Goal: Transaction & Acquisition: Purchase product/service

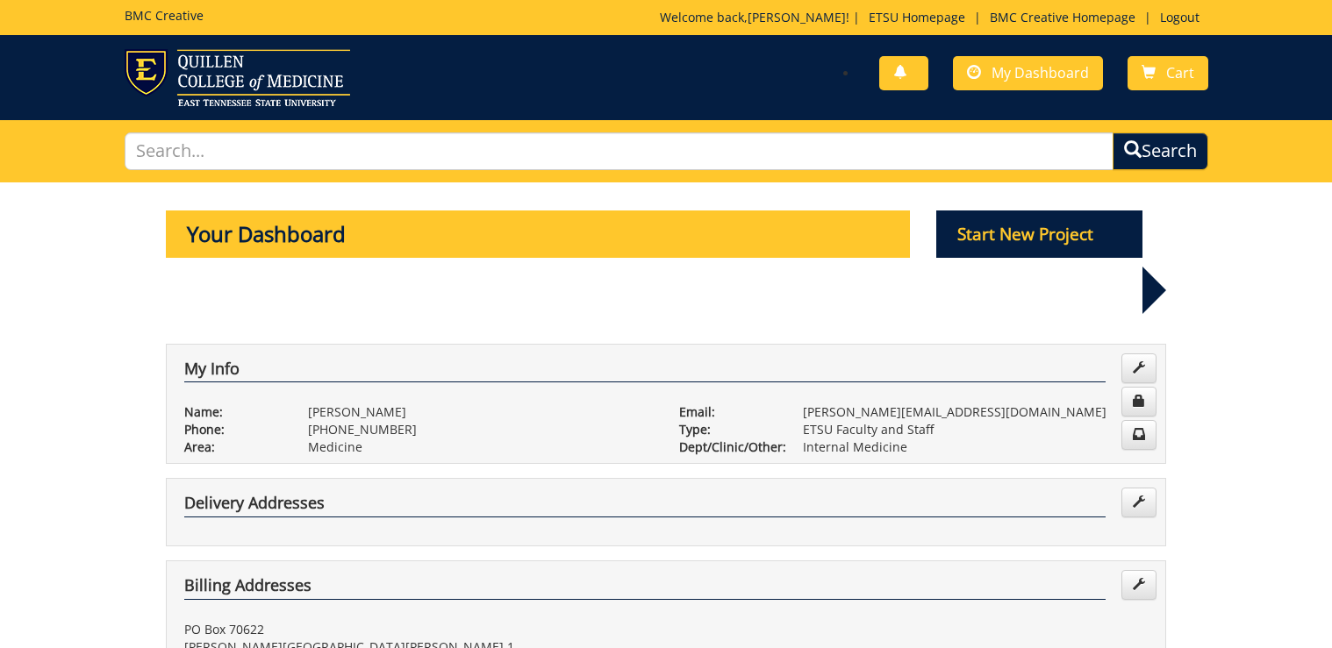
scroll to position [913, 0]
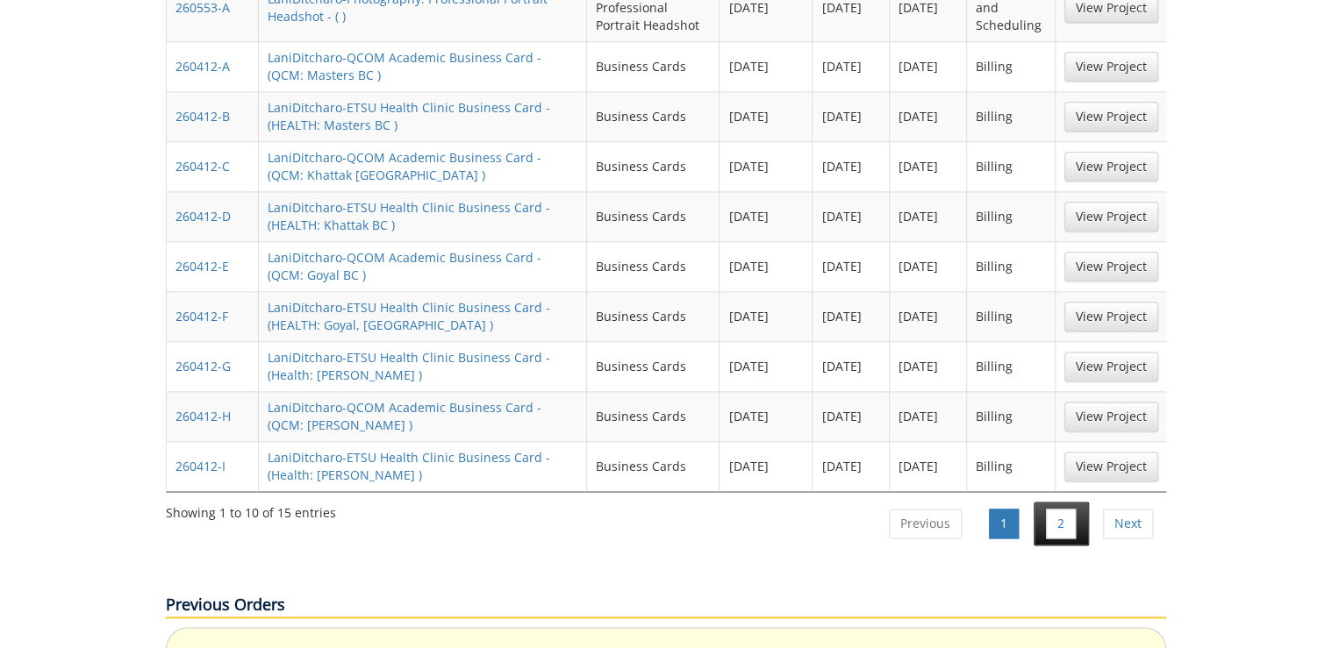
scroll to position [421, 0]
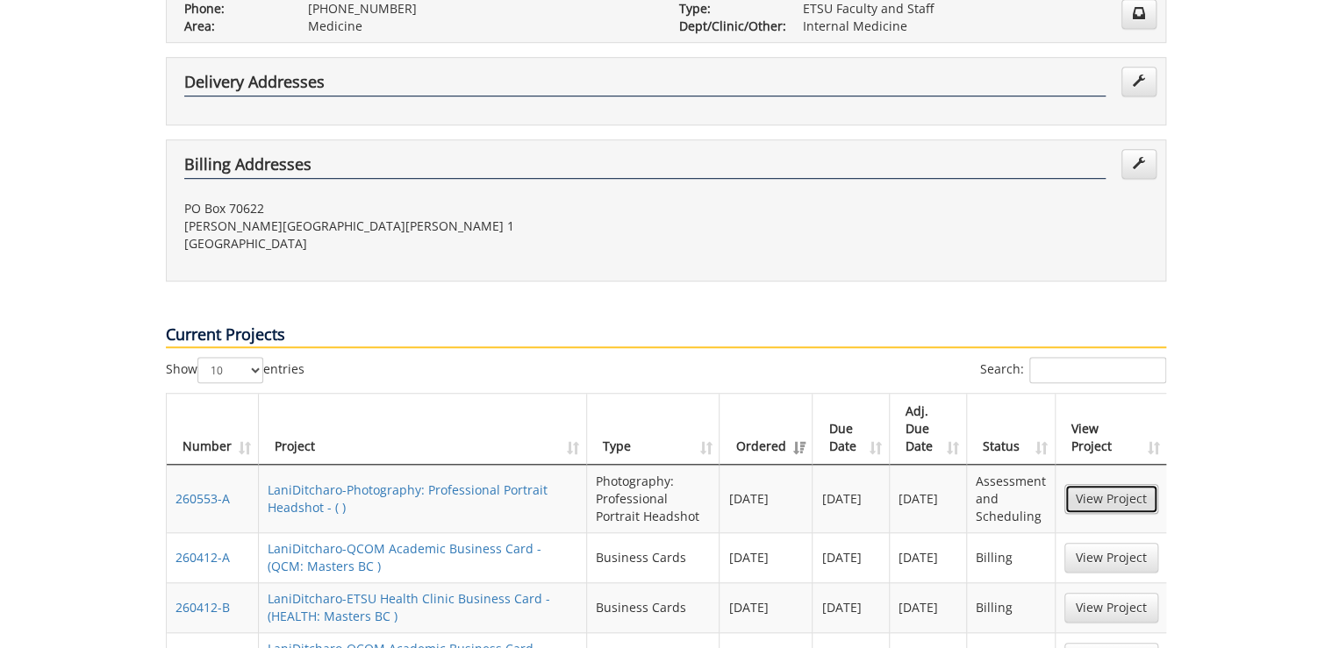
click at [1102, 484] on link "View Project" at bounding box center [1111, 499] width 94 height 30
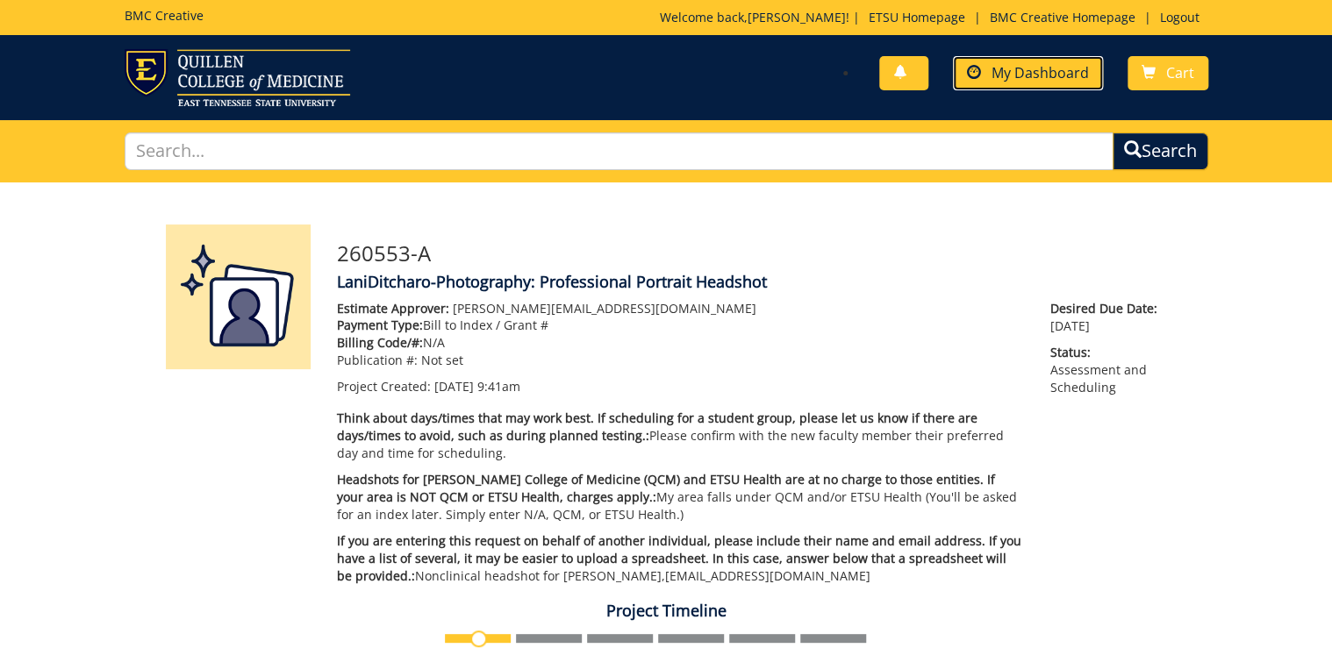
click at [1028, 79] on span "My Dashboard" at bounding box center [1040, 72] width 97 height 19
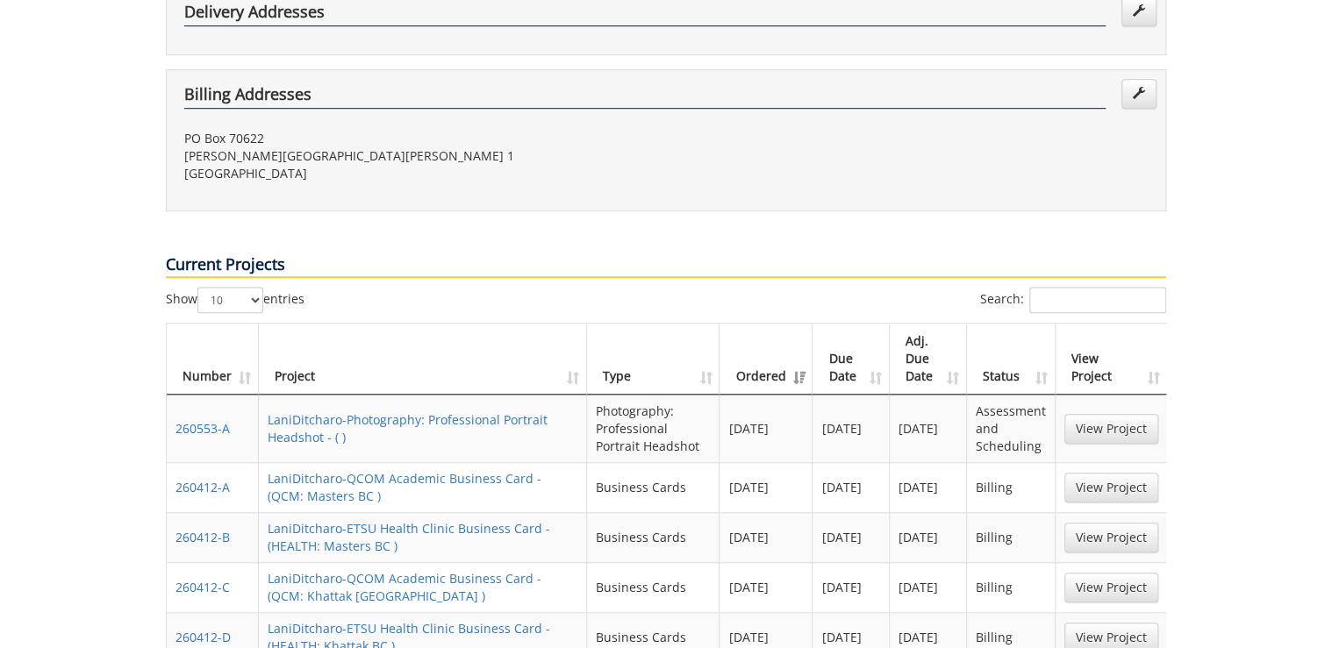
scroll to position [772, 0]
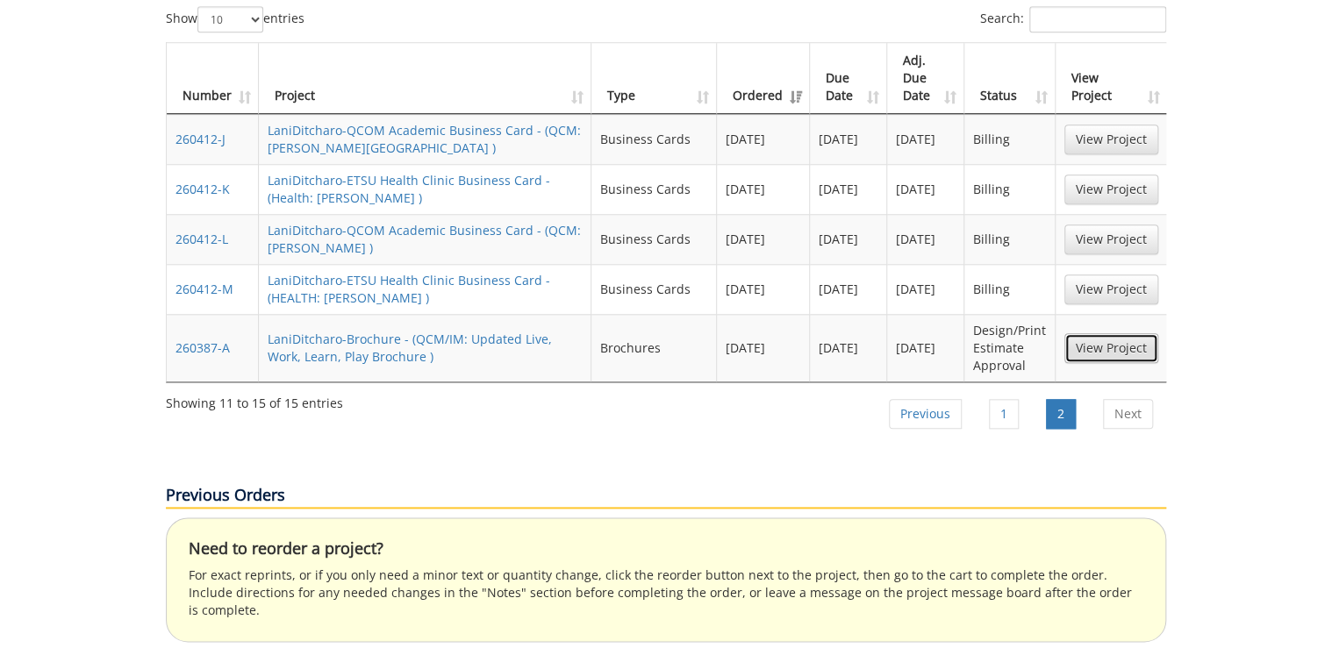
click at [1126, 333] on link "View Project" at bounding box center [1111, 348] width 94 height 30
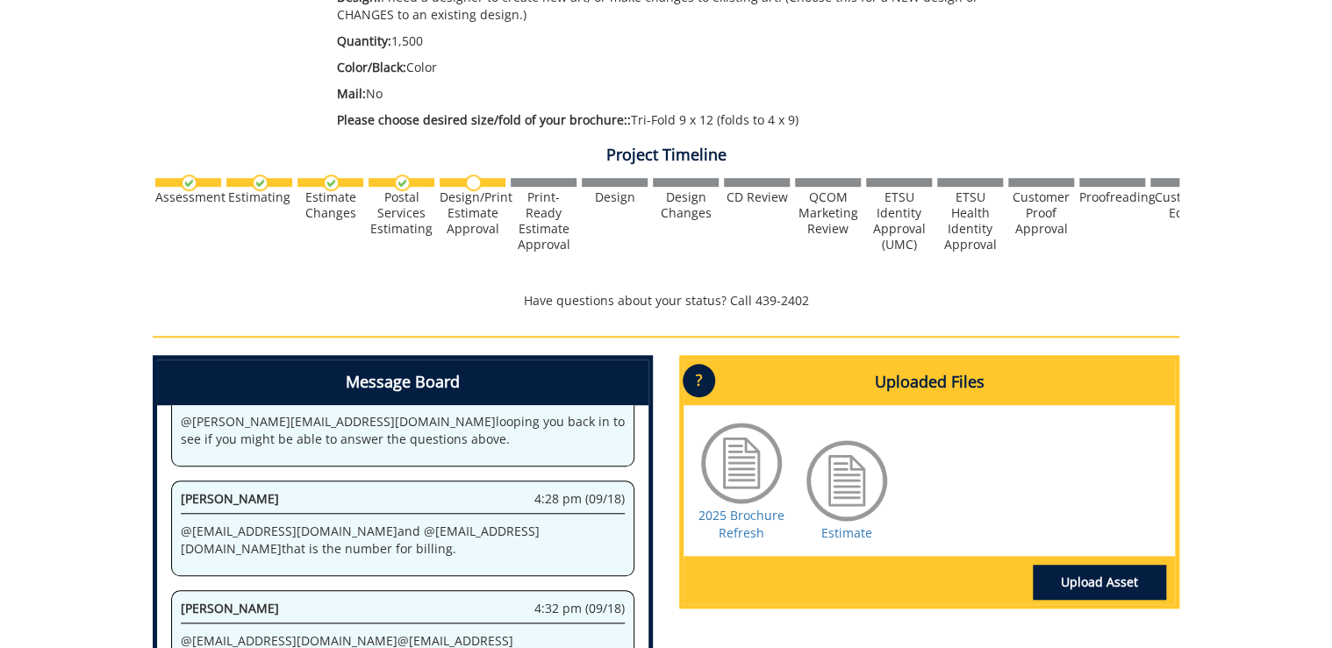
scroll to position [730, 0]
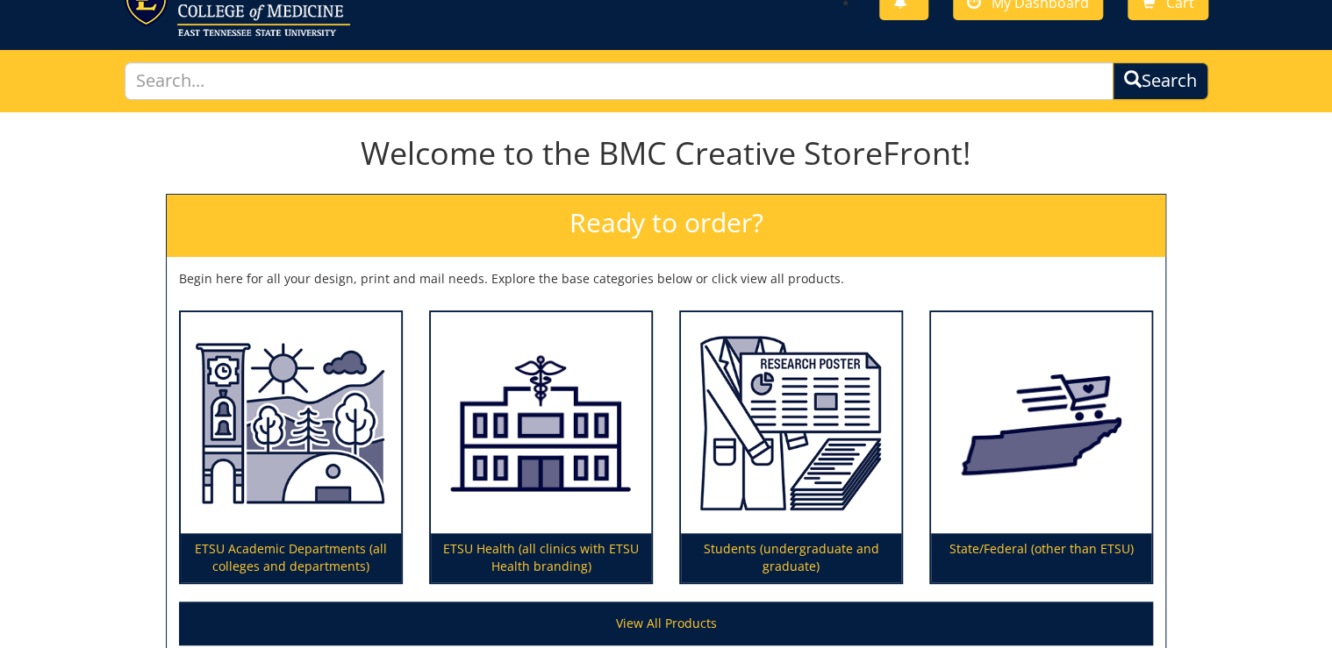
scroll to position [140, 0]
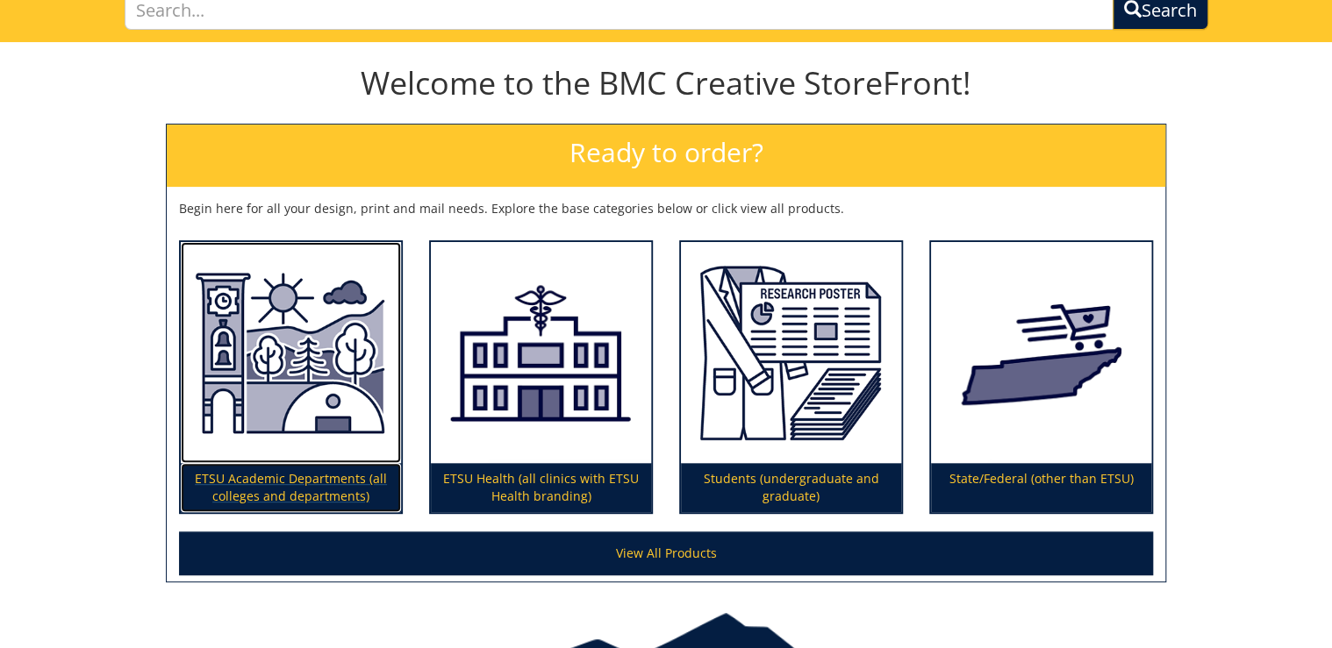
click at [326, 488] on p "ETSU Academic Departments (all colleges and departments)" at bounding box center [291, 487] width 220 height 49
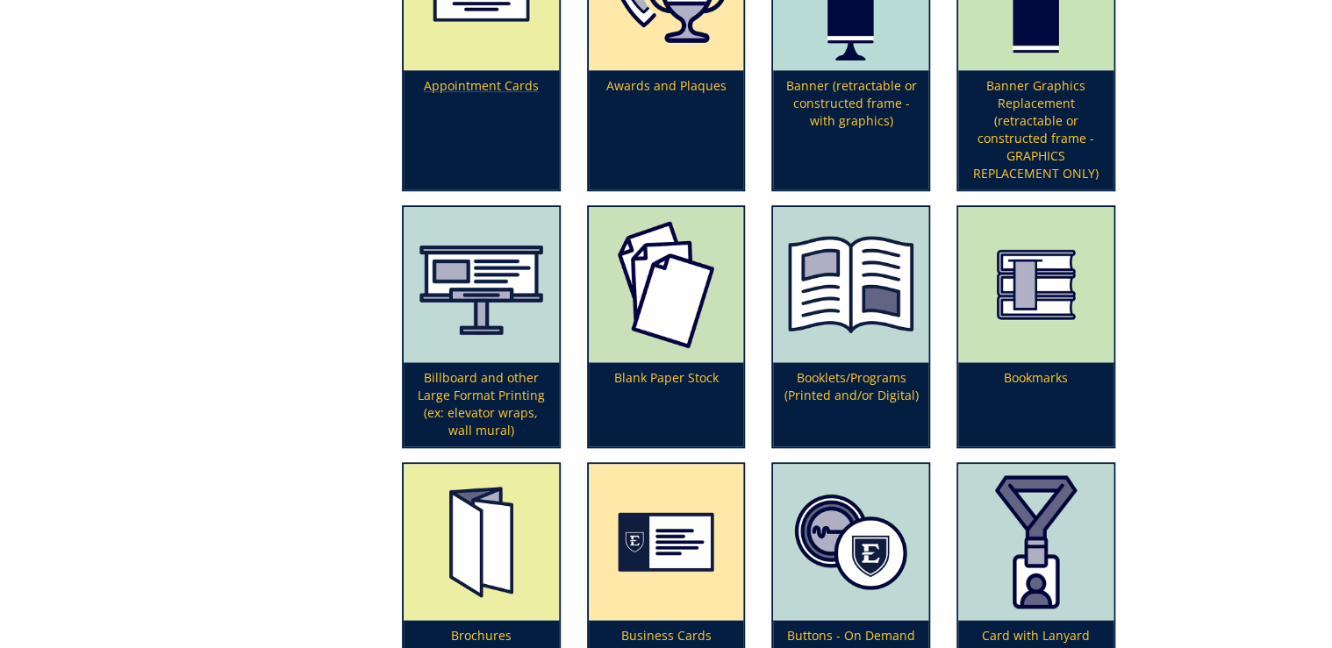
scroll to position [772, 0]
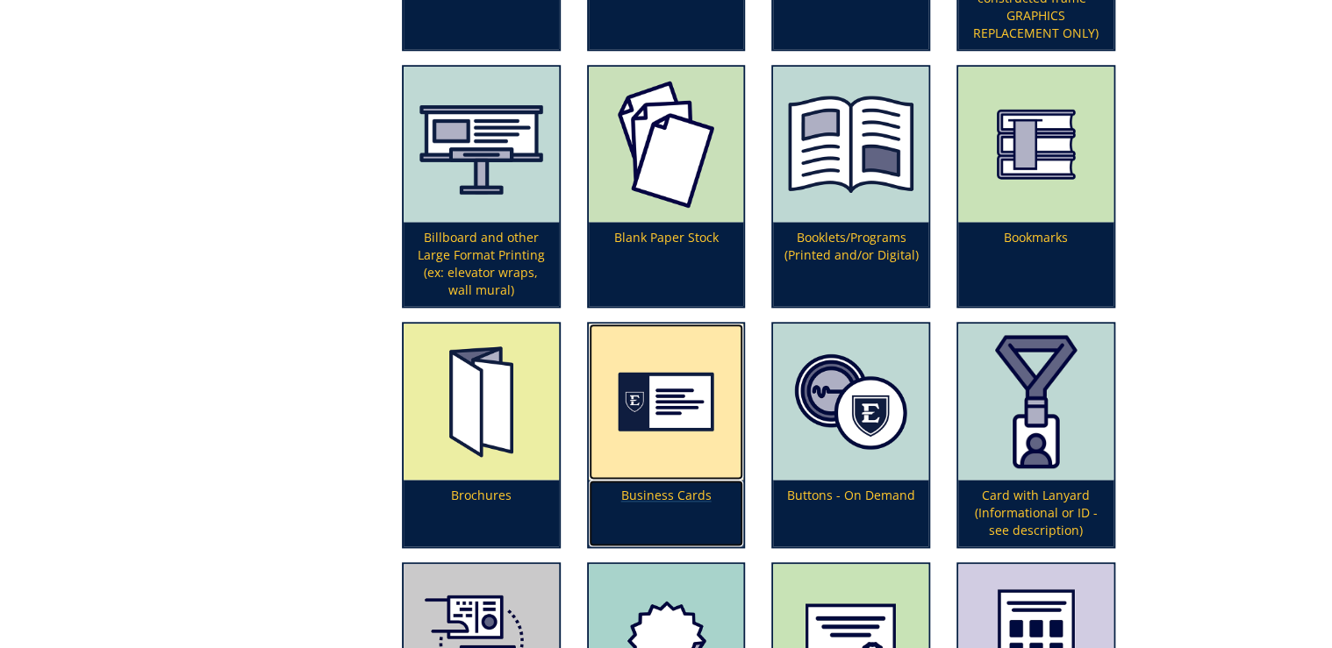
click at [639, 462] on img at bounding box center [666, 402] width 155 height 156
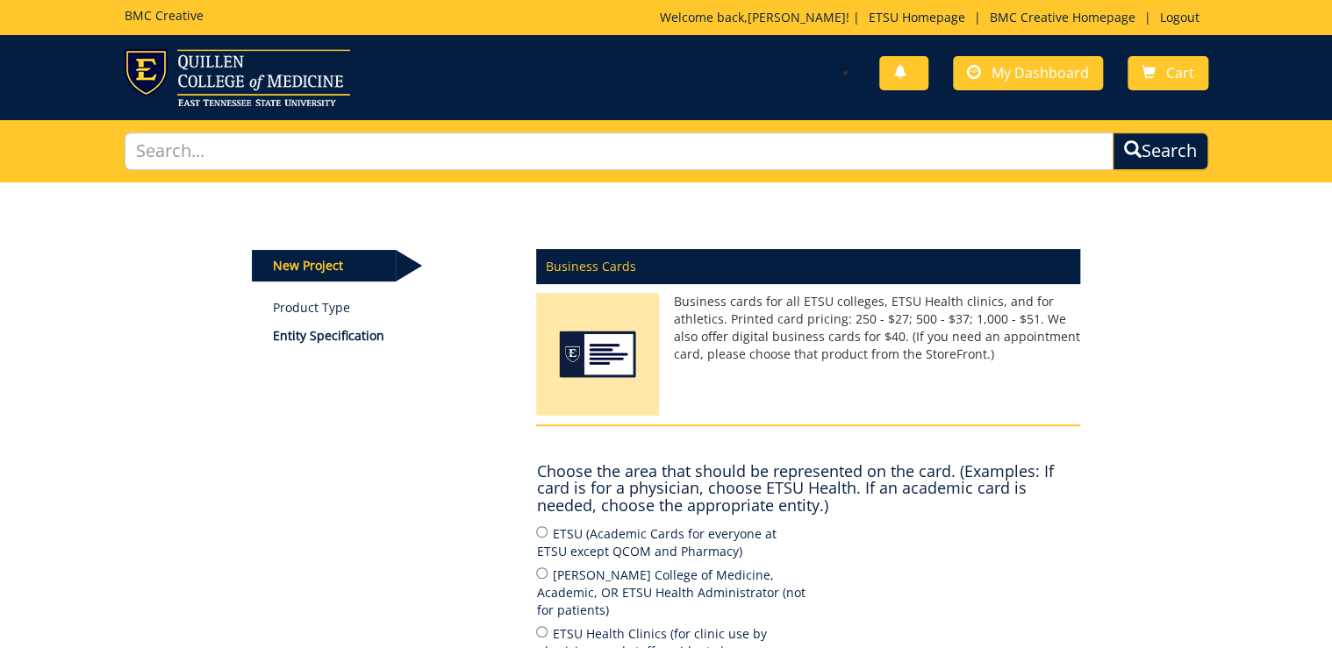
scroll to position [211, 0]
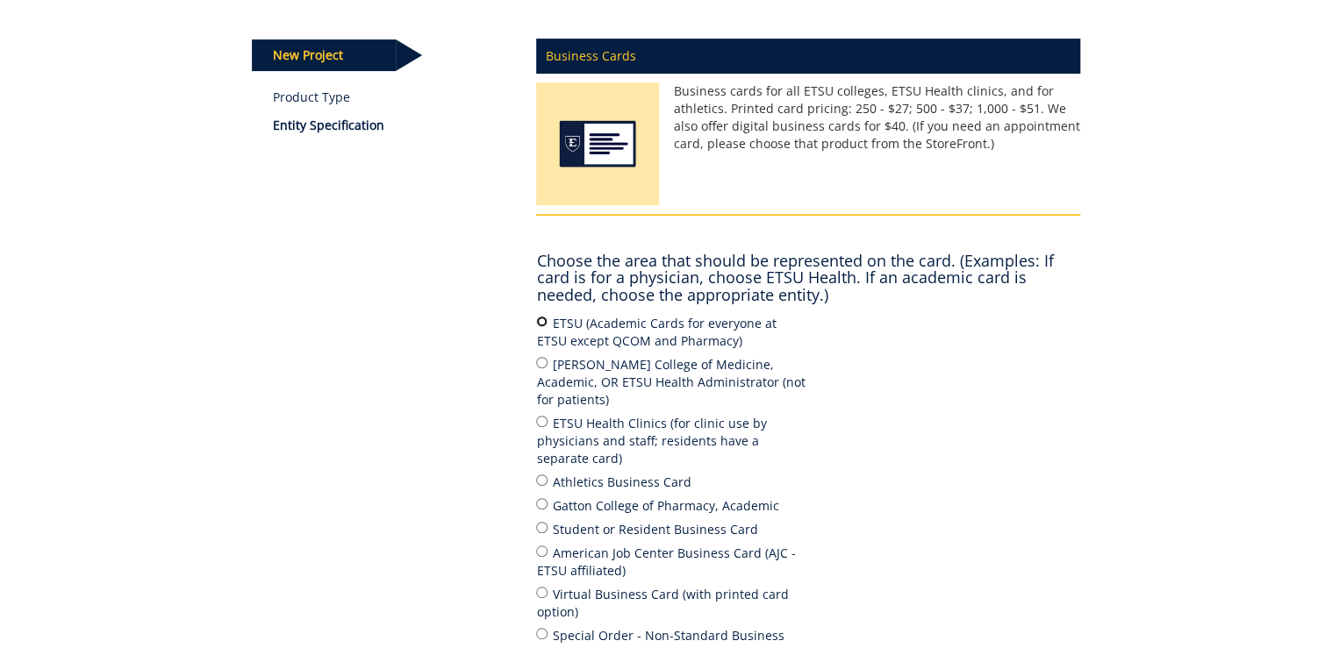
click at [541, 321] on input "ETSU (Academic Cards for everyone at ETSU except QCOM and Pharmacy)" at bounding box center [541, 321] width 11 height 11
radio input "true"
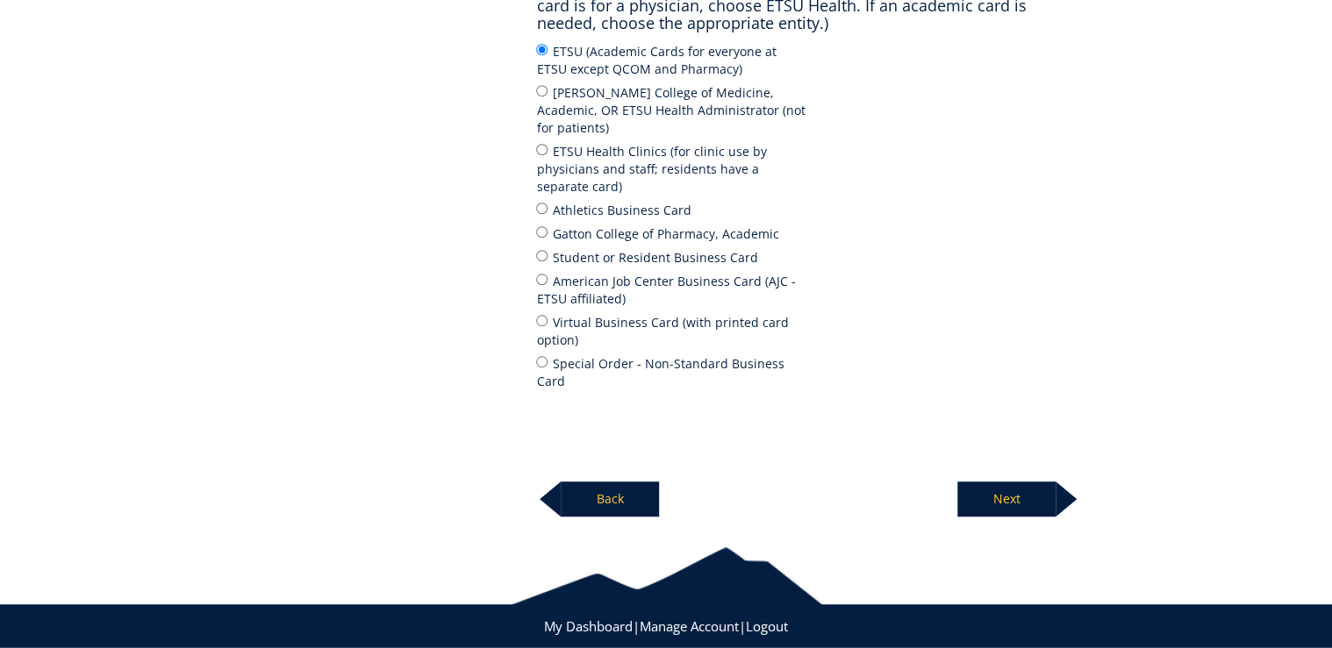
click at [1015, 482] on p "Next" at bounding box center [1006, 499] width 98 height 35
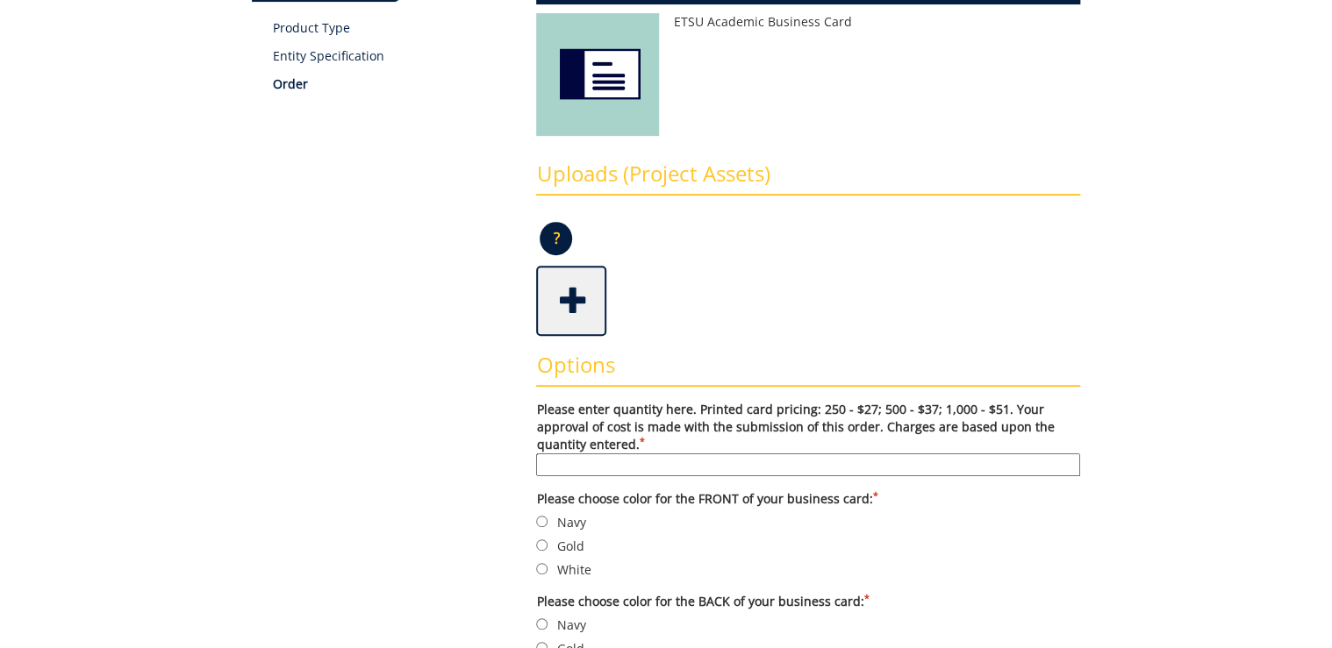
scroll to position [421, 0]
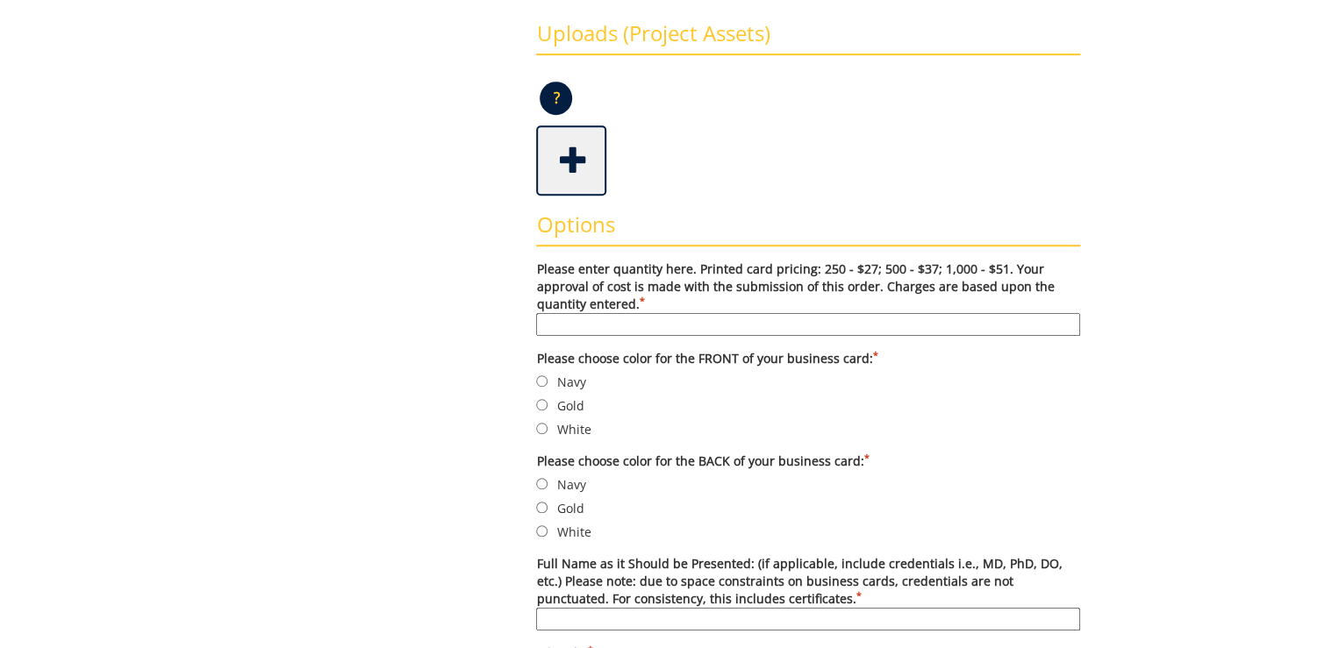
click at [751, 319] on input "Please enter quantity here. Printed card pricing: 250 - $27; 500 - $37; 1,000 -…" at bounding box center [808, 324] width 544 height 23
type input "500"
click at [564, 379] on label "Navy" at bounding box center [808, 381] width 544 height 19
click at [548, 379] on input "Navy" at bounding box center [541, 381] width 11 height 11
radio input "true"
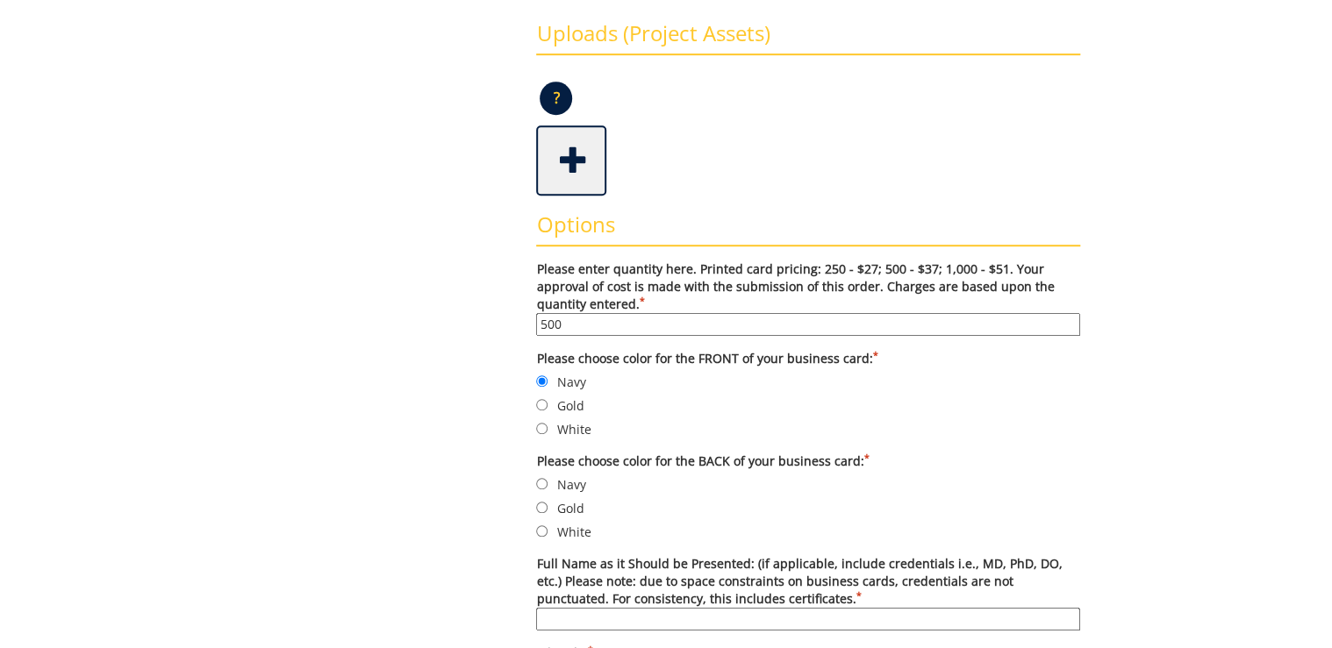
click at [574, 530] on label "White" at bounding box center [808, 531] width 544 height 19
click at [548, 530] on input "White" at bounding box center [541, 531] width 11 height 11
radio input "true"
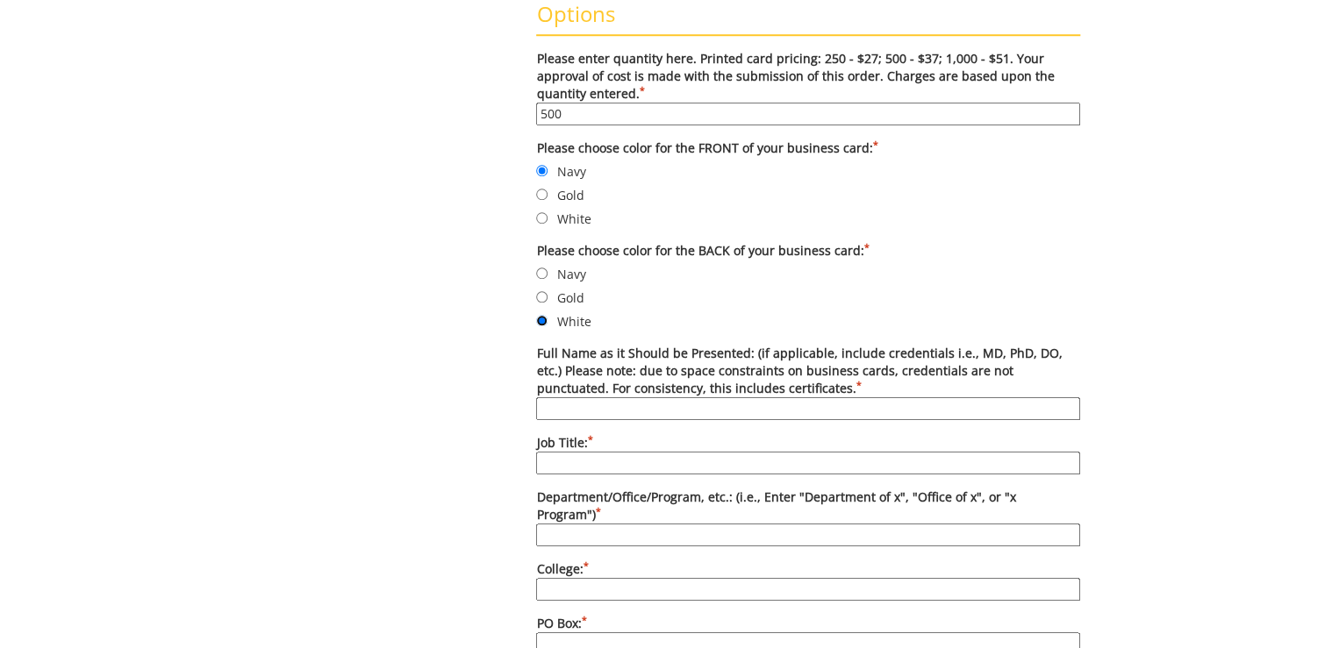
scroll to position [702, 0]
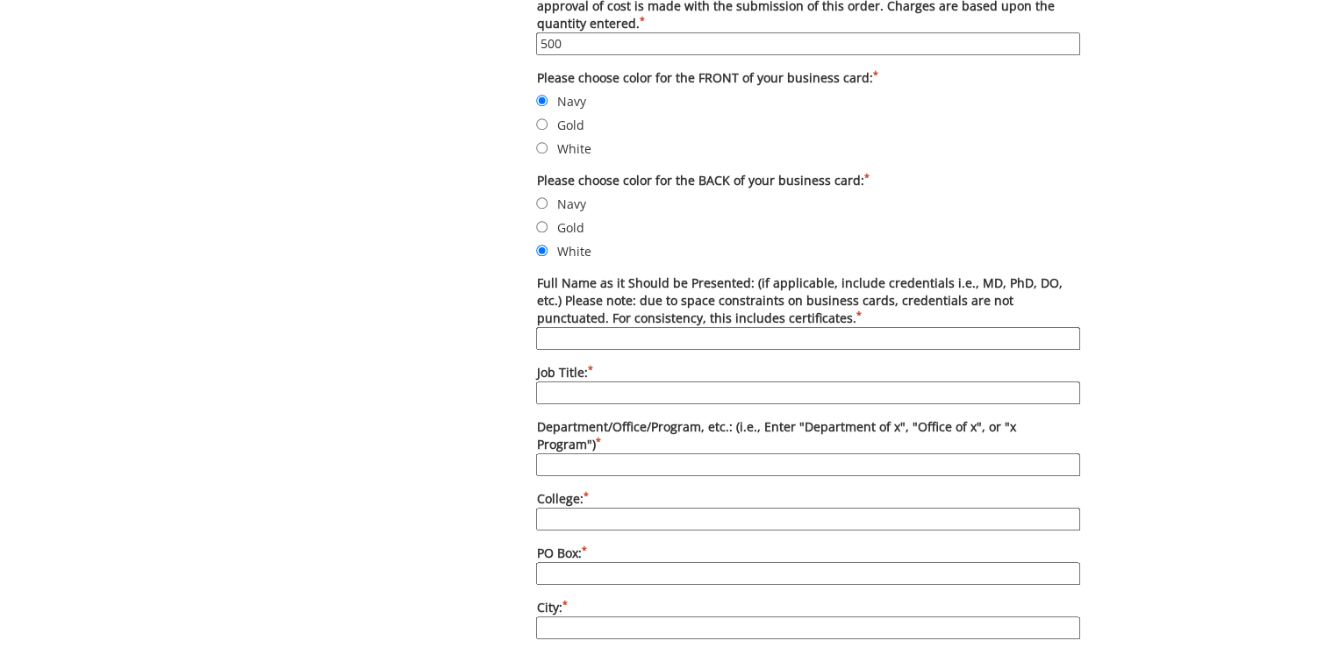
click at [709, 340] on input "Full Name as it Should be Presented: (if applicable, include credentials i.e., …" at bounding box center [808, 338] width 544 height 23
paste input "Mohammad Hajipour"
type input "Mohammad Hajipour, Ph.D."
click at [649, 454] on input "Department/Office/Program, etc.: (i.e., Enter "Department of x", "Office of x",…" at bounding box center [808, 465] width 544 height 23
type input "I"
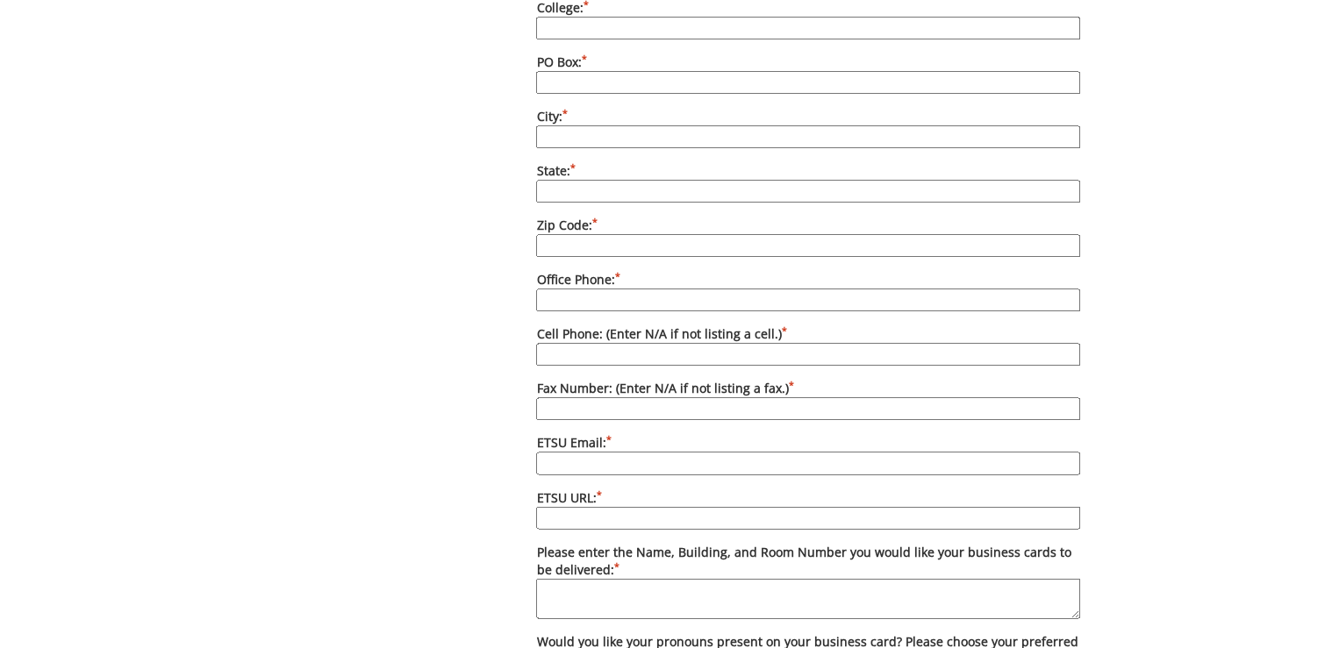
scroll to position [1123, 0]
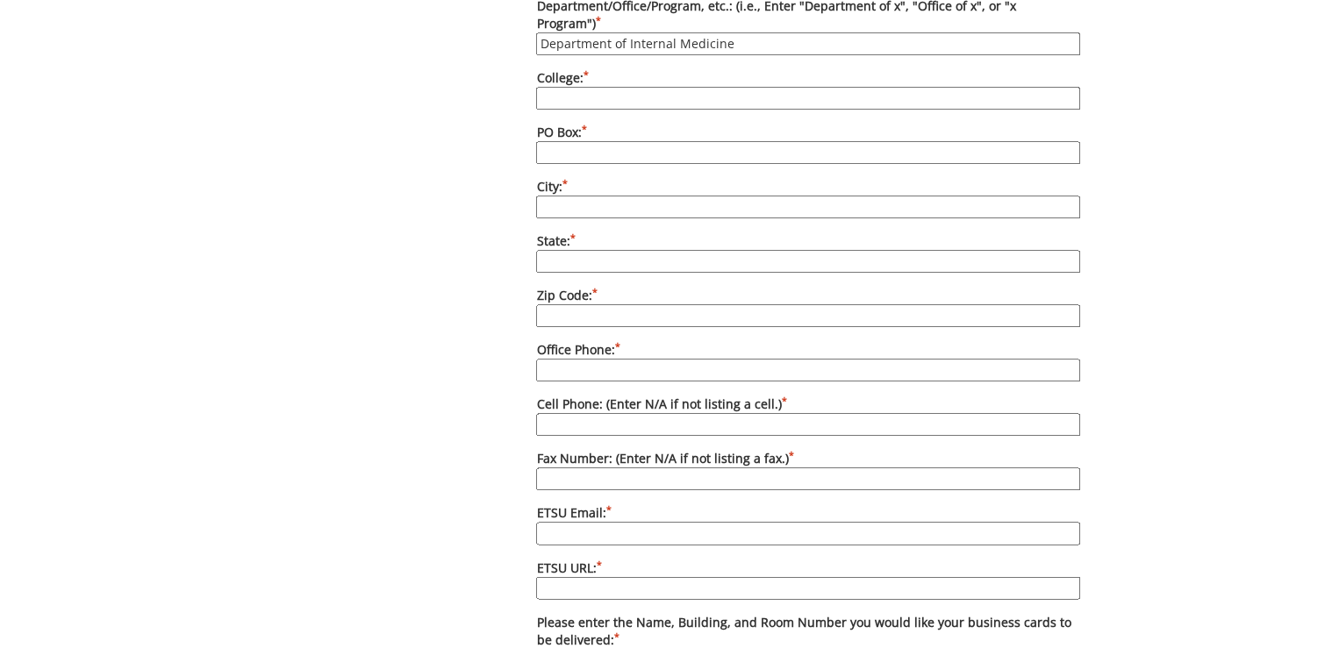
type input "Department of Internal Medicine"
click at [616, 87] on input "College: *" at bounding box center [808, 98] width 544 height 23
type input "Quillen College of Medicine"
type input "70622"
click at [579, 196] on input "City: *" at bounding box center [808, 207] width 544 height 23
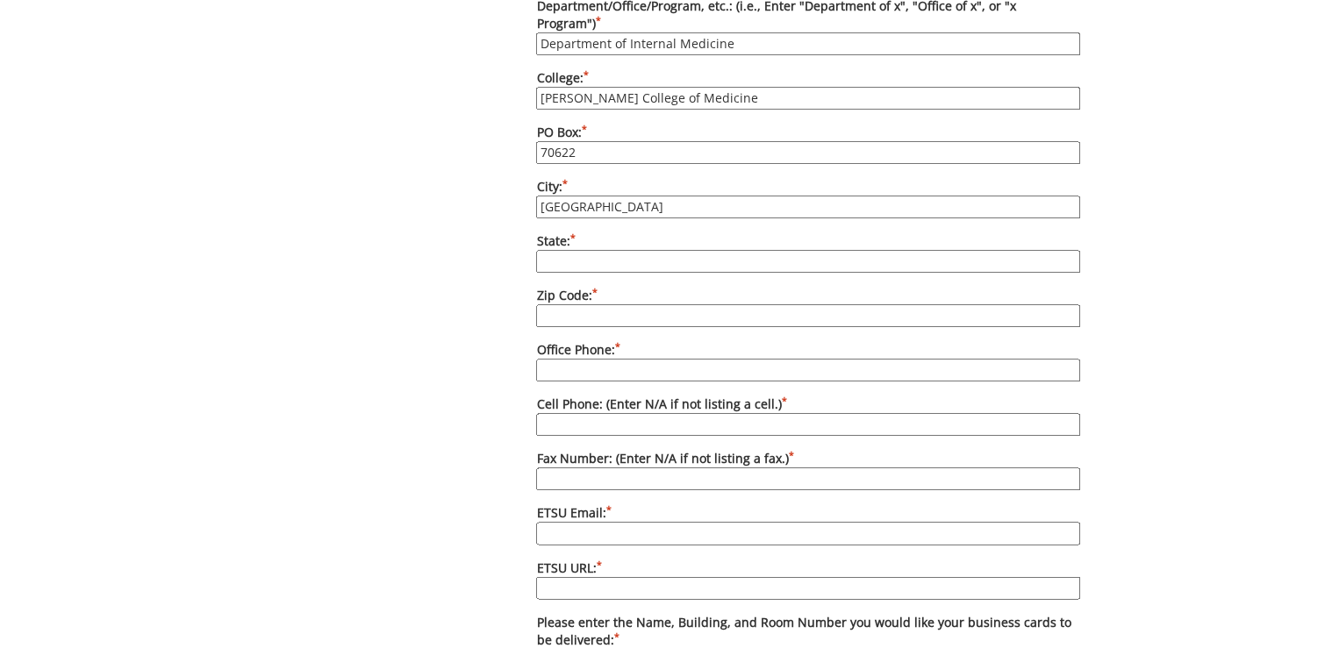
type input "Johnson City"
type input "TN"
click at [438, 288] on div "Some kind of message here. New Project Product Type Entity Specification Order …" at bounding box center [667, 77] width 856 height 2037
click at [625, 305] on input "Zip Code: *" at bounding box center [808, 316] width 544 height 23
type input "37614"
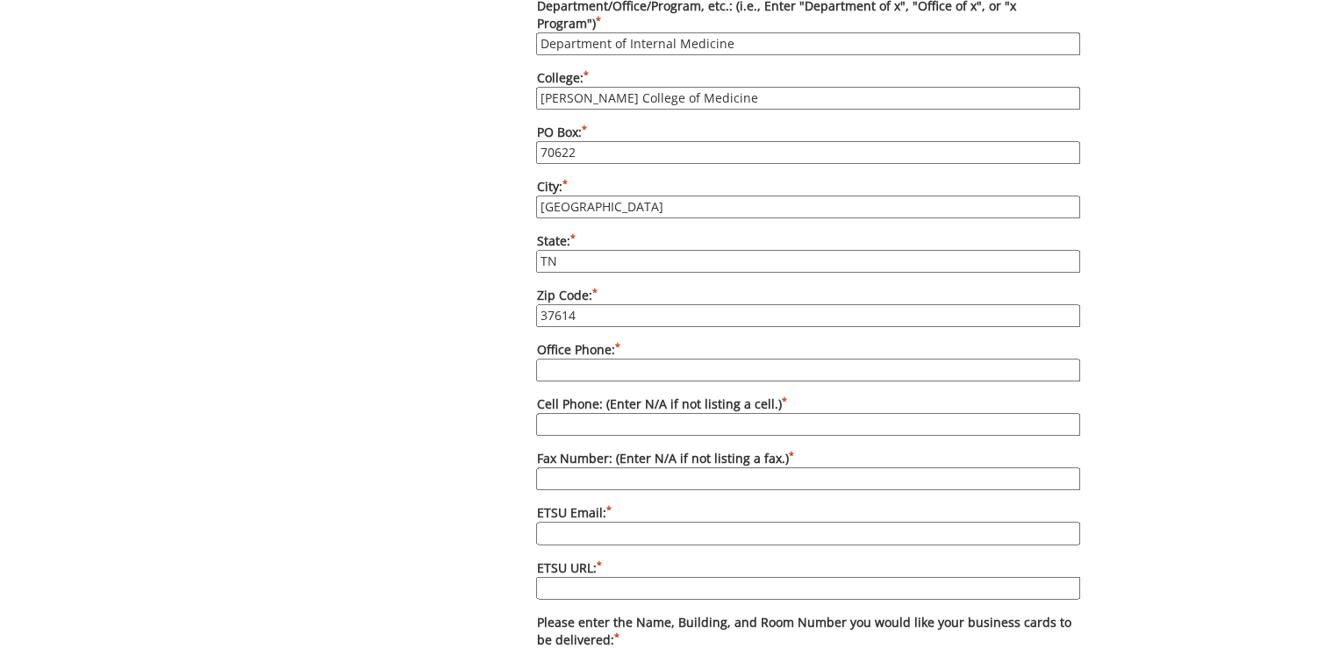
click at [667, 359] on input "Office Phone: *" at bounding box center [808, 370] width 544 height 23
click at [418, 348] on div "Some kind of message here. New Project Product Type Entity Specification Order …" at bounding box center [667, 77] width 856 height 2037
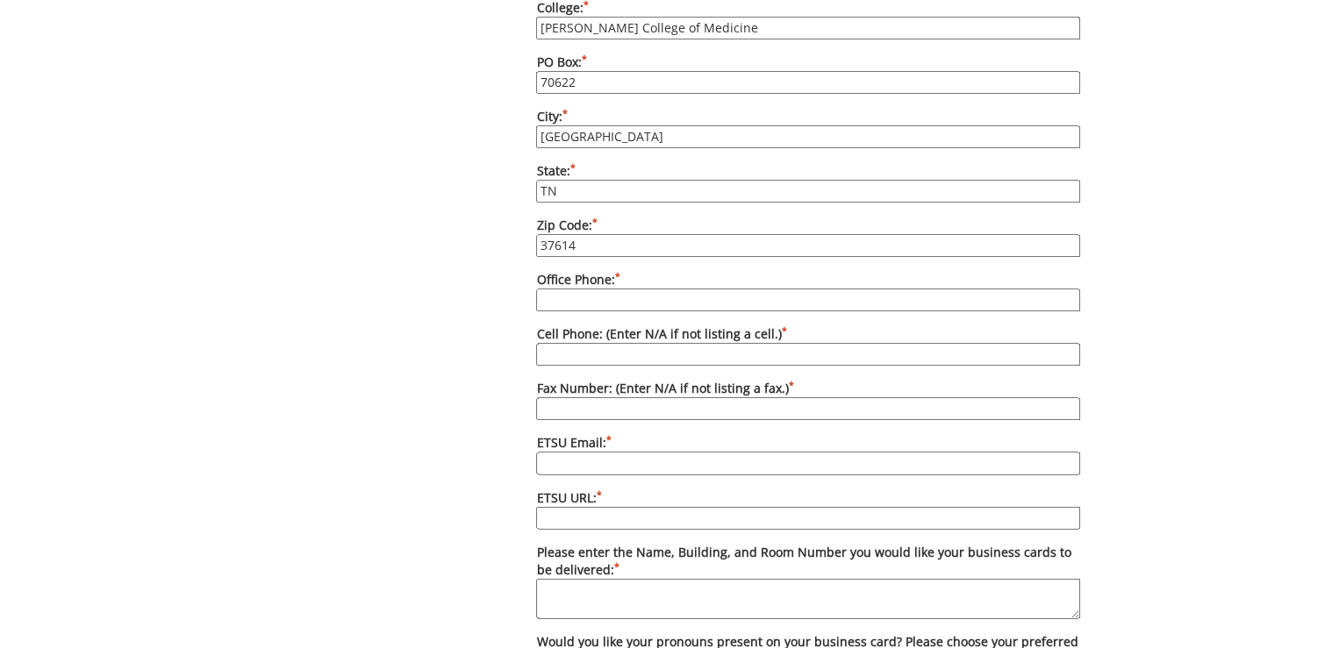
scroll to position [1264, 0]
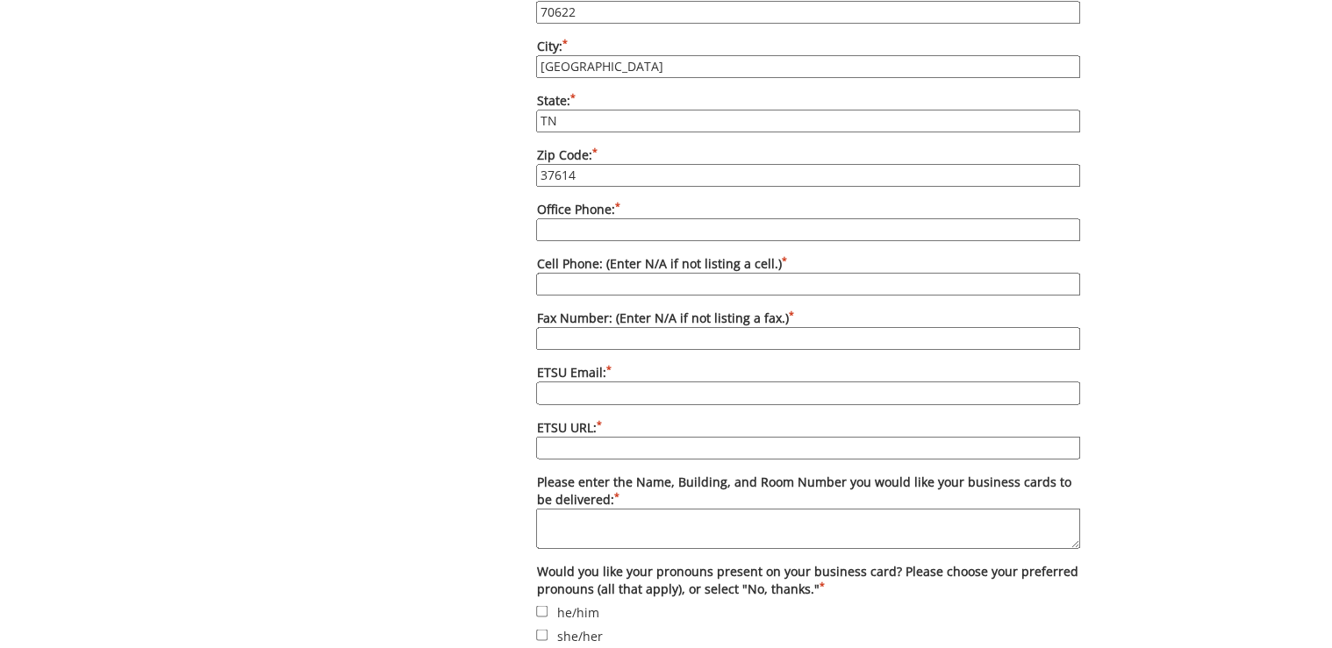
click at [608, 436] on input "ETSU URL: *" at bounding box center [808, 447] width 544 height 23
type input "etsu.edu/com/intmed"
click at [634, 382] on input "ETSU Email: *" at bounding box center [808, 393] width 544 height 23
paste input "hajipour@etsu.edu"
type input "hajipour@etsu.edu"
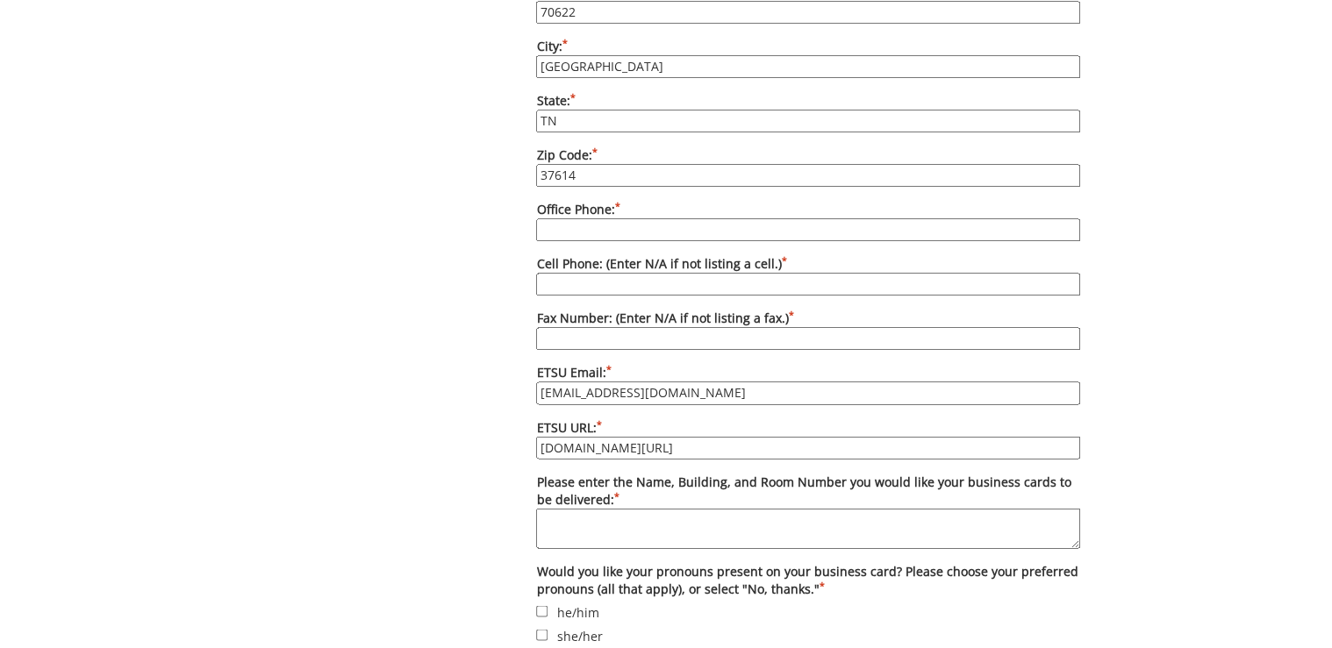
click at [605, 219] on input "Office Phone: *" at bounding box center [808, 230] width 544 height 23
paste input "[PHONE_NUMBER]"
type input "[PHONE_NUMBER]"
click at [639, 273] on input "Cell Phone: (Enter N/A if not listing a cell.) *" at bounding box center [808, 284] width 544 height 23
type input "N/A"
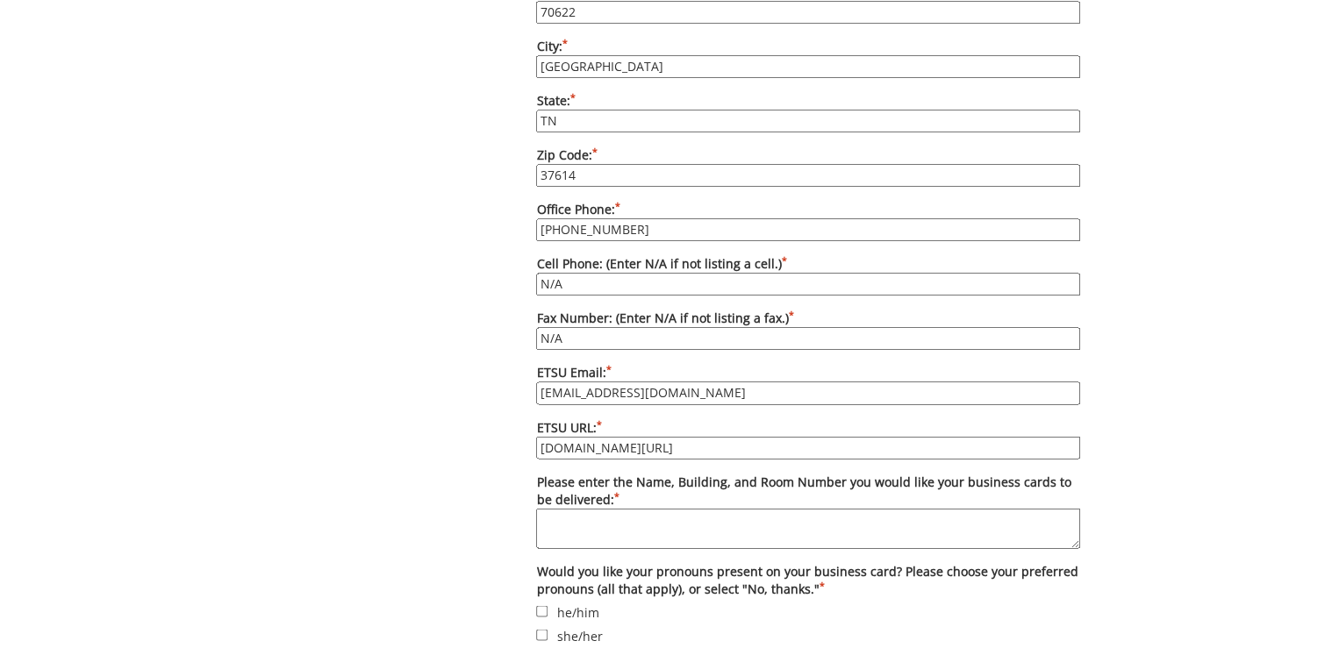
scroll to position [1334, 0]
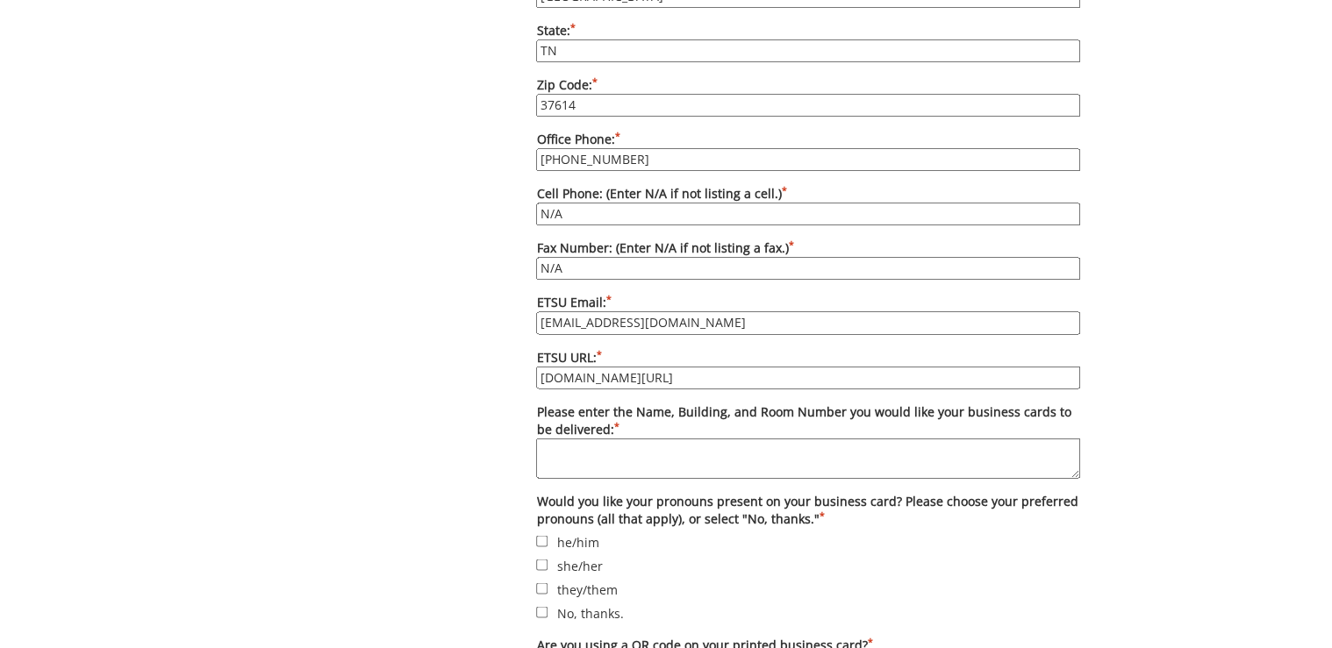
type input "N/A"
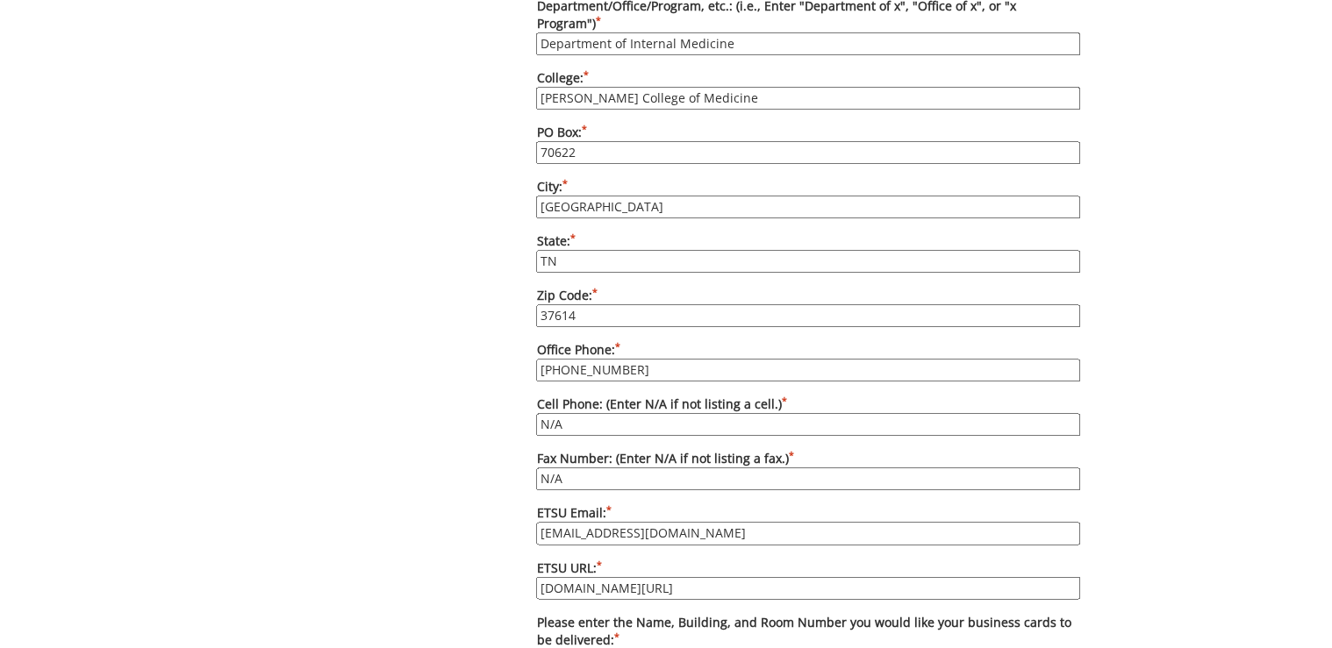
scroll to position [983, 0]
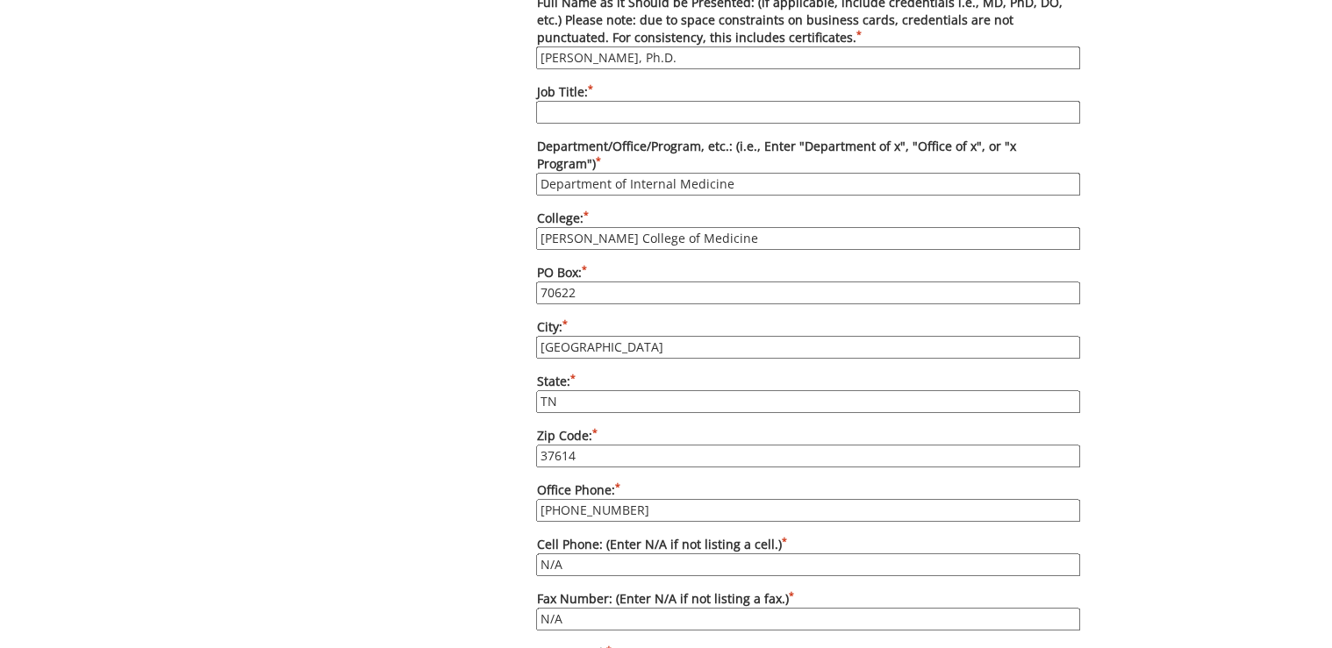
click at [599, 101] on input "Job Title: *" at bounding box center [808, 112] width 544 height 23
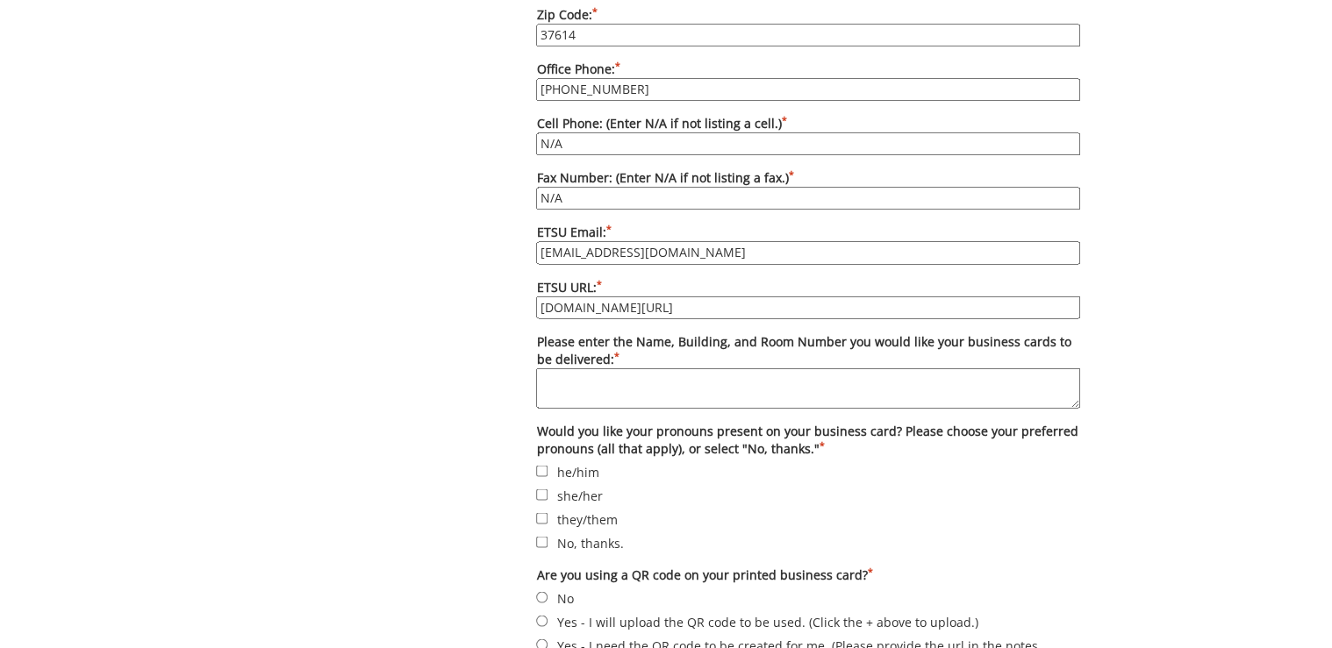
scroll to position [1474, 0]
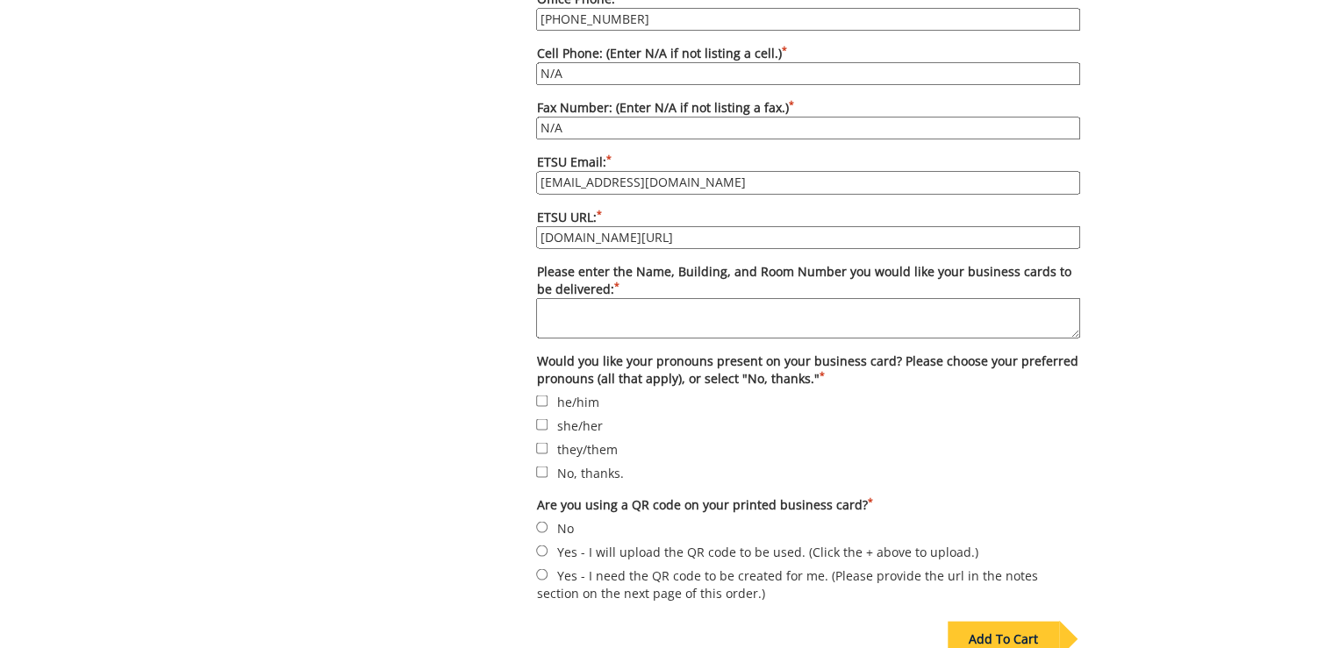
type input "Assistant Professor of Research"
click at [593, 462] on label "No, thanks." at bounding box center [808, 471] width 544 height 19
click at [548, 466] on input "No, thanks." at bounding box center [541, 471] width 11 height 11
checkbox input "true"
click at [558, 518] on label "No" at bounding box center [808, 527] width 544 height 19
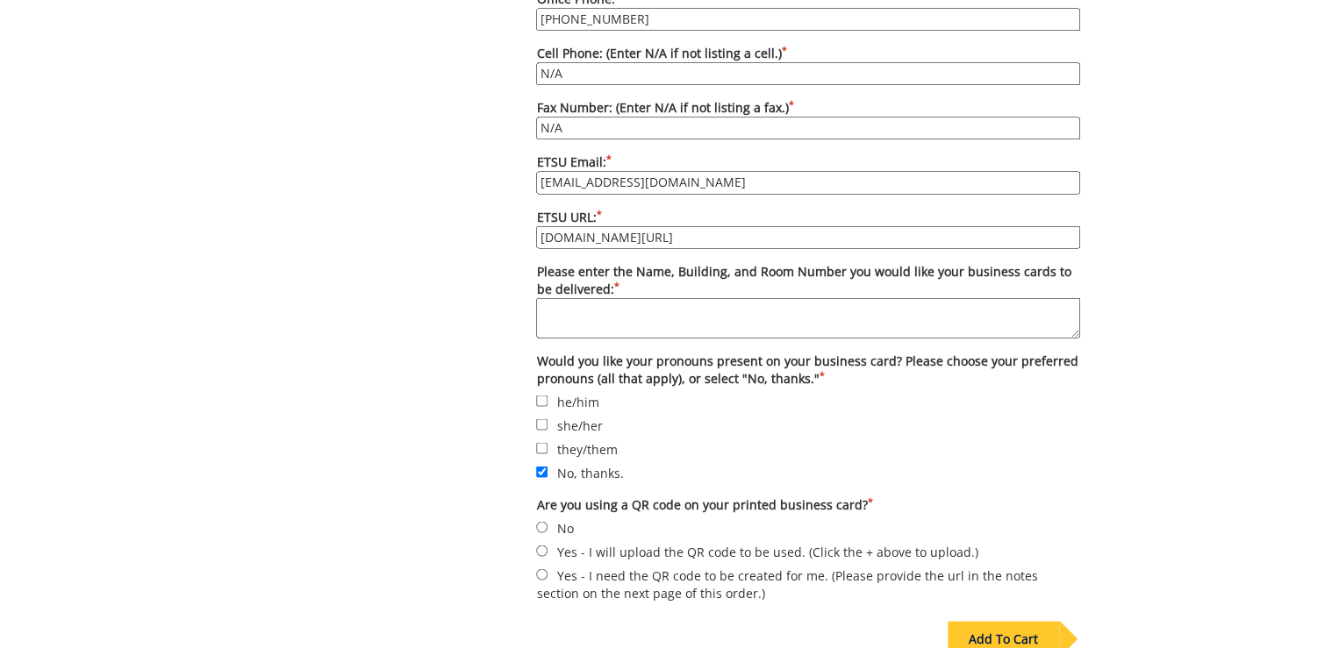
click at [548, 521] on input "No" at bounding box center [541, 526] width 11 height 11
radio input "true"
click at [875, 297] on textarea "Please enter the Name, Building, and Room Number you would like your business c…" at bounding box center [808, 317] width 544 height 40
paste textarea "Deliver to Lani Ditcharo, PO Box 70622, Carl A Jones Hall, Building 1"
click at [593, 297] on textarea "Deliver to Lani Ditcharo, PO Box 70622, Carl A Jones Hall, Building 1" at bounding box center [808, 317] width 544 height 40
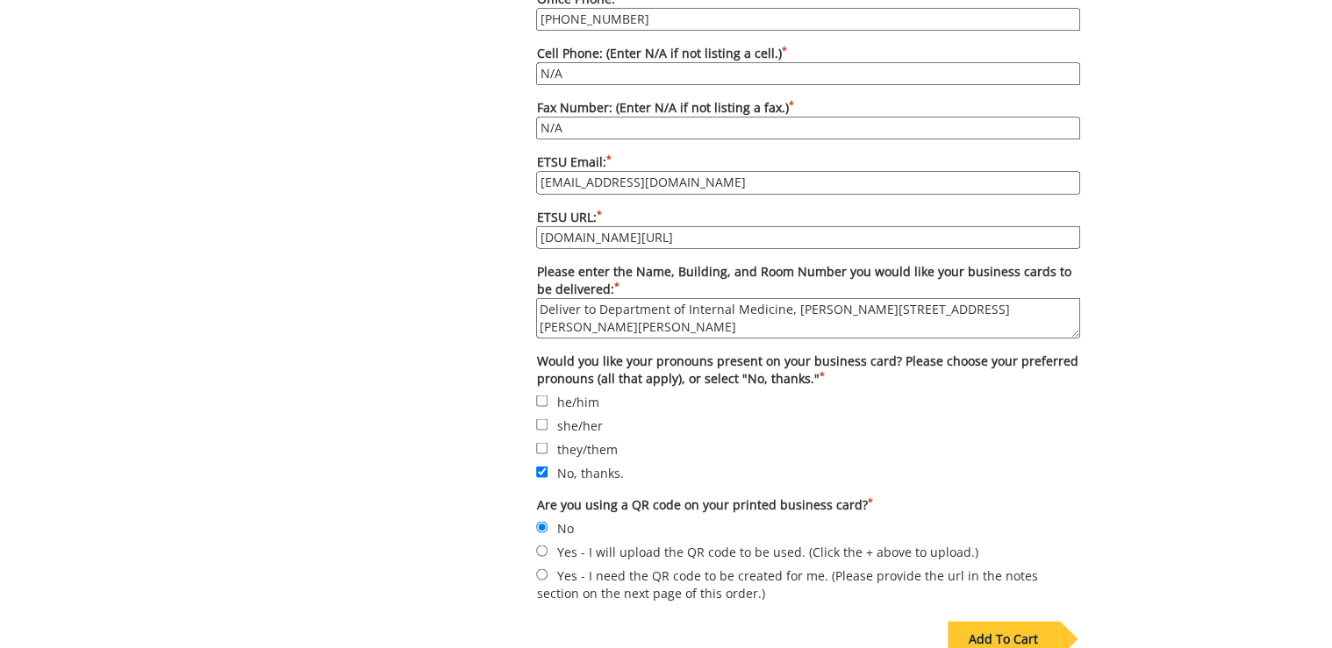
drag, startPoint x: 758, startPoint y: 294, endPoint x: 534, endPoint y: 276, distance: 224.5
drag, startPoint x: 561, startPoint y: 284, endPoint x: 801, endPoint y: 275, distance: 240.6
click at [658, 297] on textarea "Deliver to Department of Internal Medicine, Lani Ditcharo, PO Box 70622, Carl A…" at bounding box center [808, 317] width 544 height 40
click at [537, 297] on textarea "Deliver to Department of Internal Medicine, Lani Ditcharo, PO Box 70622, Carl A…" at bounding box center [808, 317] width 544 height 40
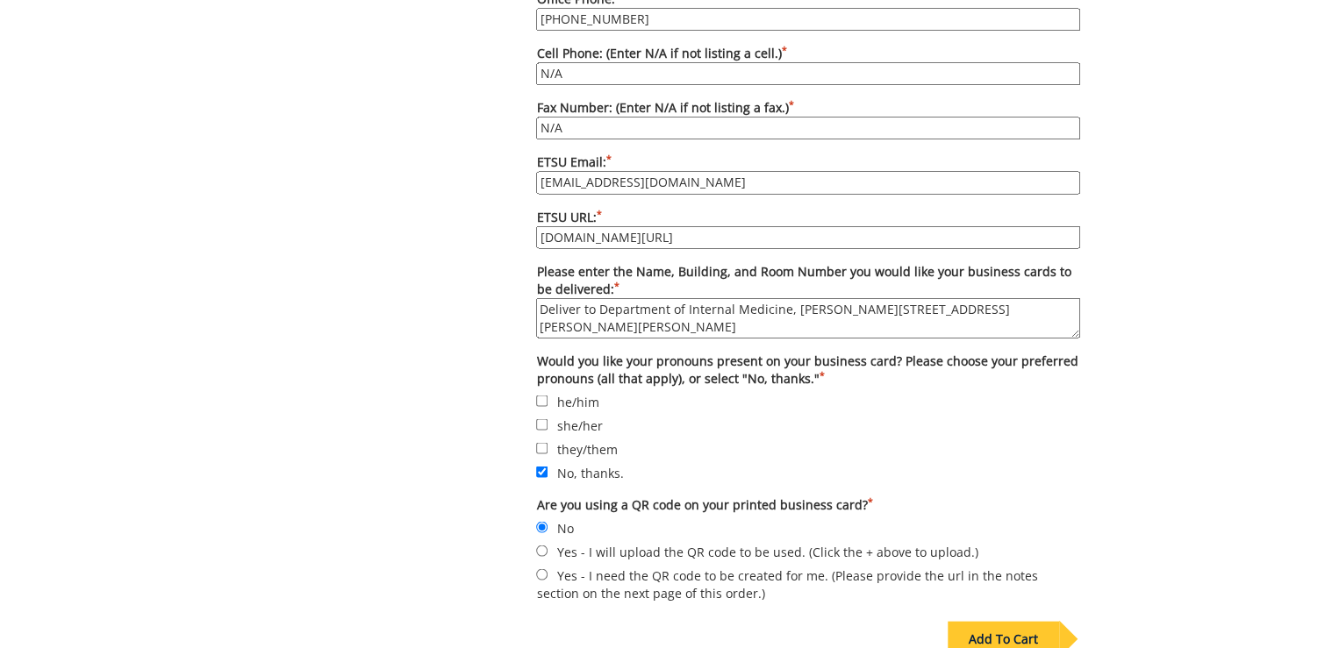
paste textarea "Department of Internal Medicine, Attn: L. Ditcharo, PO Box 70622, Carl A. Jones…"
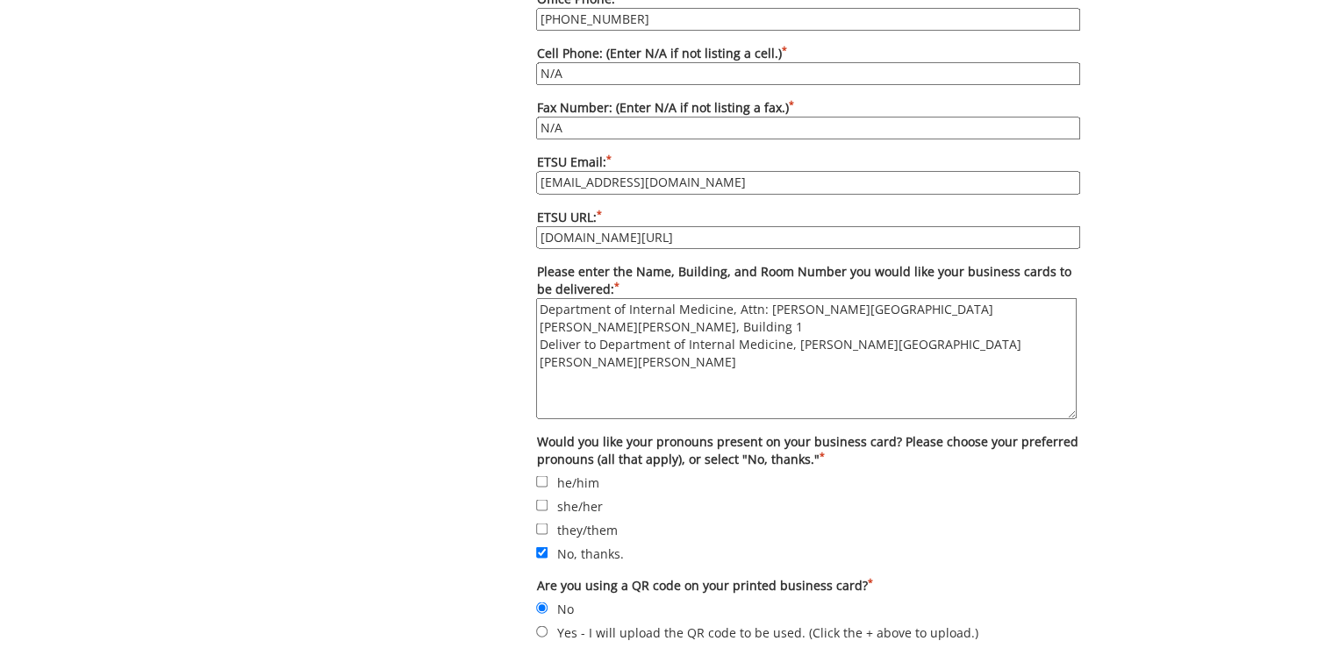
drag, startPoint x: 1072, startPoint y: 304, endPoint x: 1069, endPoint y: 385, distance: 81.7
click at [1069, 385] on textarea "Department of Internal Medicine, Attn: L. Ditcharo, PO Box 70622, Carl A. Jones…" at bounding box center [806, 357] width 541 height 121
drag, startPoint x: 563, startPoint y: 299, endPoint x: 512, endPoint y: 262, distance: 62.8
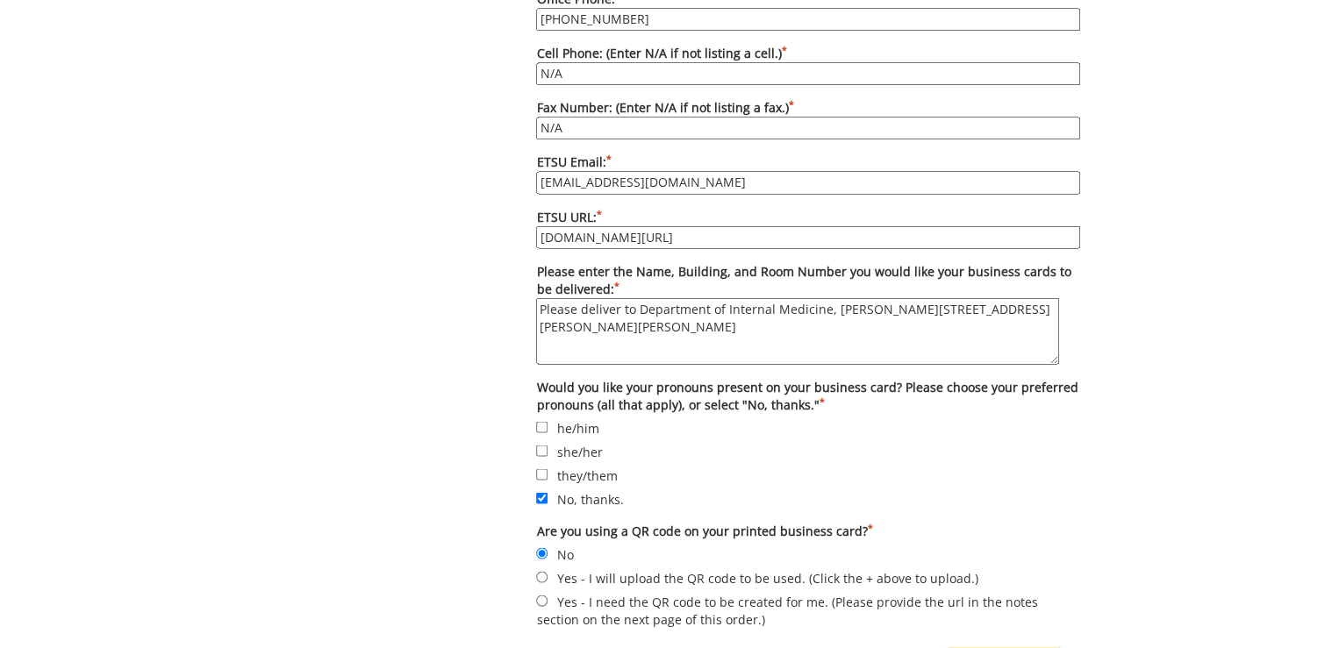
drag, startPoint x: 1073, startPoint y: 386, endPoint x: 1057, endPoint y: 333, distance: 55.2
click at [1057, 333] on textarea "Please deliver to Department of Internal Medicine, Lani Ditcharo, PO Box 70622,…" at bounding box center [797, 330] width 523 height 67
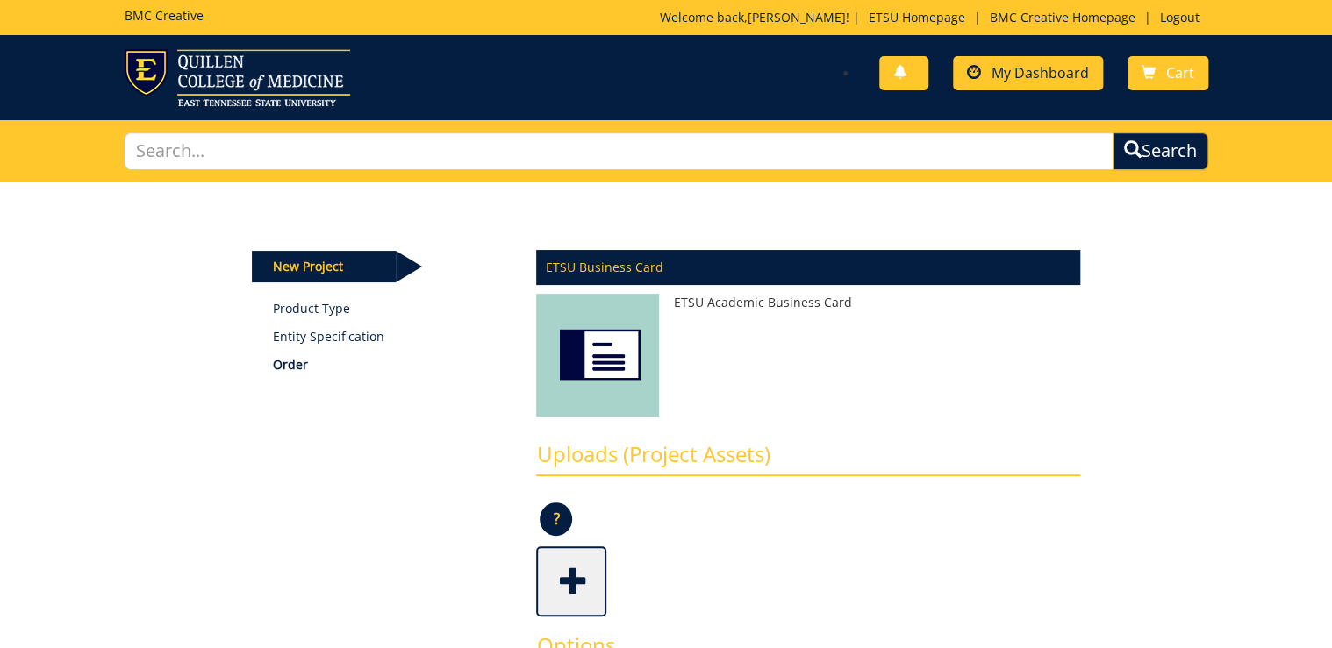
type textarea "Please deliver to Department of Internal Medicine, Lani Ditcharo, PO Box 70622,…"
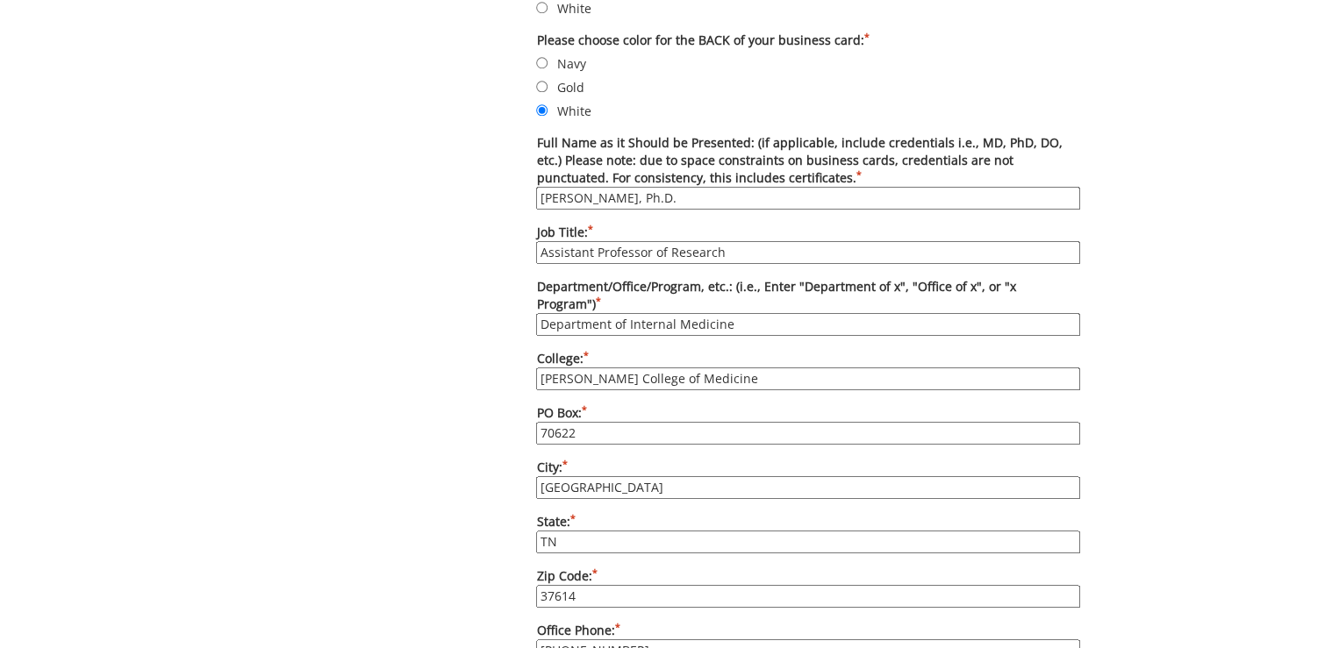
scroll to position [913, 0]
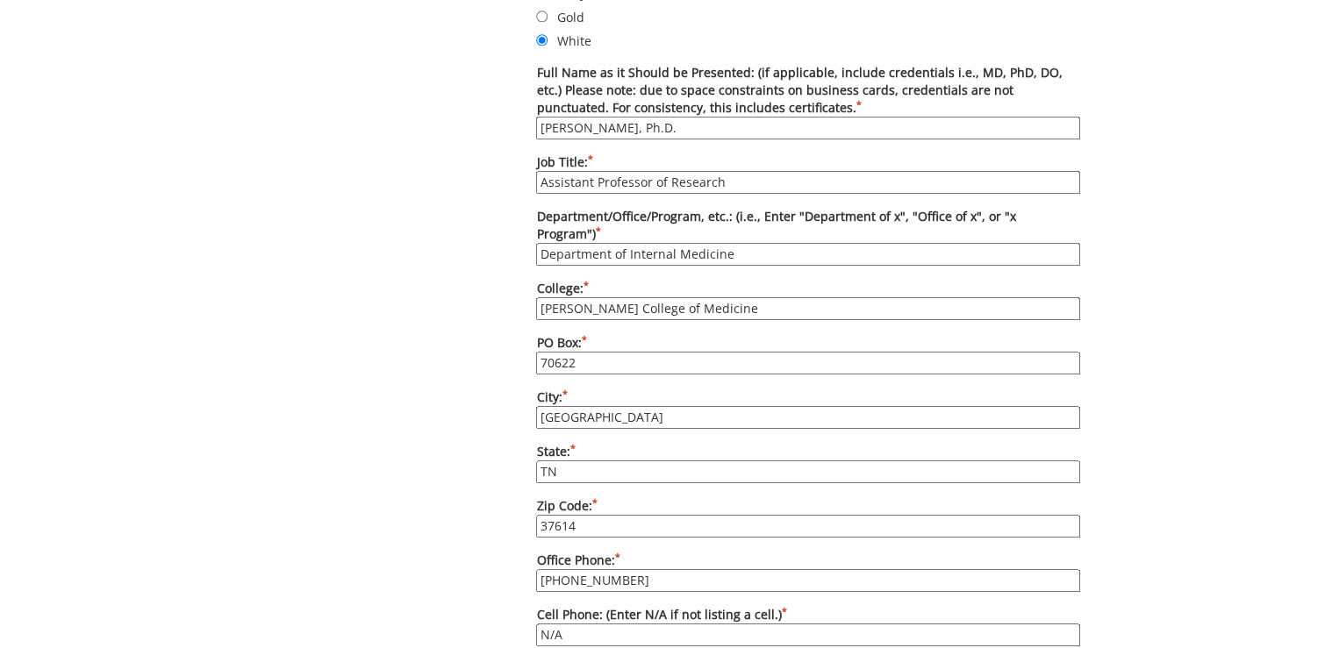
click at [635, 121] on input "Mohammad Hajipour, Ph.D." at bounding box center [808, 128] width 544 height 23
click at [634, 120] on input "Mohammad Hajipour, Ph.D." at bounding box center [808, 128] width 544 height 23
click at [634, 119] on input "Mohammad Hajipour, Ph.D." at bounding box center [808, 128] width 544 height 23
click at [636, 121] on input "Mohammad Hajipour, Ph.D." at bounding box center [808, 128] width 544 height 23
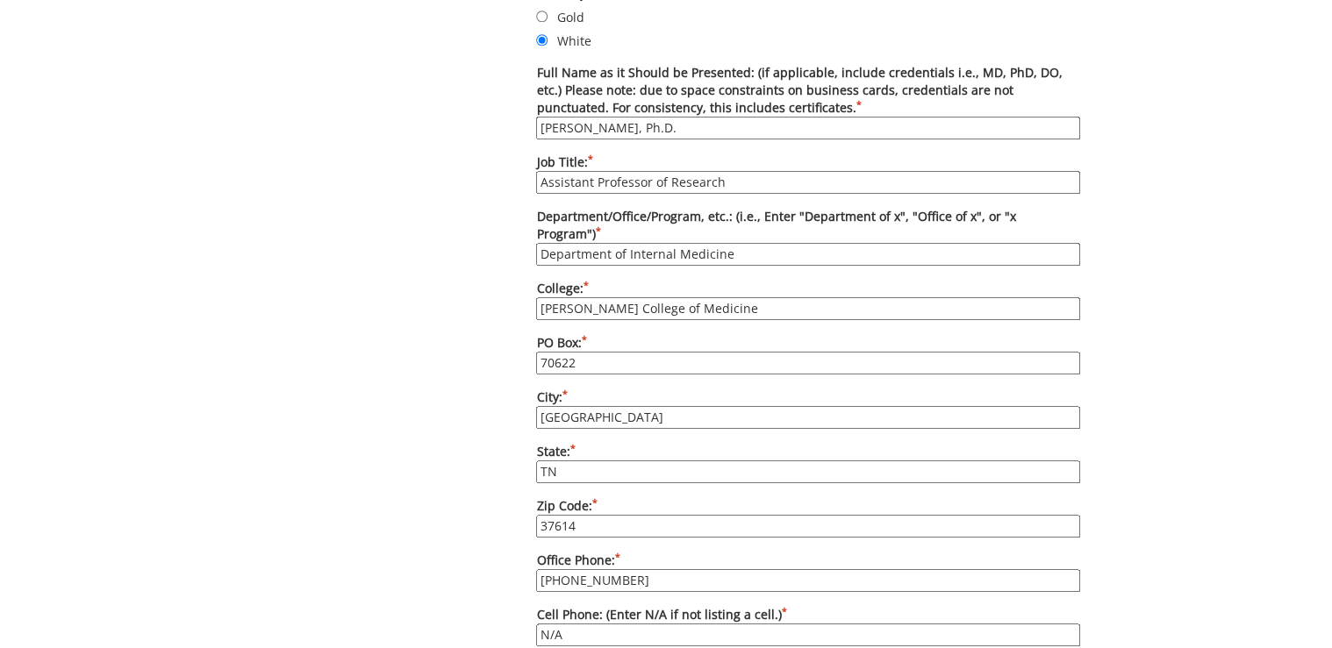
click at [636, 121] on input "Mohammad Hajipour, Ph.D." at bounding box center [808, 128] width 544 height 23
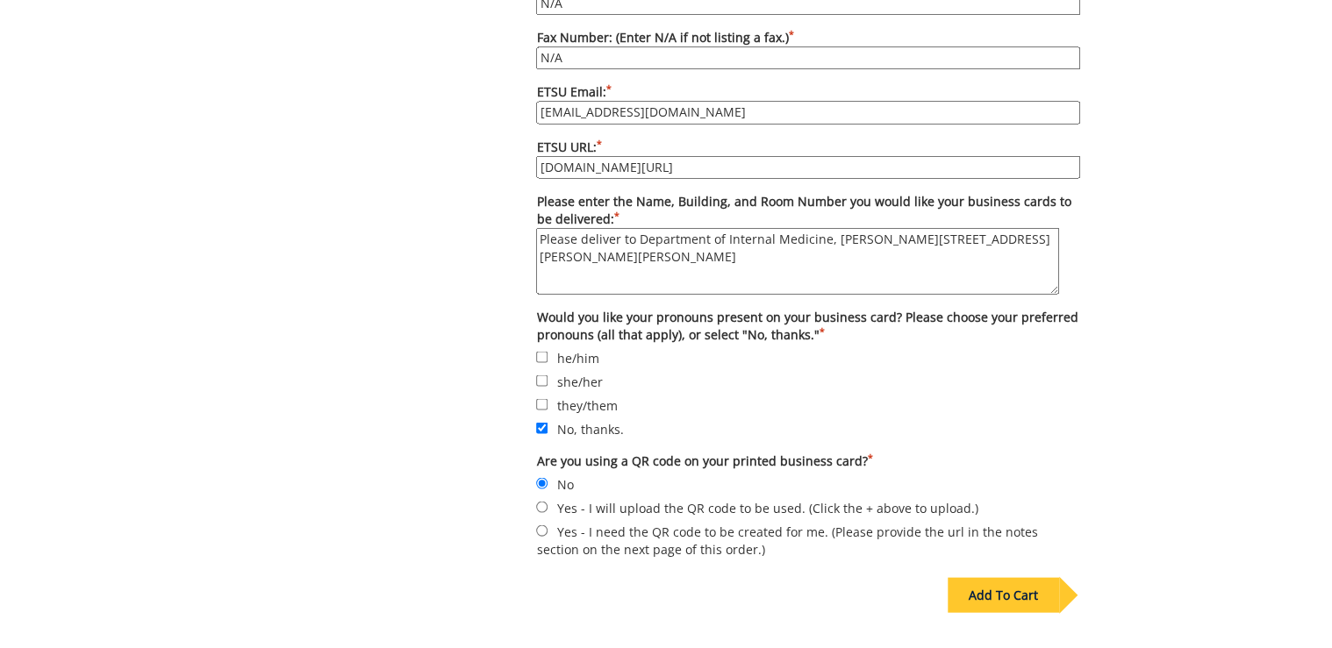
scroll to position [1615, 0]
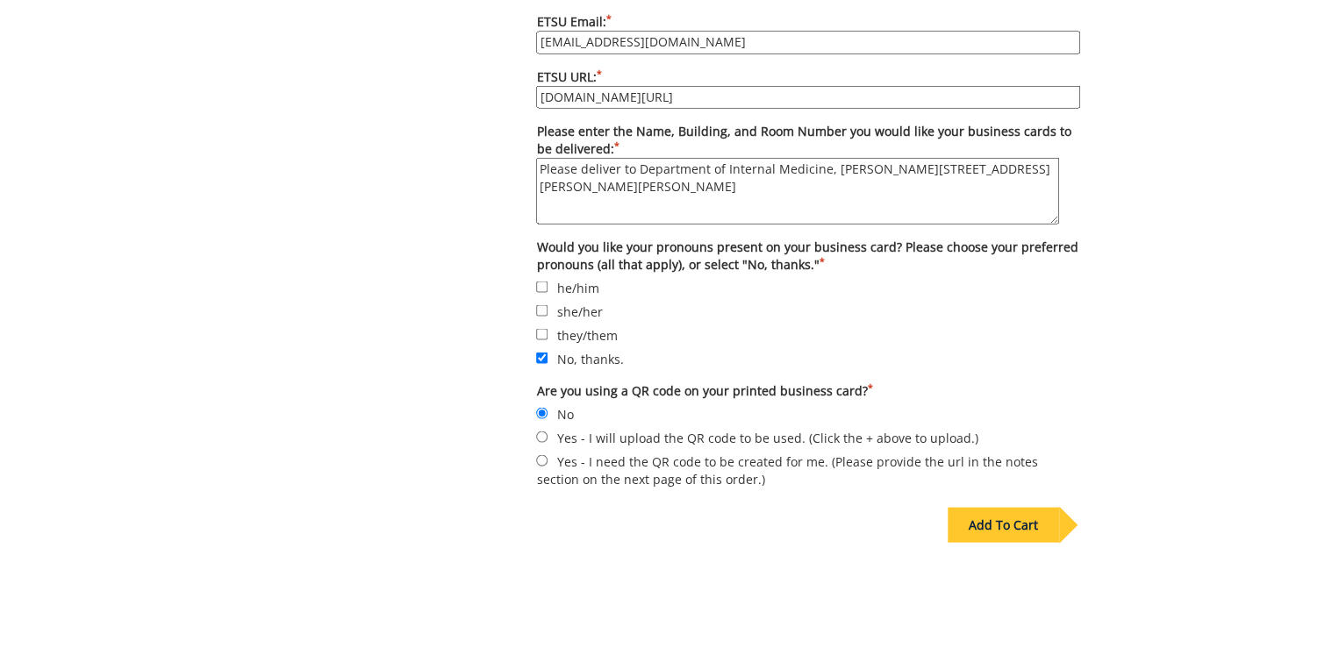
click at [1007, 507] on div "Add To Cart" at bounding box center [1003, 524] width 111 height 35
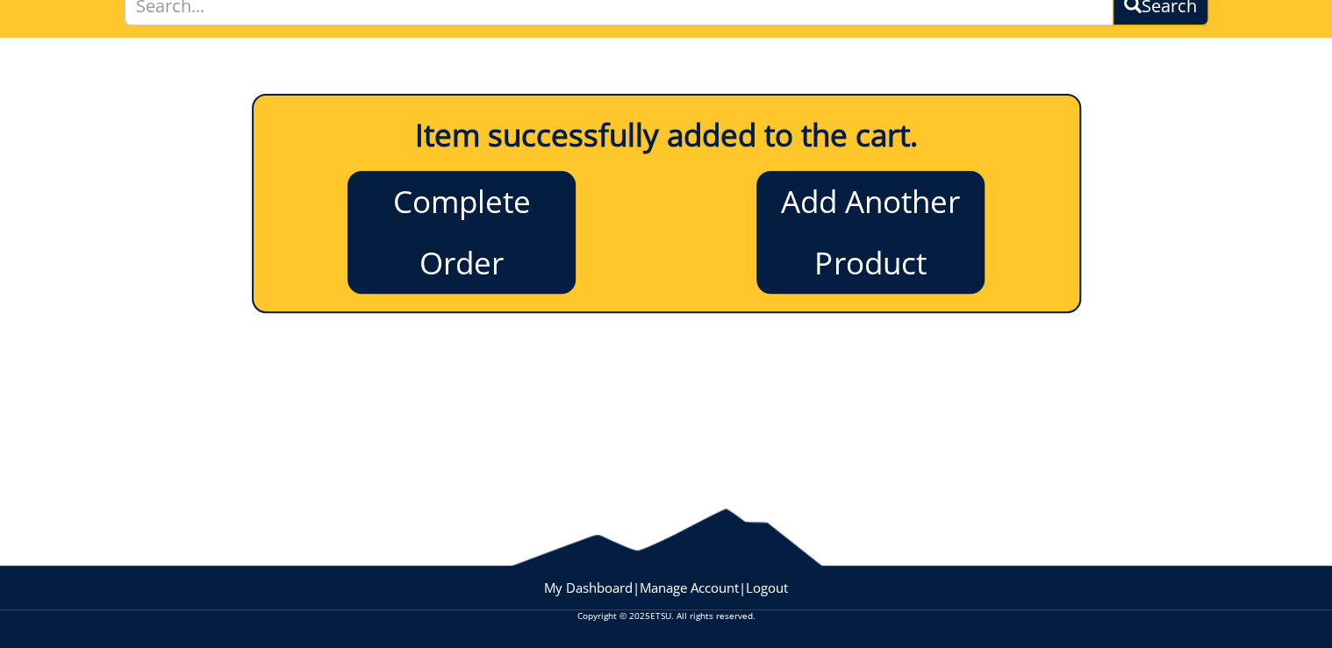
scroll to position [144, 0]
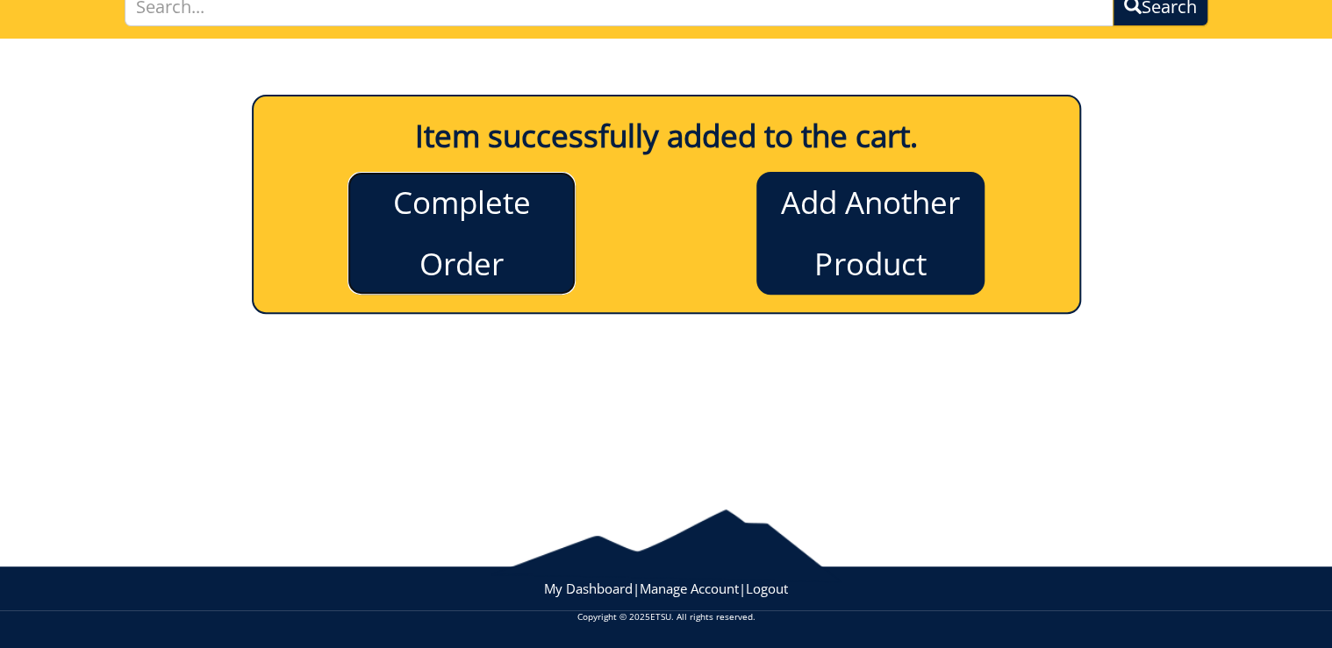
click at [488, 244] on link "Complete Order" at bounding box center [462, 233] width 228 height 123
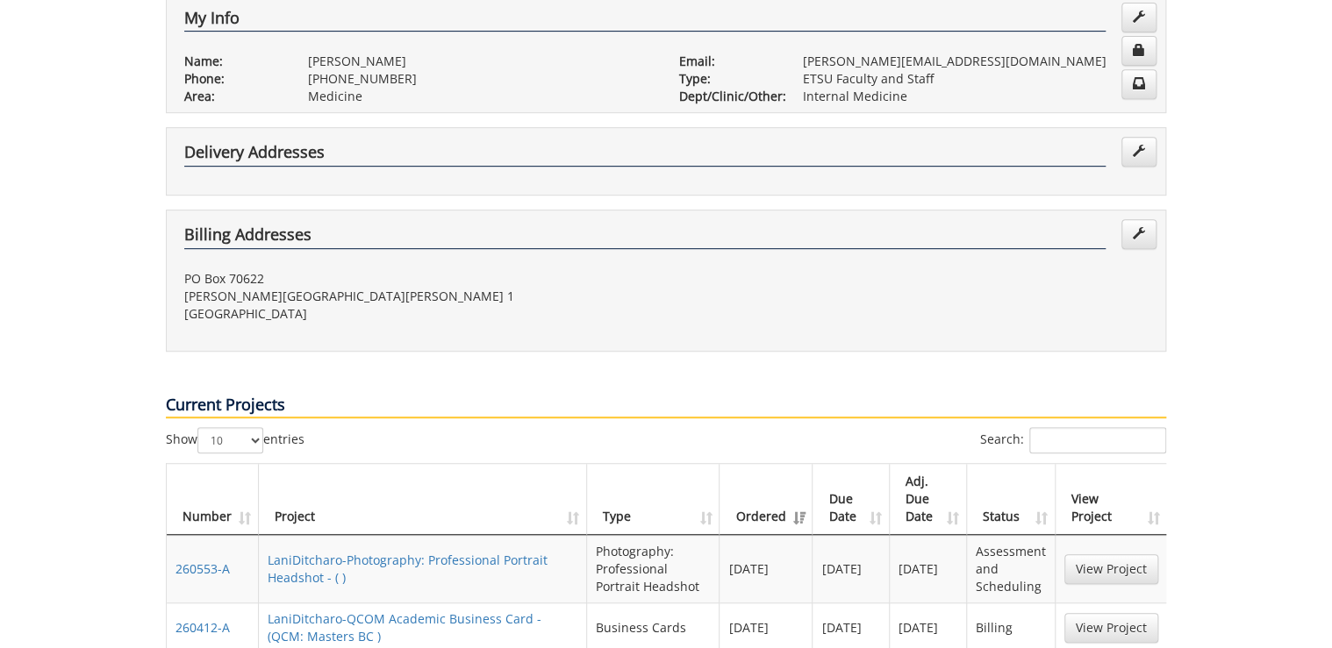
scroll to position [632, 0]
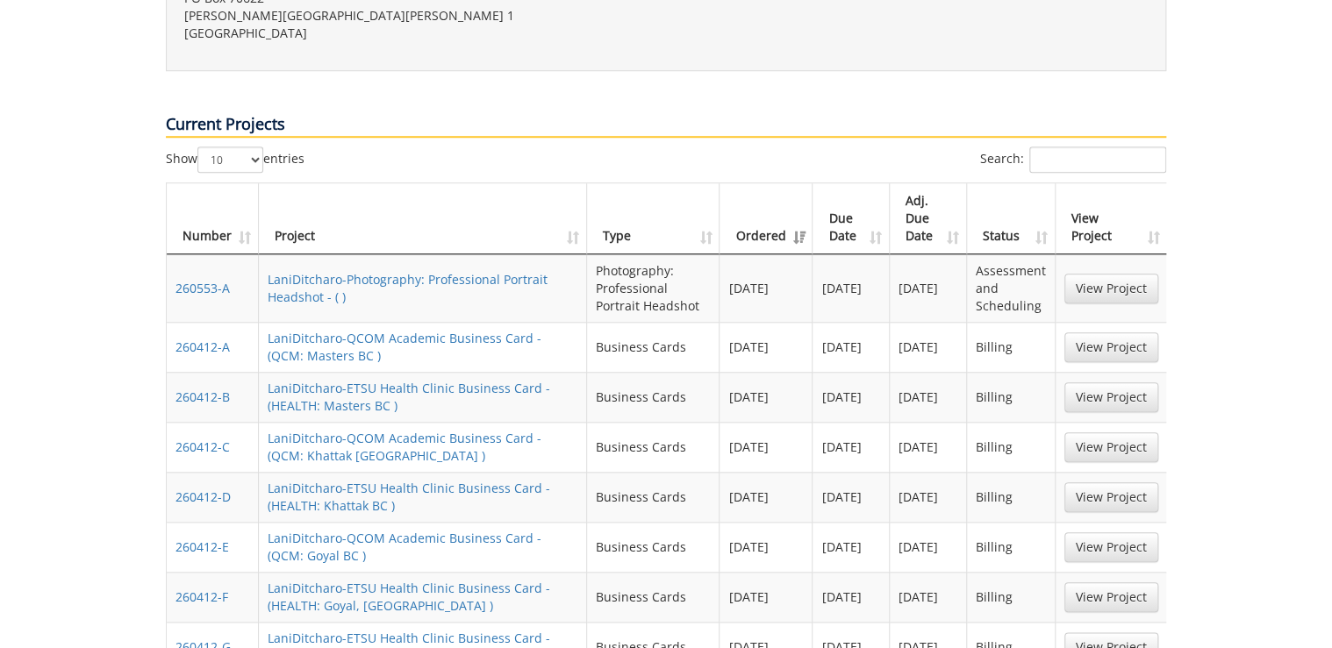
click at [1099, 322] on td "View Project" at bounding box center [1111, 347] width 111 height 50
click at [1102, 333] on link "View Project" at bounding box center [1111, 348] width 94 height 30
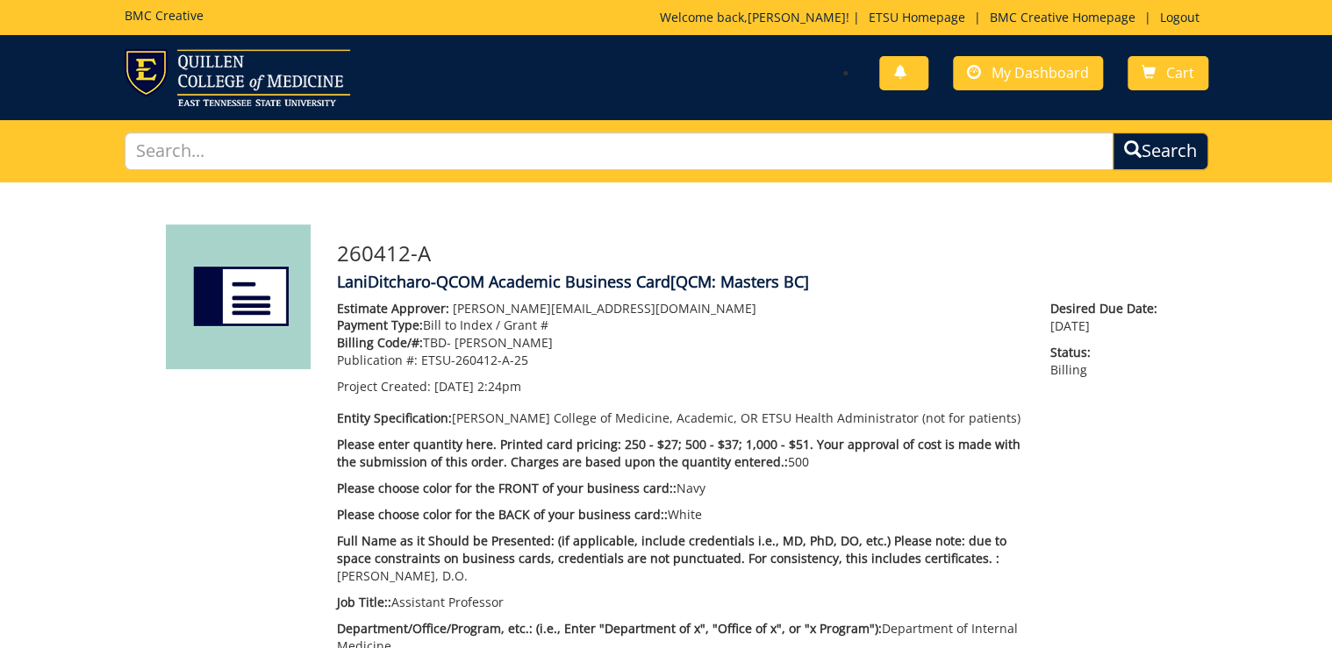
scroll to position [467, 0]
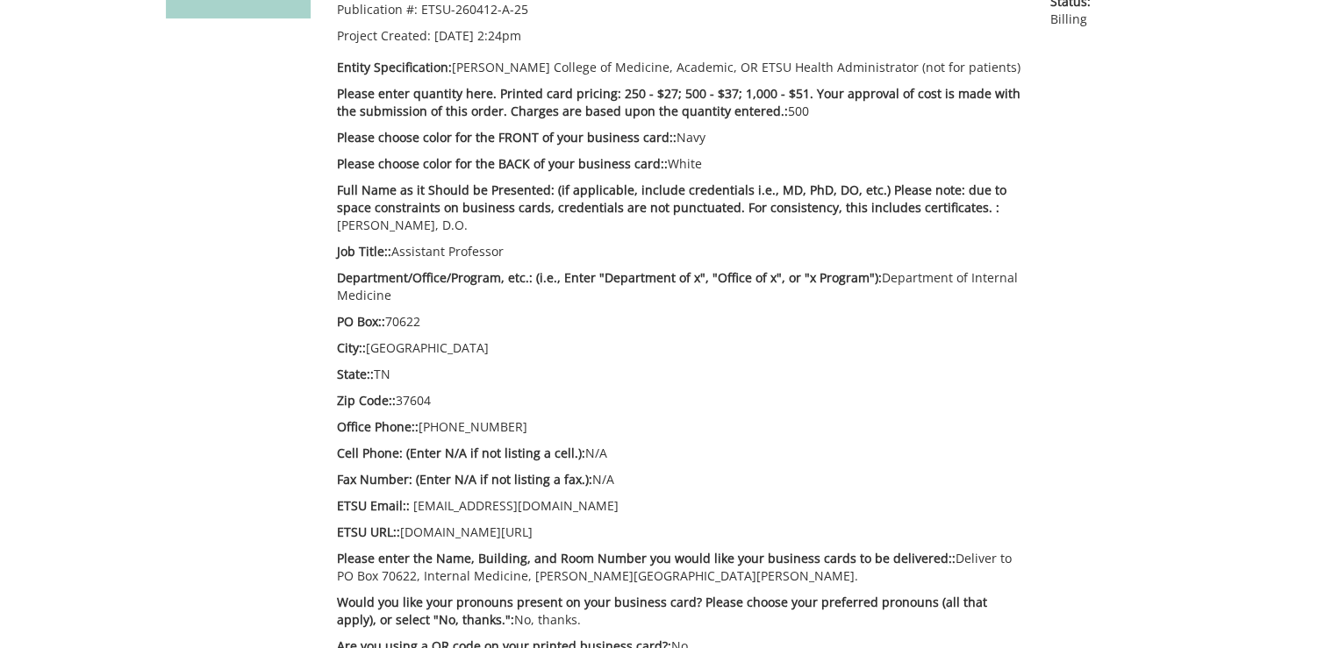
scroll to position [421, 0]
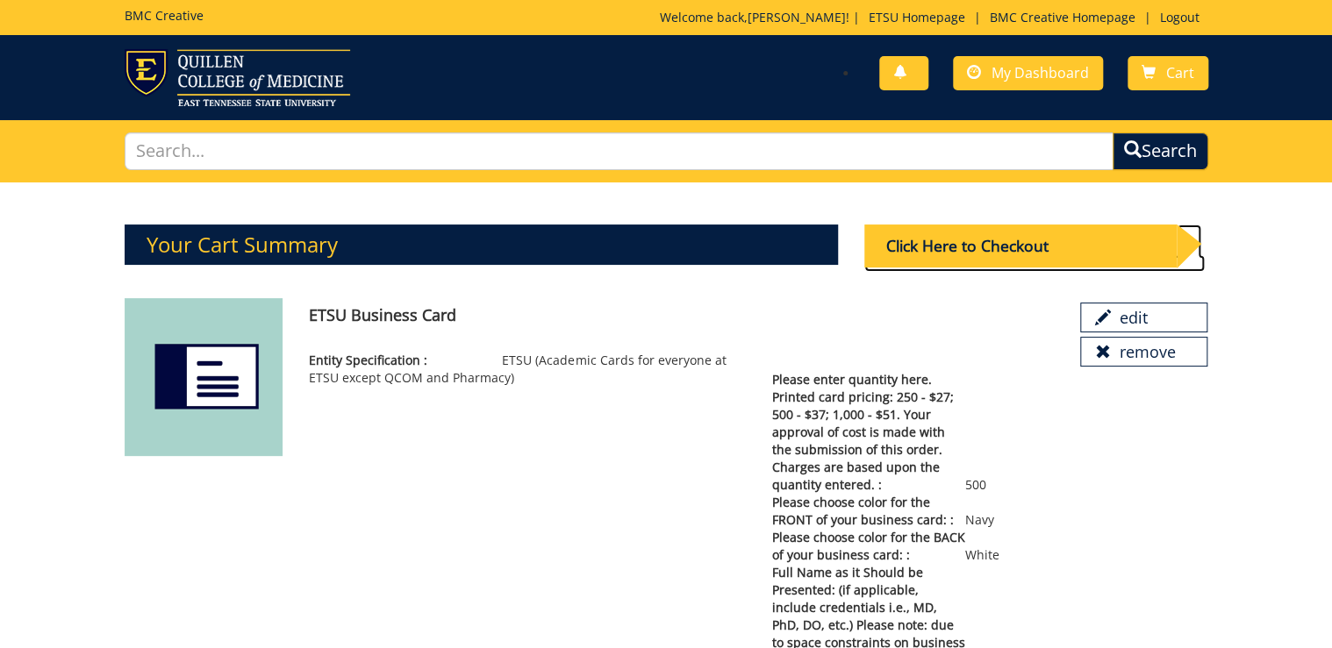
click at [1007, 254] on div "Click Here to Checkout" at bounding box center [1020, 246] width 313 height 43
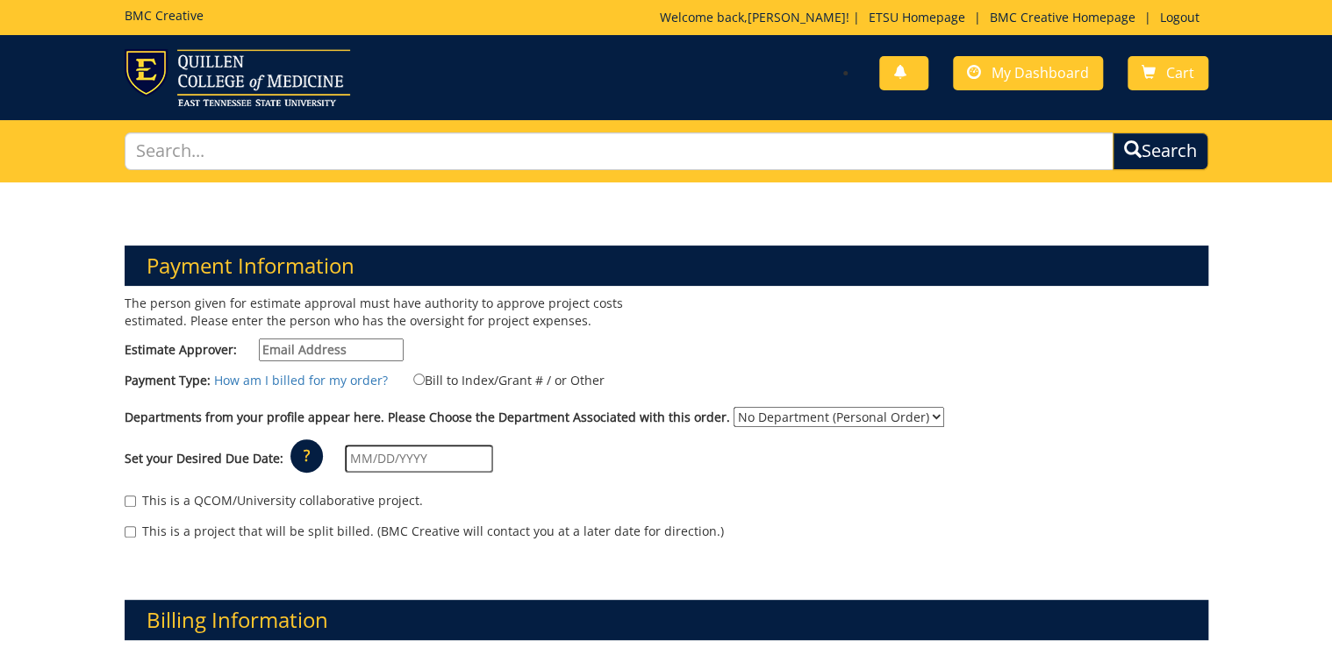
click at [364, 343] on input "Estimate Approver:" at bounding box center [331, 350] width 145 height 23
type input "[PERSON_NAME][EMAIL_ADDRESS][DOMAIN_NAME]"
type input "[DATE]"
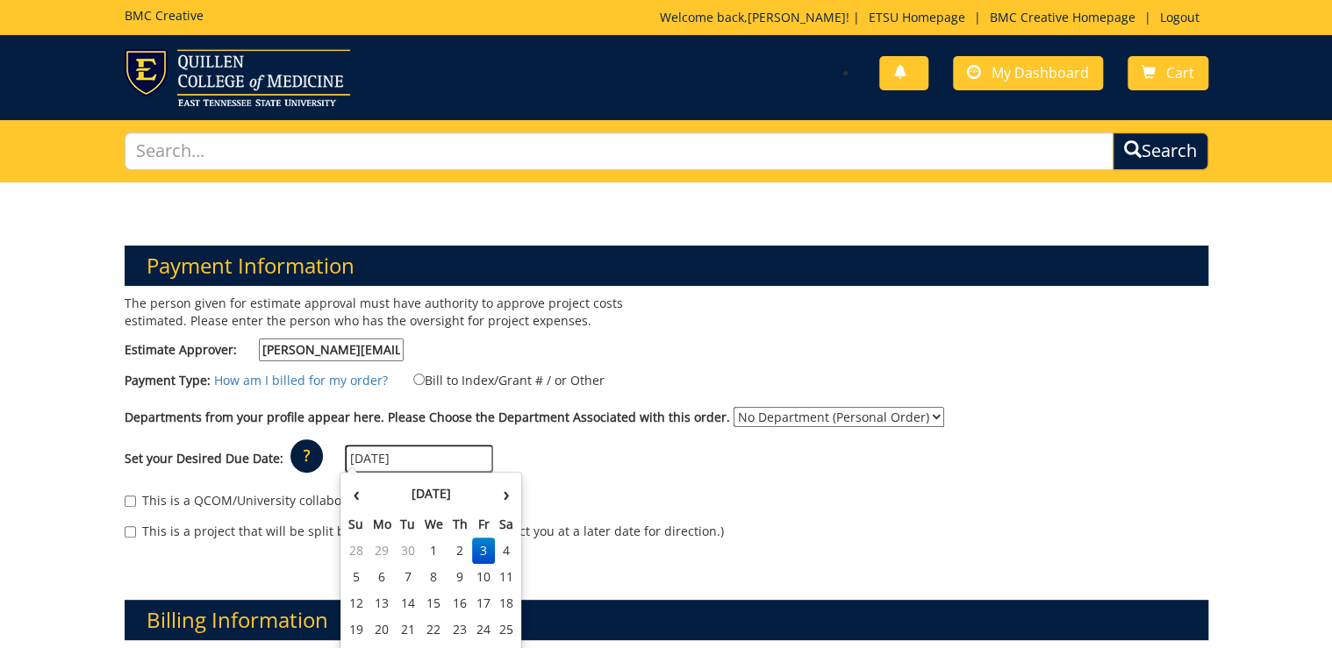
click at [441, 380] on label "Bill to Index/Grant # / or Other" at bounding box center [497, 379] width 213 height 19
click at [425, 380] on input "Bill to Index/Grant # / or Other" at bounding box center [418, 379] width 11 height 11
radio input "true"
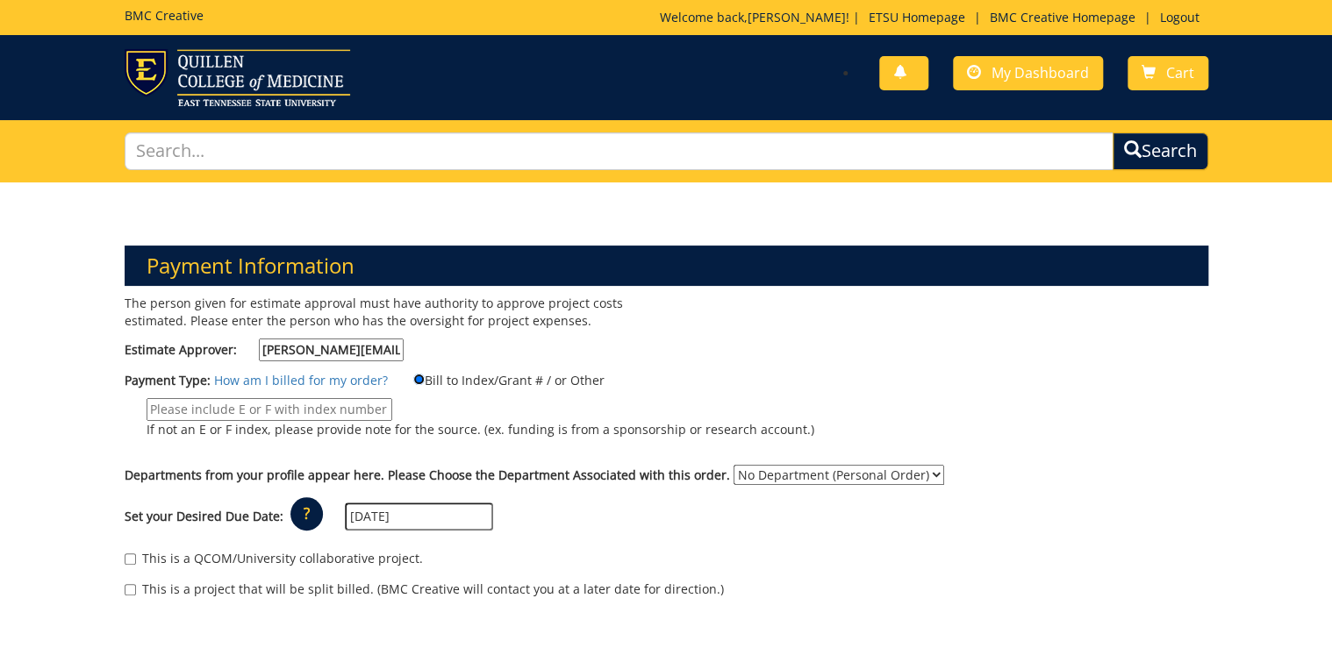
scroll to position [140, 0]
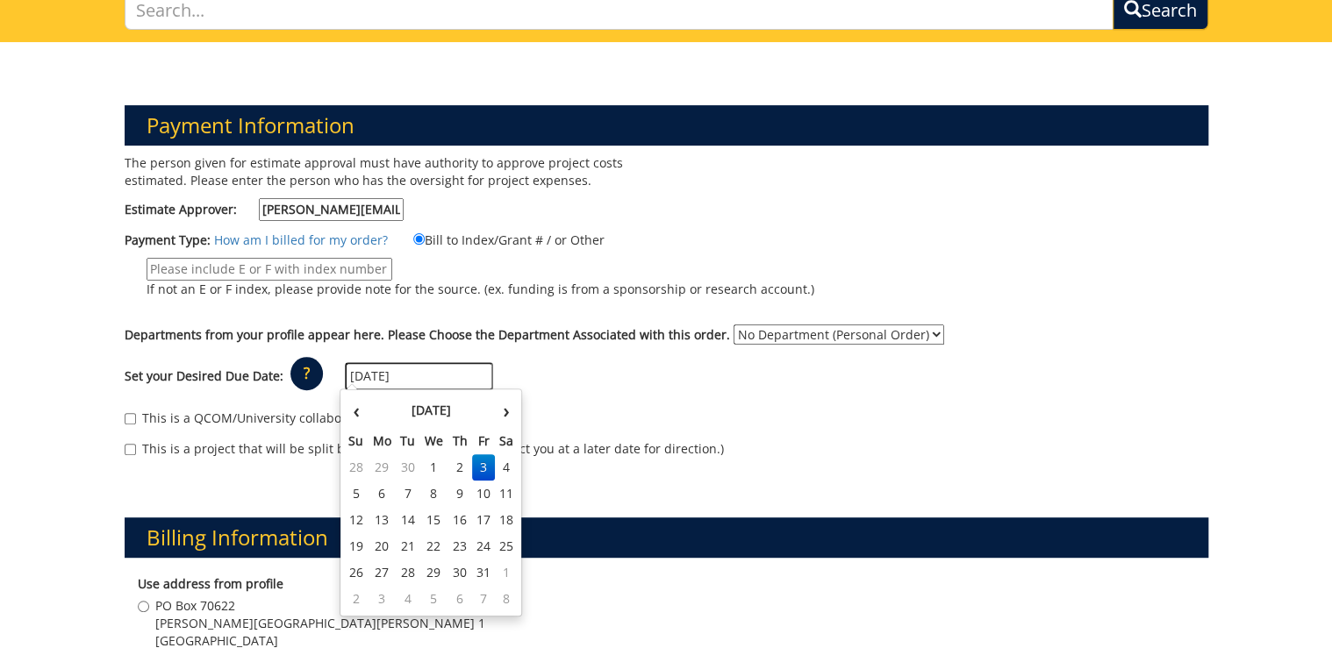
click at [416, 376] on input "[DATE]" at bounding box center [419, 376] width 148 height 28
click at [361, 419] on th "‹" at bounding box center [356, 410] width 24 height 35
click at [409, 574] on td "30" at bounding box center [408, 573] width 25 height 26
type input "[DATE]"
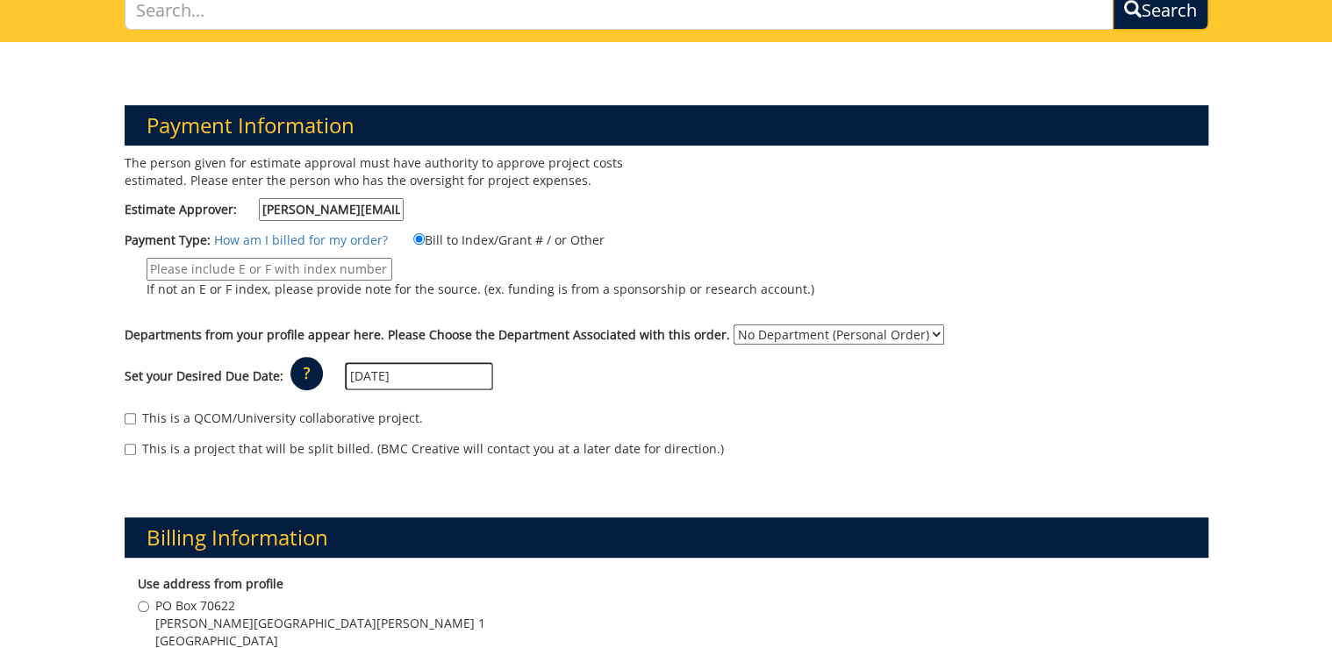
click at [840, 332] on select "No Department (Personal Order) Internal Medicine" at bounding box center [839, 335] width 211 height 20
select select "247"
click at [734, 325] on select "No Department (Personal Order) Internal Medicine" at bounding box center [839, 335] width 211 height 20
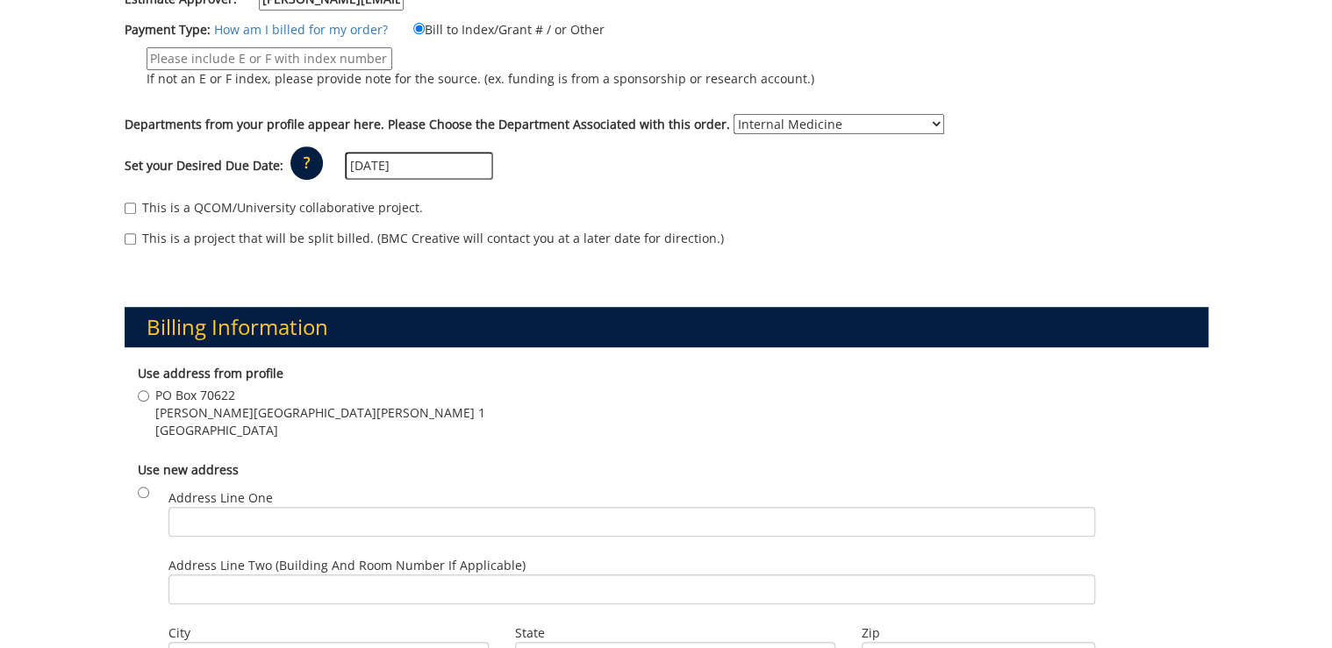
scroll to position [491, 0]
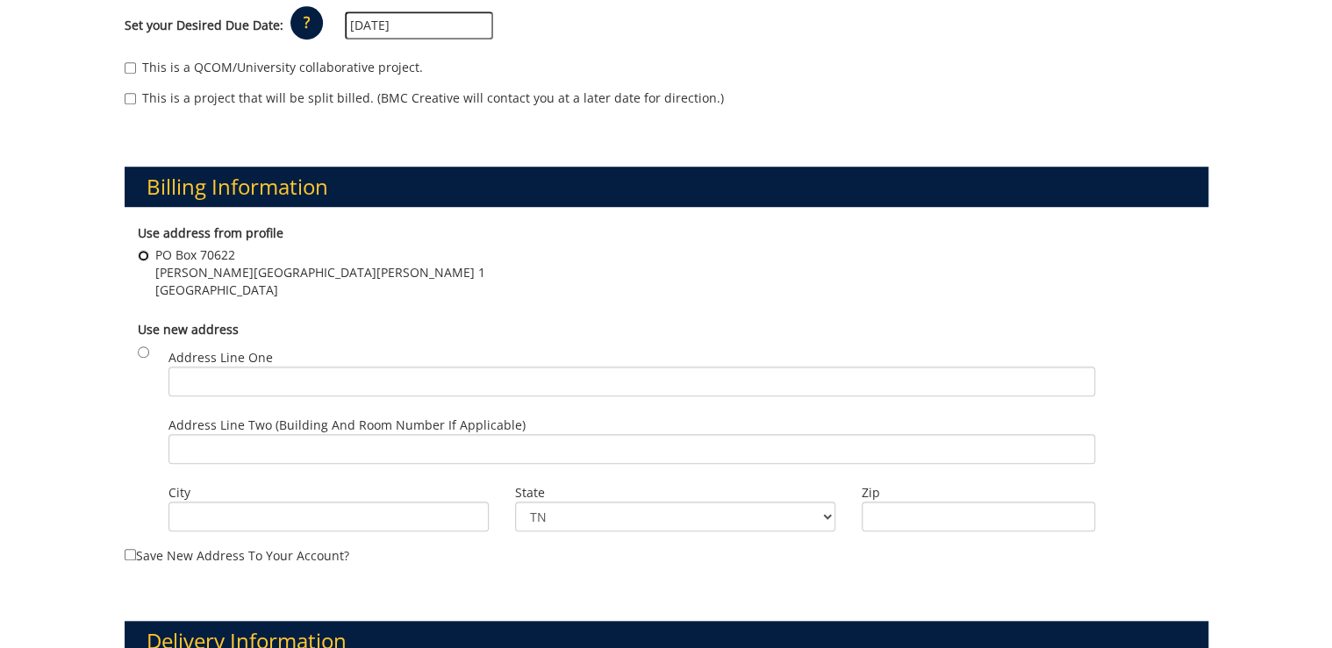
click at [147, 253] on input "PO Box 70622 Carl A Jones hall Building 1 Johnson City , TN 37604" at bounding box center [143, 255] width 11 height 11
radio input "true"
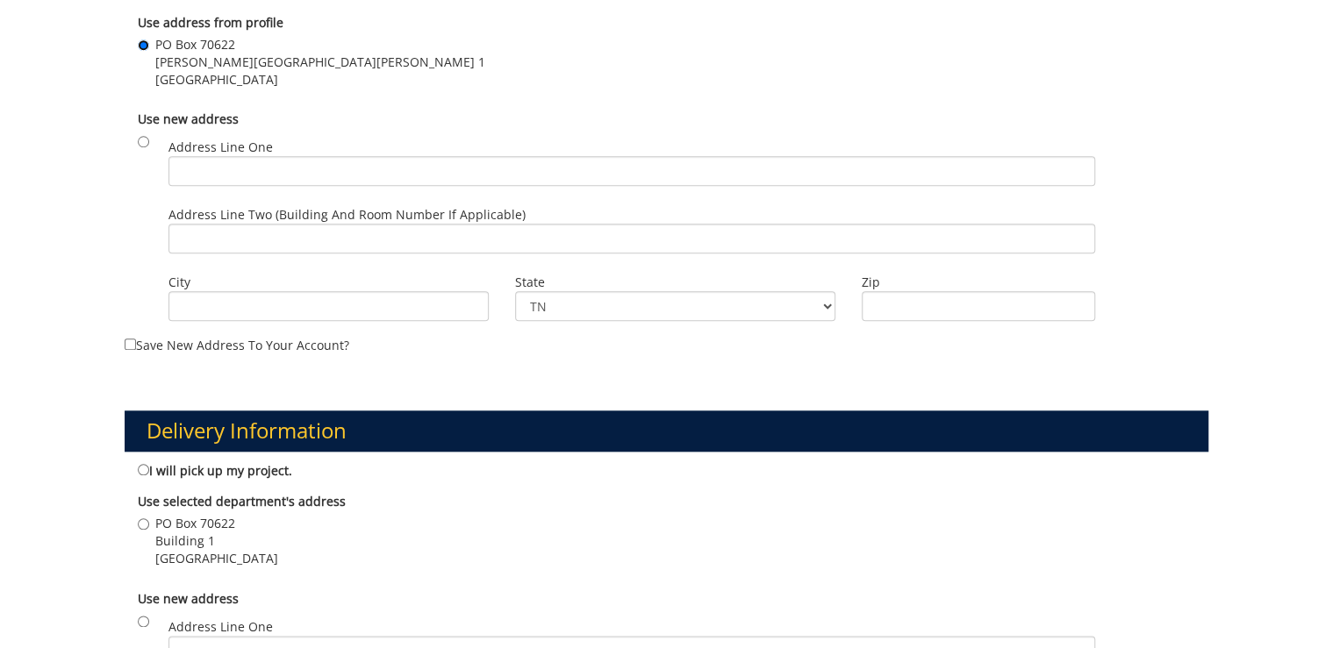
scroll to position [772, 0]
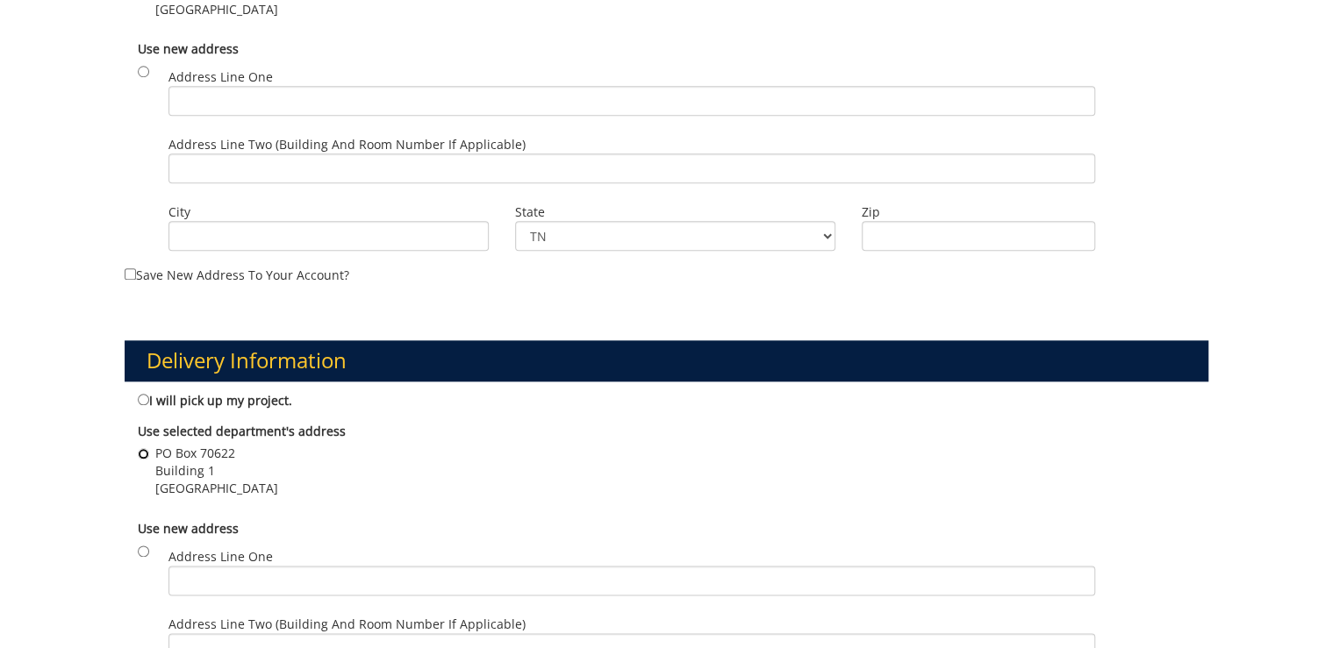
click at [140, 448] on input "PO Box 70622 Building 1 Johnson City , TN 37614" at bounding box center [143, 453] width 11 height 11
radio input "true"
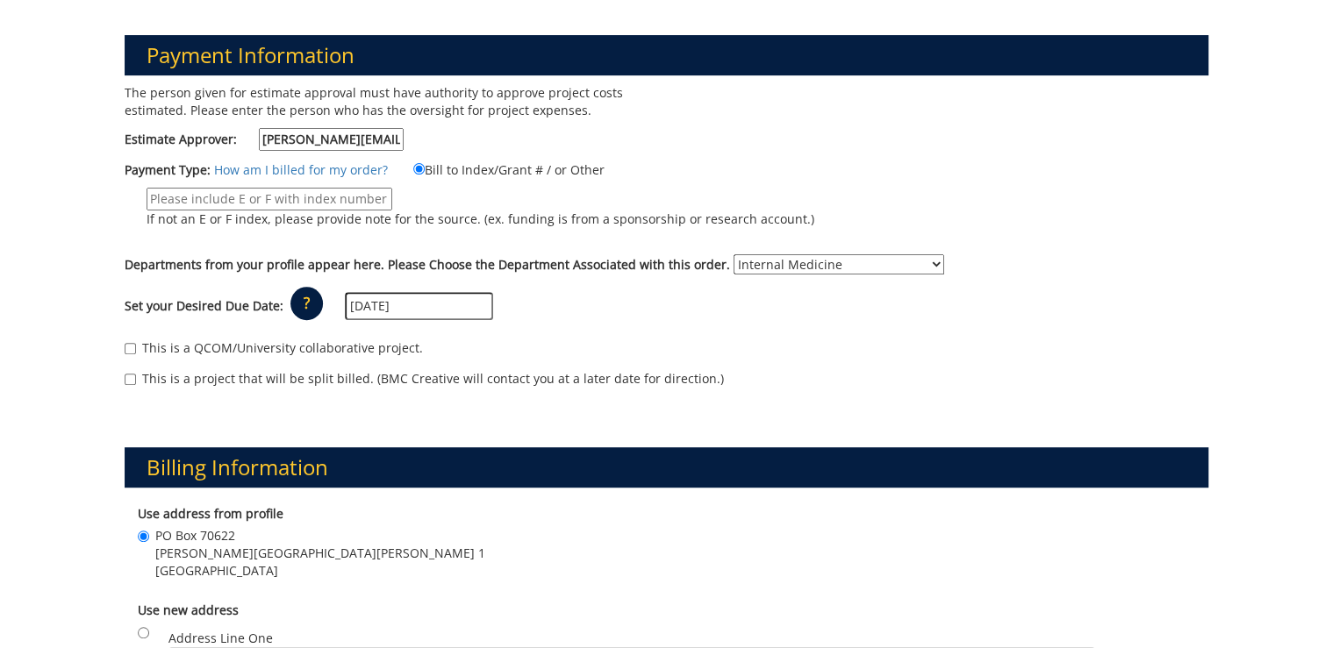
scroll to position [0, 0]
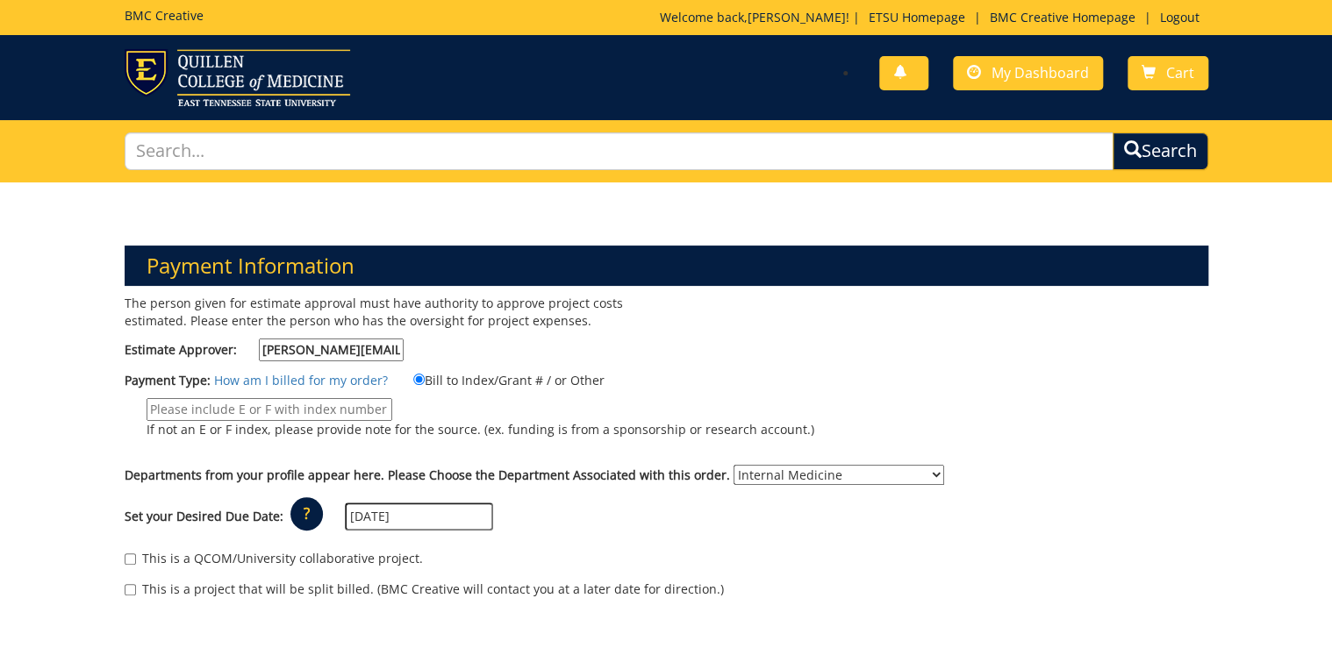
click at [311, 412] on input "If not an E or F index, please provide note for the source. (ex. funding is fro…" at bounding box center [270, 409] width 246 height 23
drag, startPoint x: 182, startPoint y: 408, endPoint x: 153, endPoint y: 405, distance: 29.2
click at [153, 405] on input "20-62000-300400-710-75450-250-999-999-999-999-99" at bounding box center [270, 409] width 246 height 23
click at [180, 405] on input "20-62000-300400-710-75450-250-999-999-999-999-99" at bounding box center [270, 409] width 246 height 23
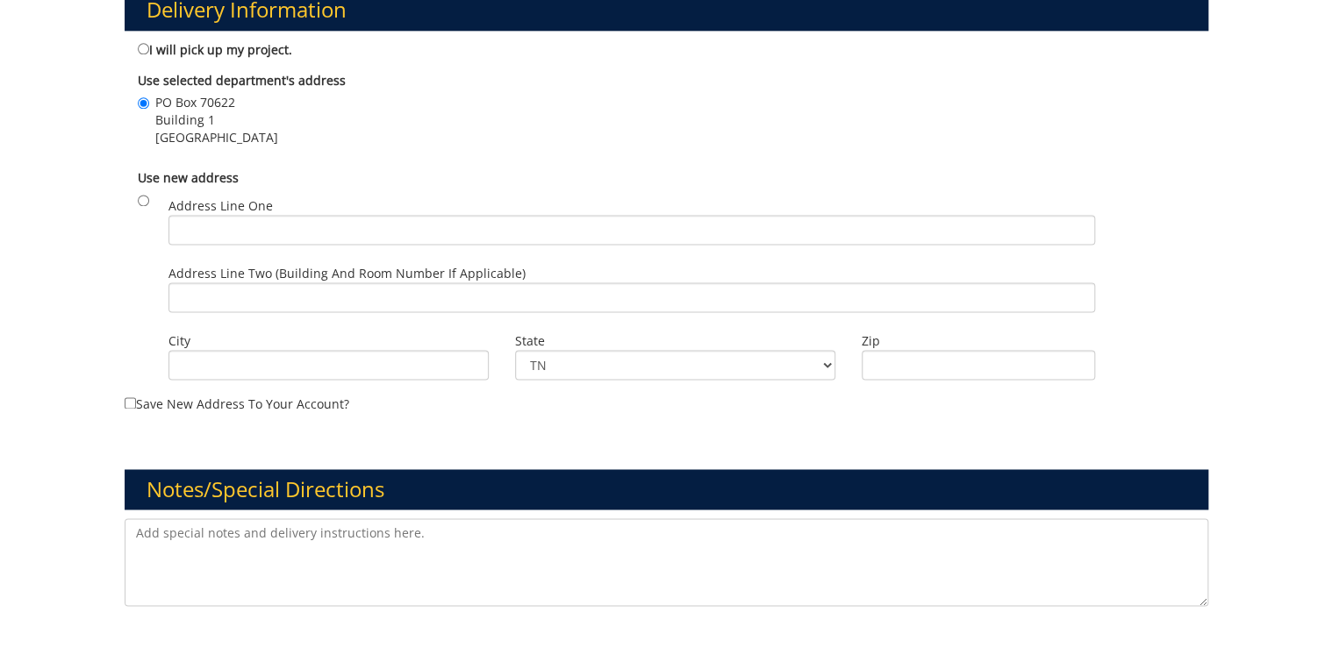
scroll to position [1264, 0]
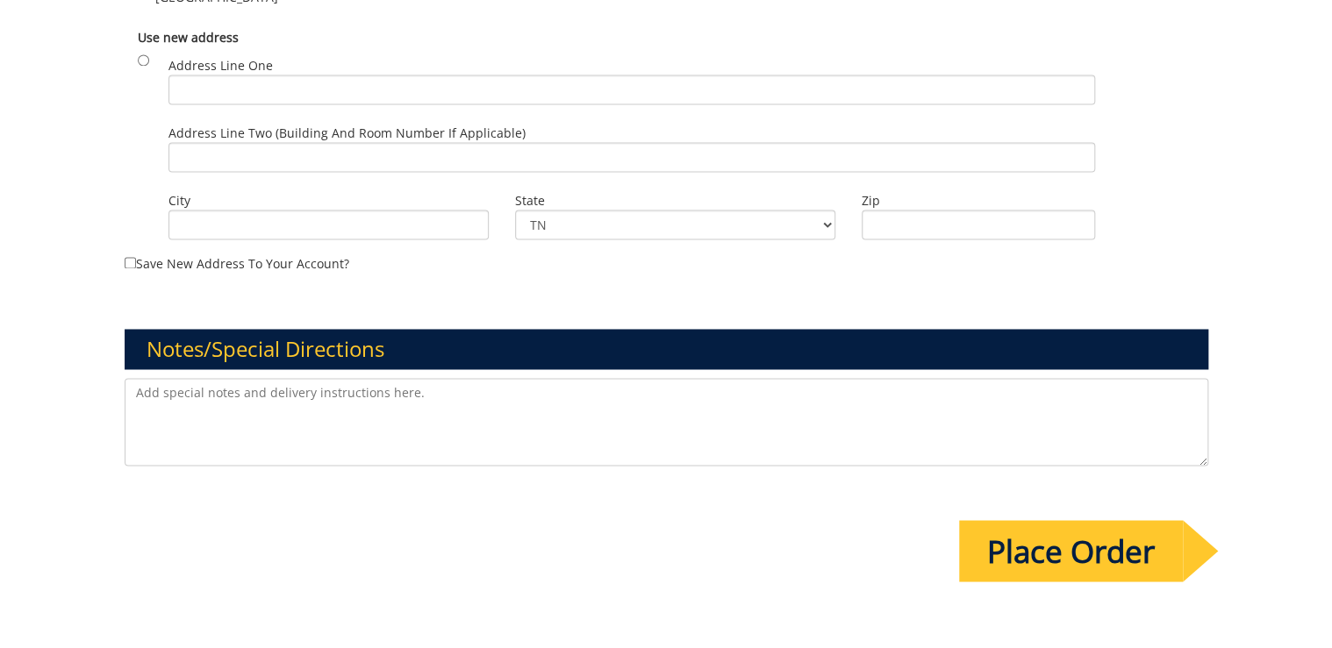
type input "20-62000-300400-710-75450-250-999-999-999-999-99"
click at [593, 391] on textarea at bounding box center [667, 422] width 1084 height 88
paste textarea "[PERSON_NAME], Ph.D."
click at [535, 411] on textarea "[PERSON_NAME], Ph.D." at bounding box center [667, 422] width 1084 height 88
click at [534, 411] on textarea "[PERSON_NAME], Ph.D." at bounding box center [667, 422] width 1084 height 88
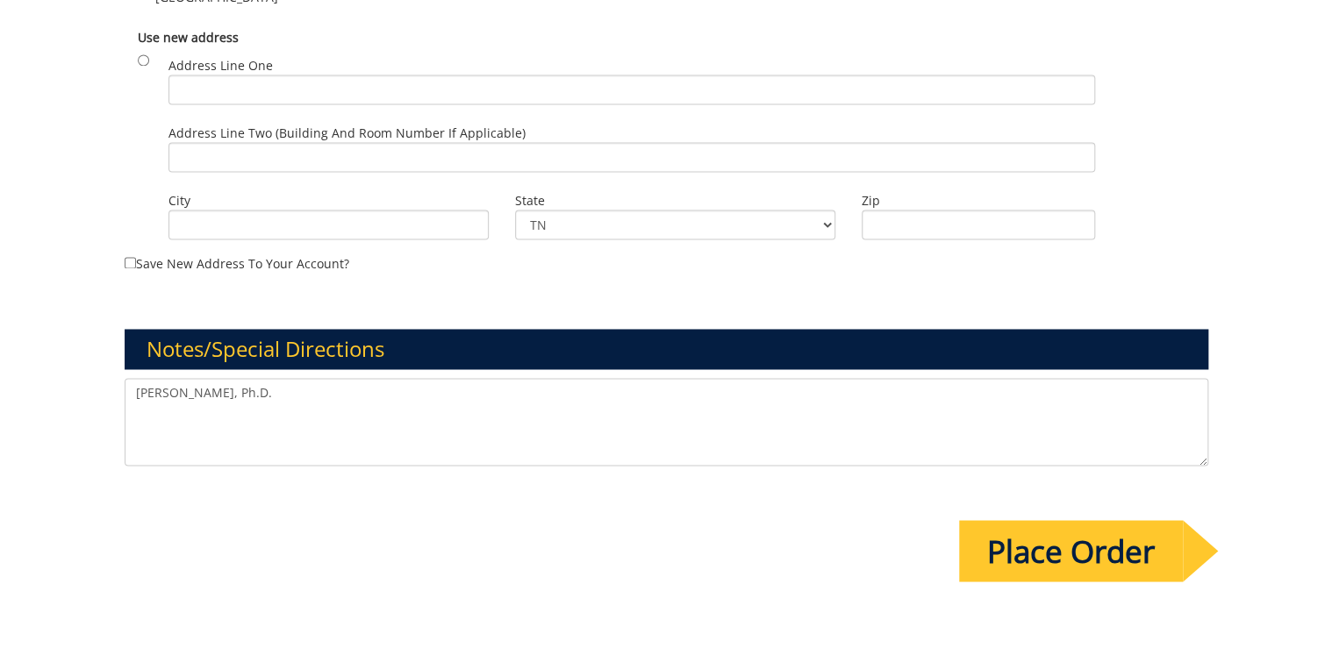
click at [534, 409] on textarea "[PERSON_NAME], Ph.D." at bounding box center [667, 422] width 1084 height 88
click at [534, 407] on textarea "[PERSON_NAME], Ph.D." at bounding box center [667, 422] width 1084 height 88
drag, startPoint x: 447, startPoint y: 399, endPoint x: 38, endPoint y: 404, distance: 409.0
paste textarea "PO Box 70622, Carl A Jones Hall, Building 1"
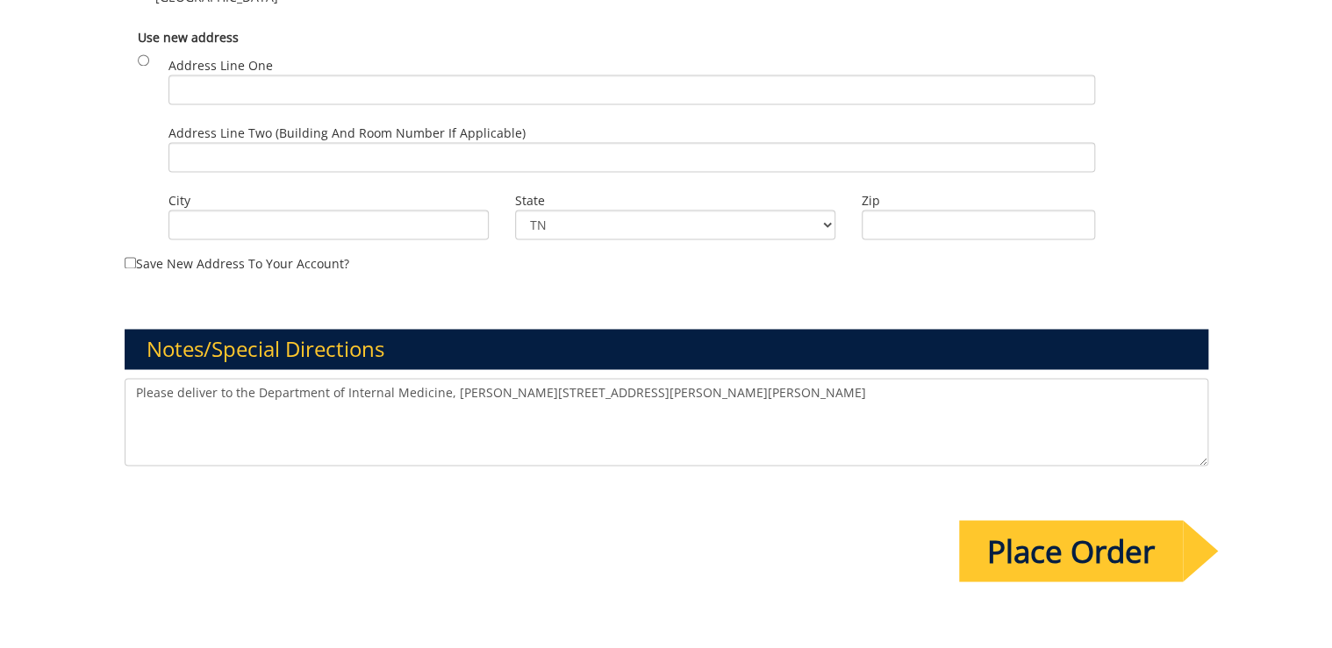
click at [534, 391] on textarea "Please deliver to the Department of Internal Medicine, Lani Ditcharo, PO Box 70…" at bounding box center [667, 422] width 1084 height 88
type textarea "Please deliver to the Department of Internal Medicine, Lani Ditcharo, PO Box 70…"
click at [1089, 552] on input "Place Order" at bounding box center [1071, 550] width 224 height 61
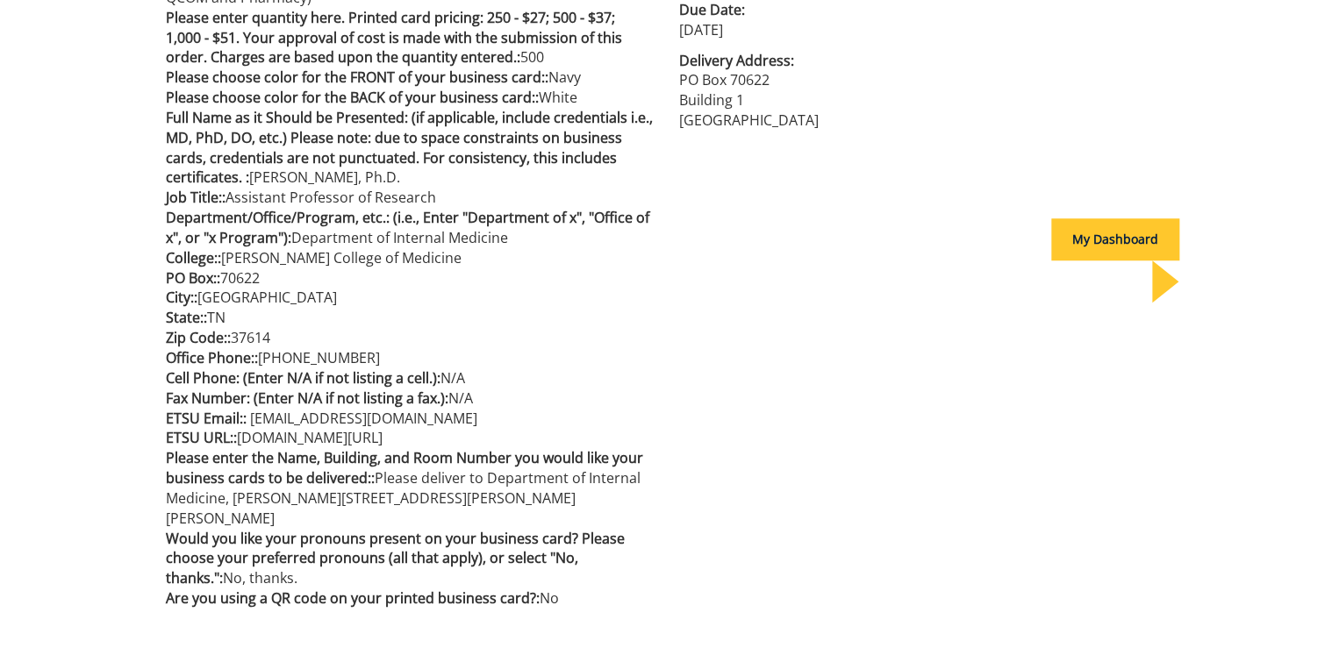
scroll to position [632, 0]
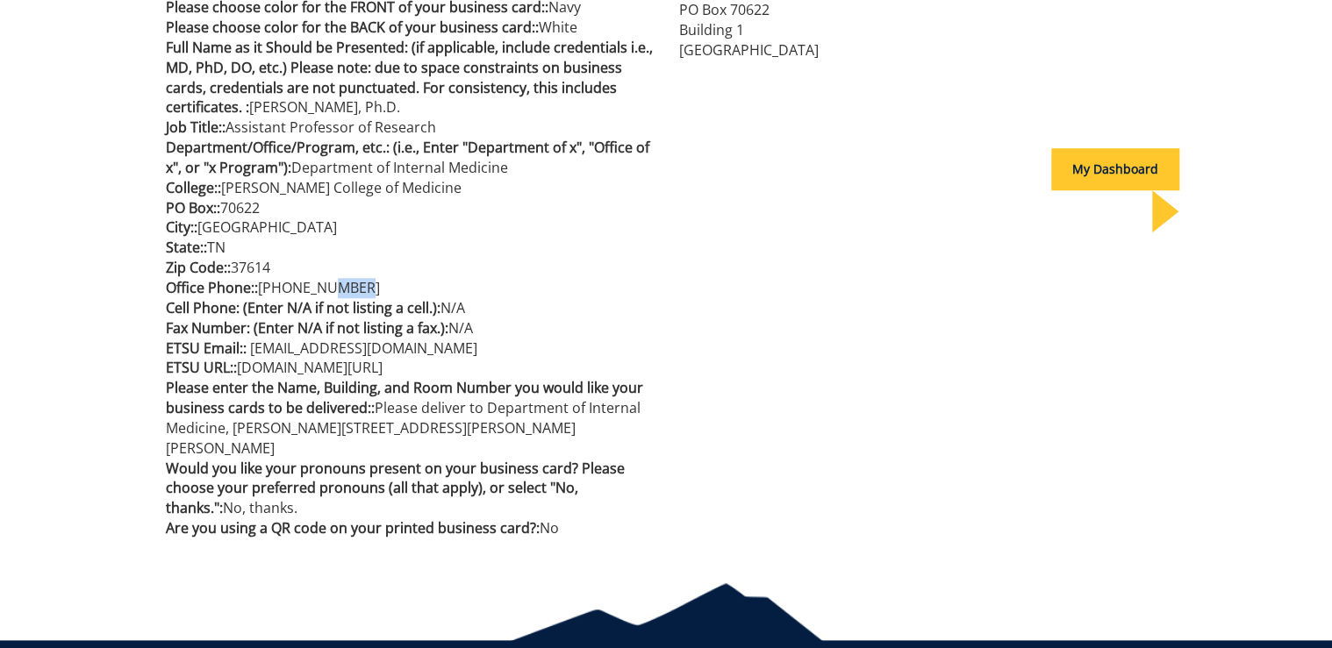
drag, startPoint x: 316, startPoint y: 290, endPoint x: 362, endPoint y: 291, distance: 45.6
click at [362, 291] on p "Office Phone:: [PHONE_NUMBER]" at bounding box center [409, 288] width 487 height 20
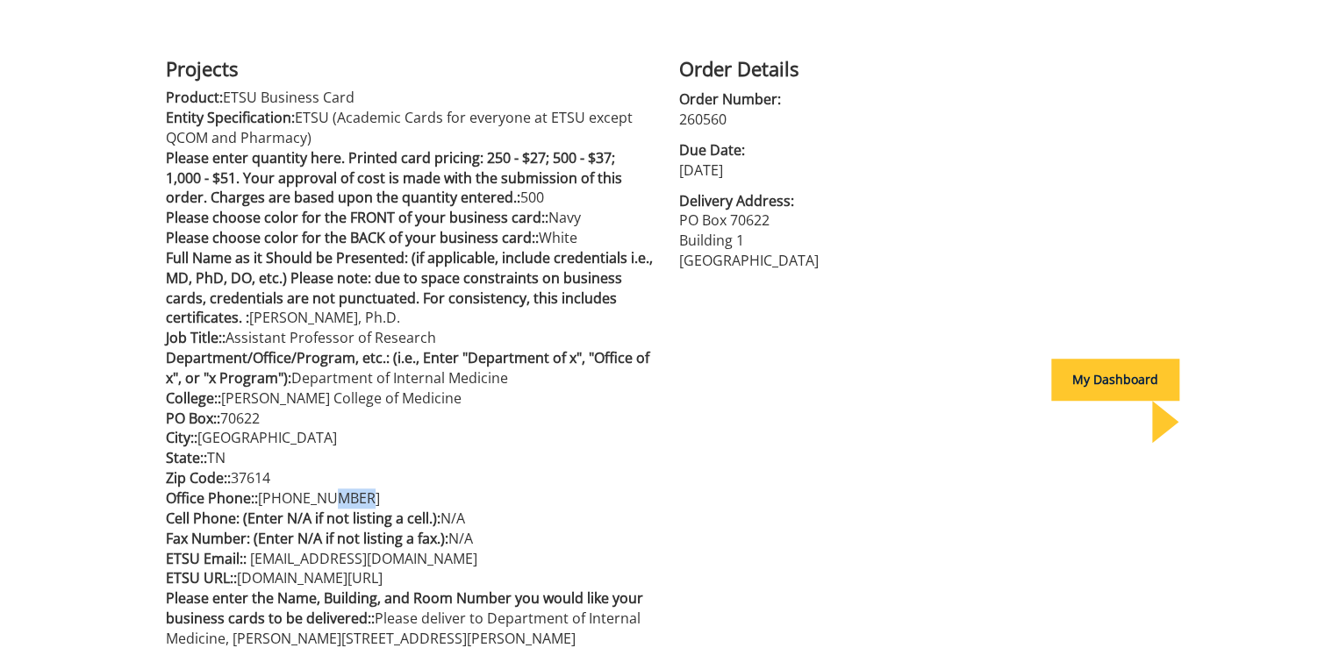
scroll to position [491, 0]
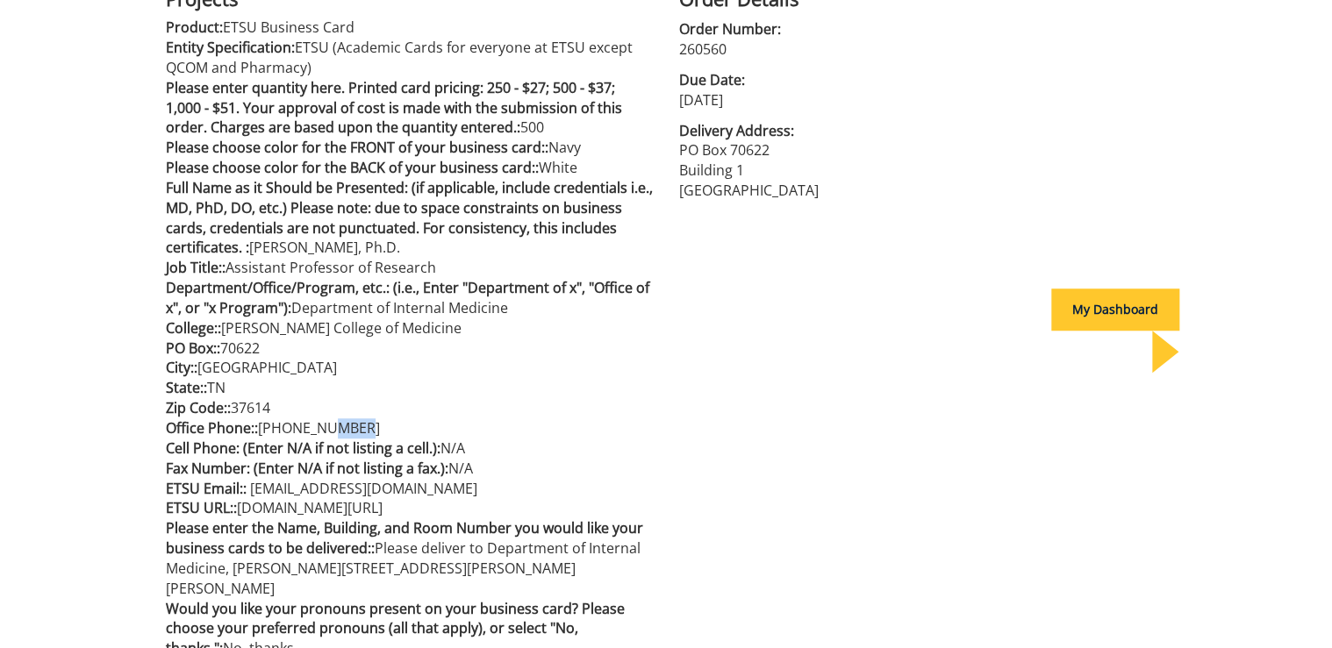
click at [592, 419] on p "Office Phone:: [PHONE_NUMBER]" at bounding box center [409, 429] width 487 height 20
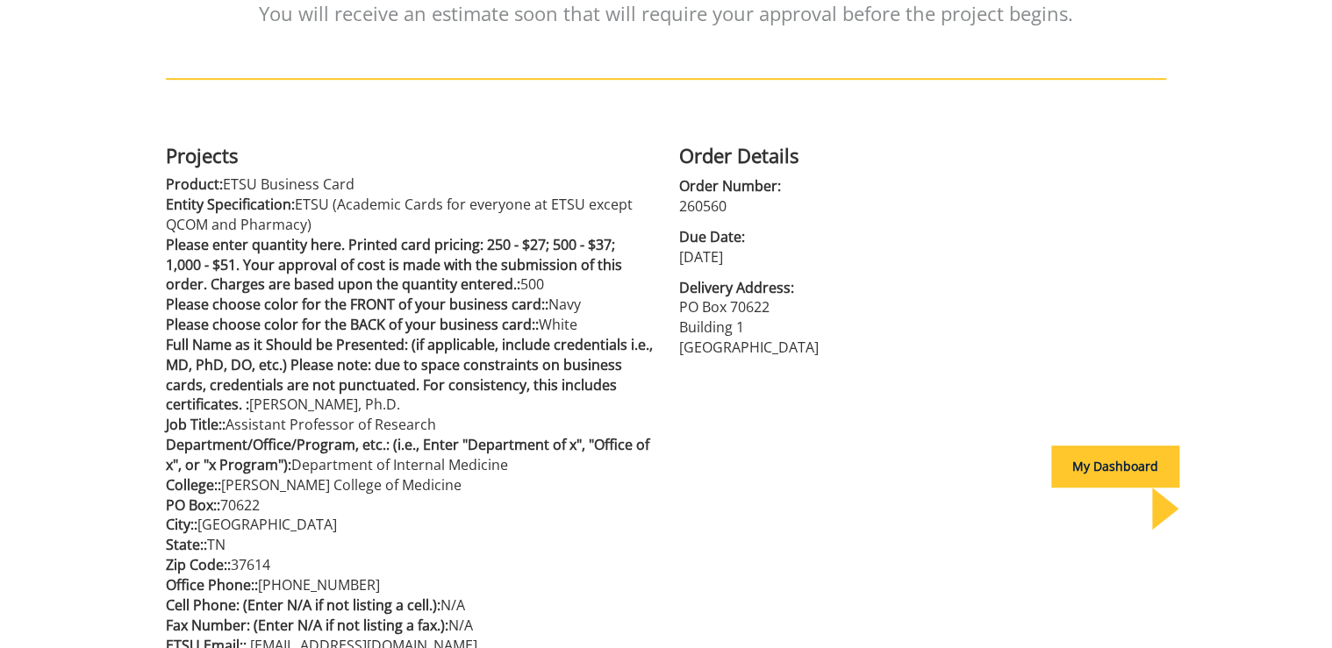
scroll to position [0, 0]
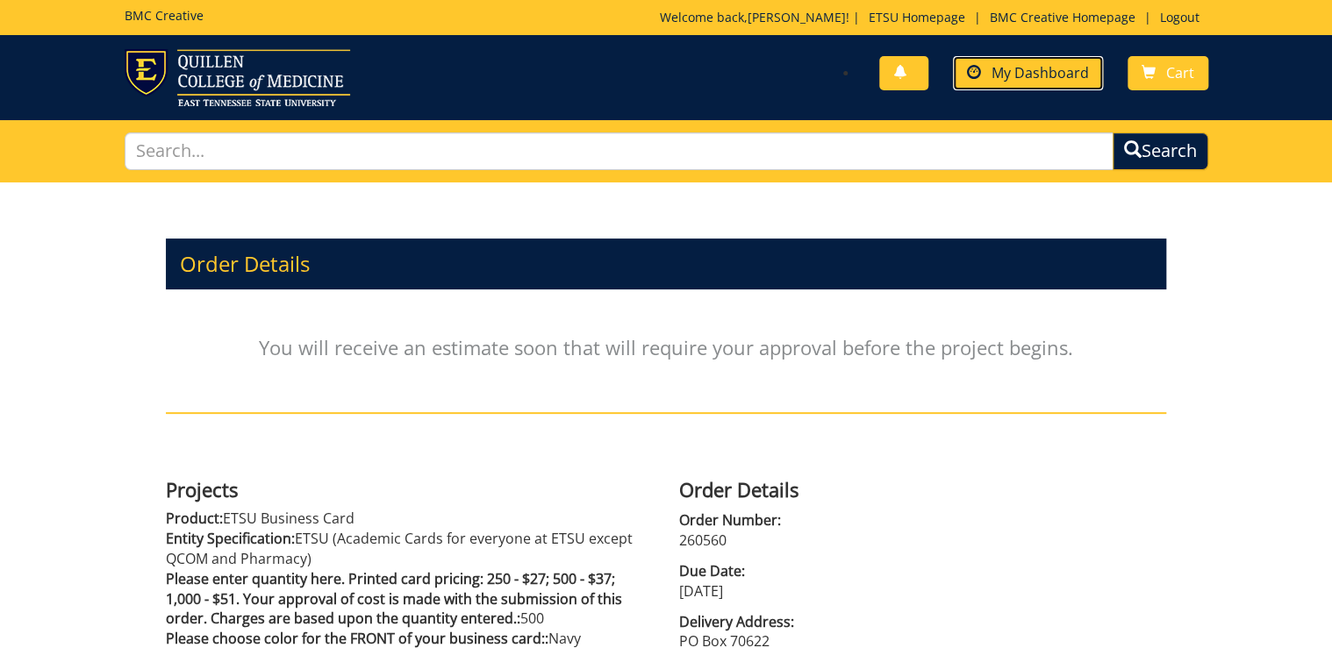
click at [1034, 73] on span "My Dashboard" at bounding box center [1040, 72] width 97 height 19
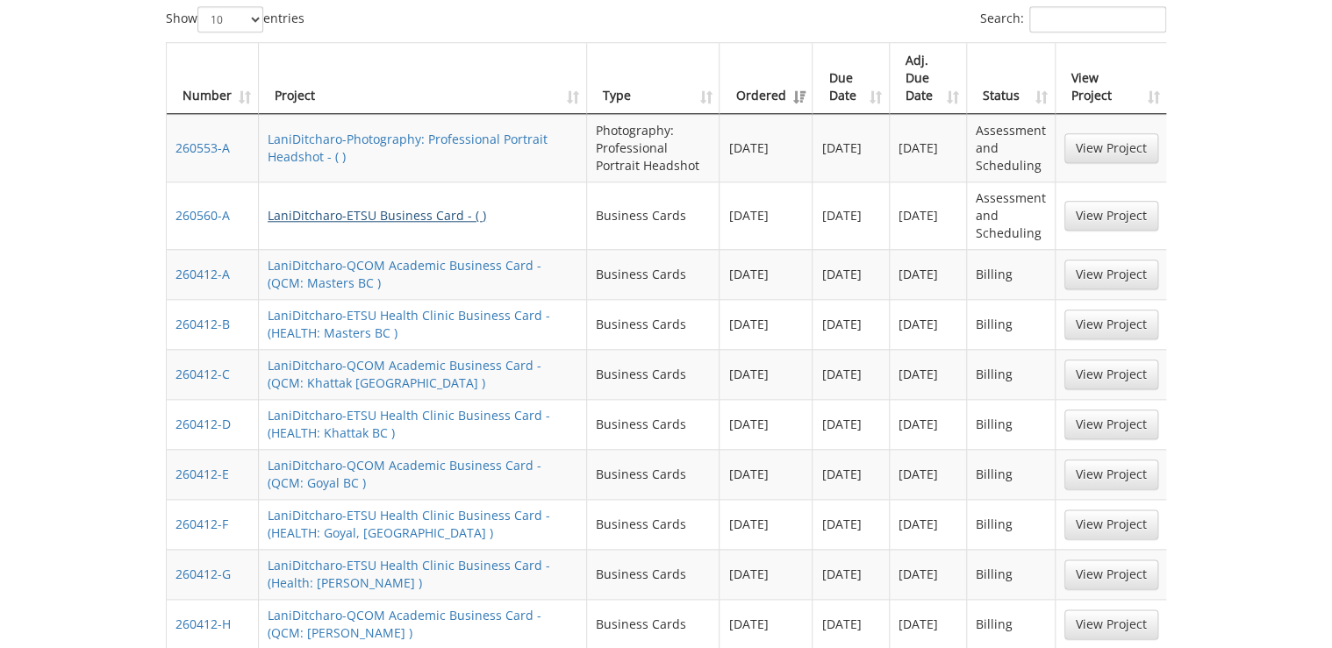
scroll to position [632, 0]
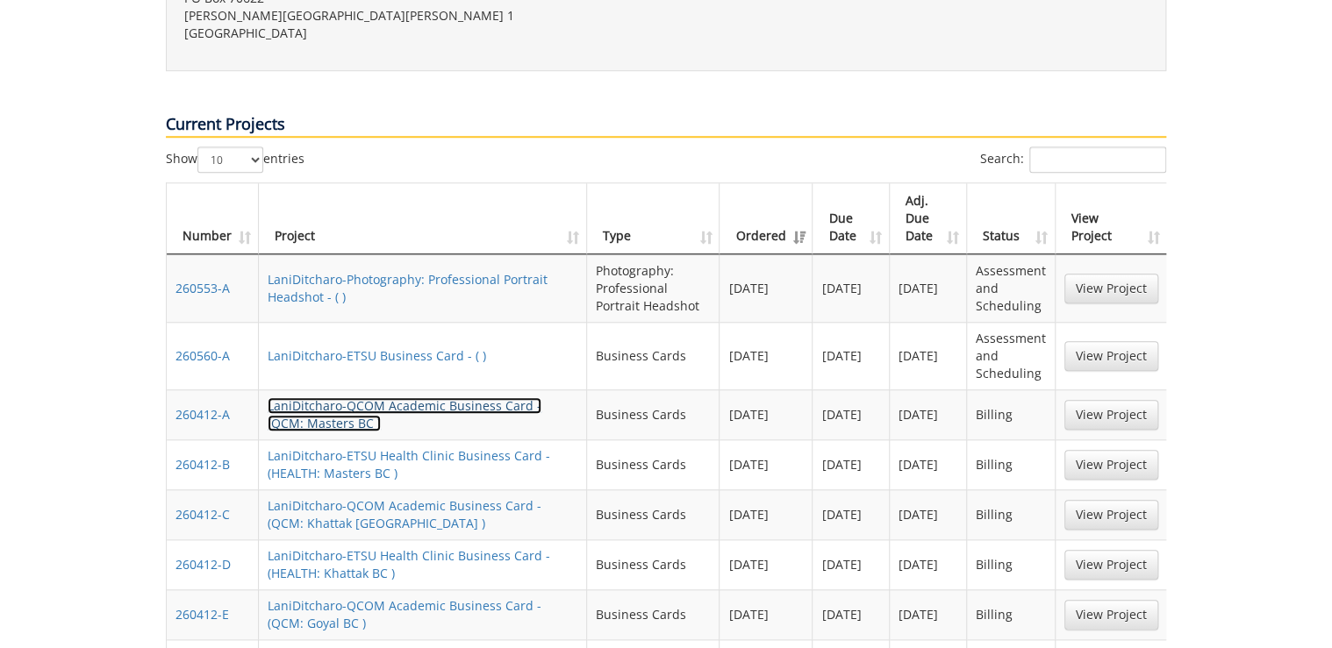
click at [328, 398] on link "LaniDitcharo-QCOM Academic Business Card - (QCM: Masters BC )" at bounding box center [405, 415] width 274 height 34
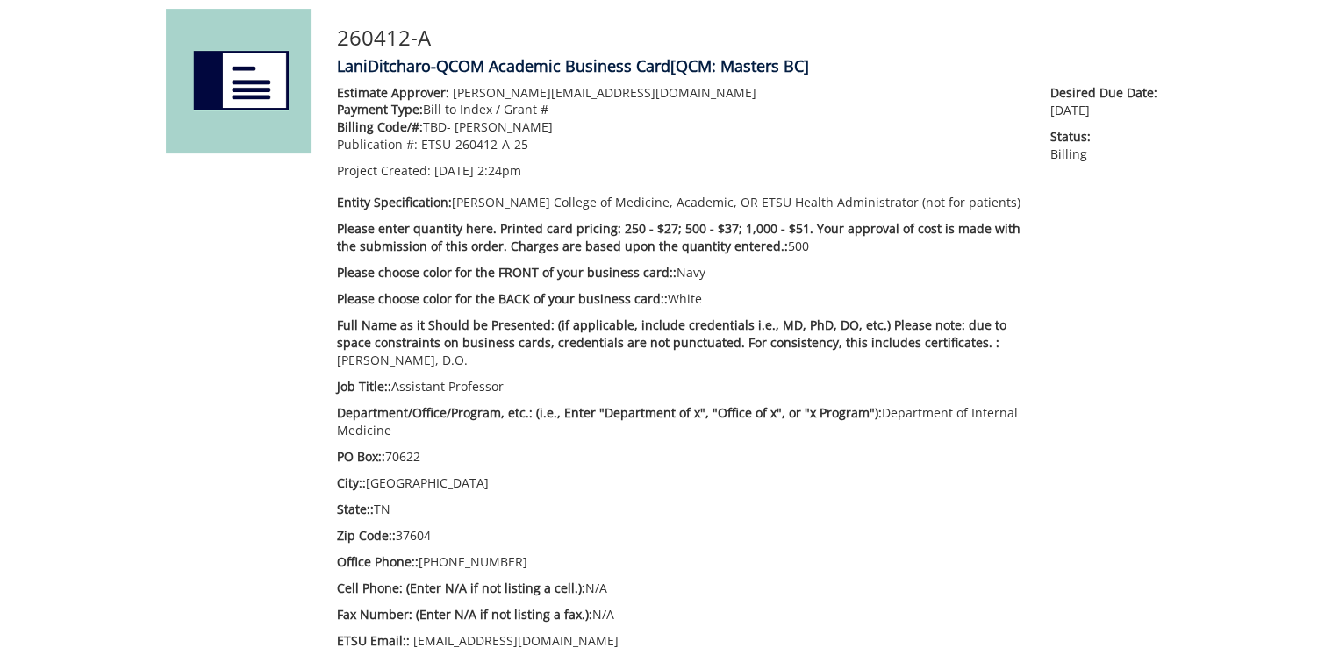
scroll to position [467, 0]
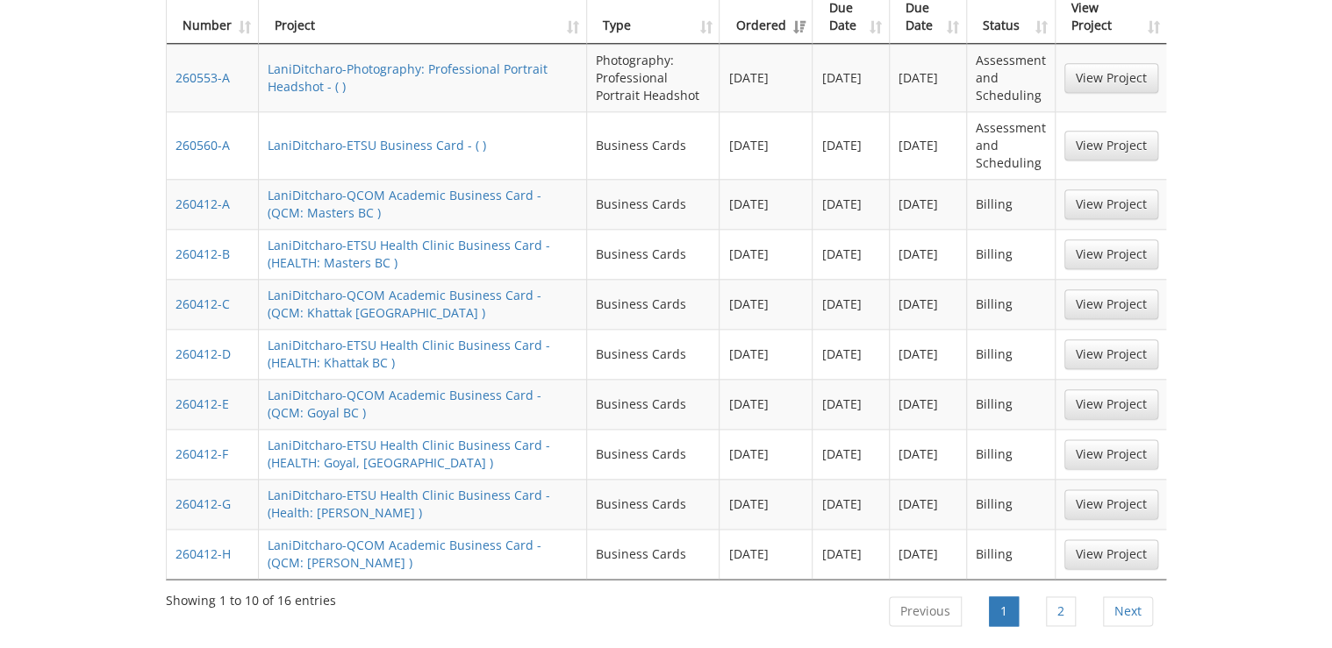
scroll to position [913, 0]
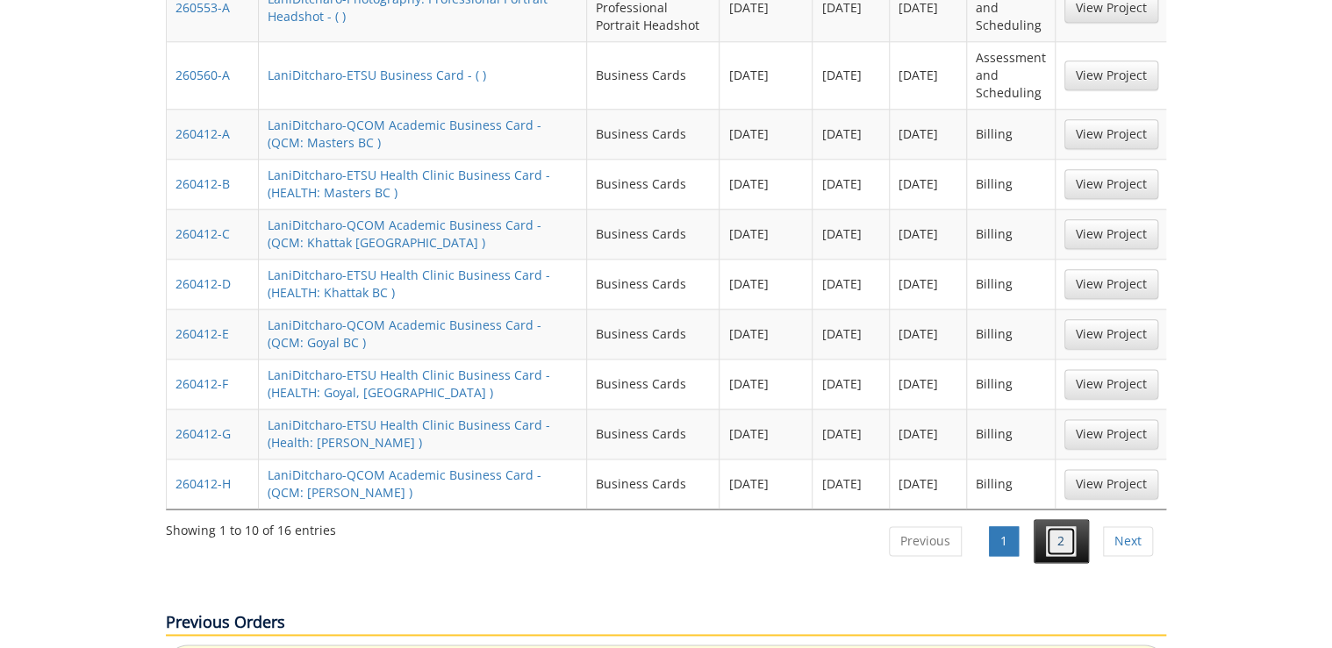
click at [1060, 527] on link "2" at bounding box center [1061, 542] width 30 height 30
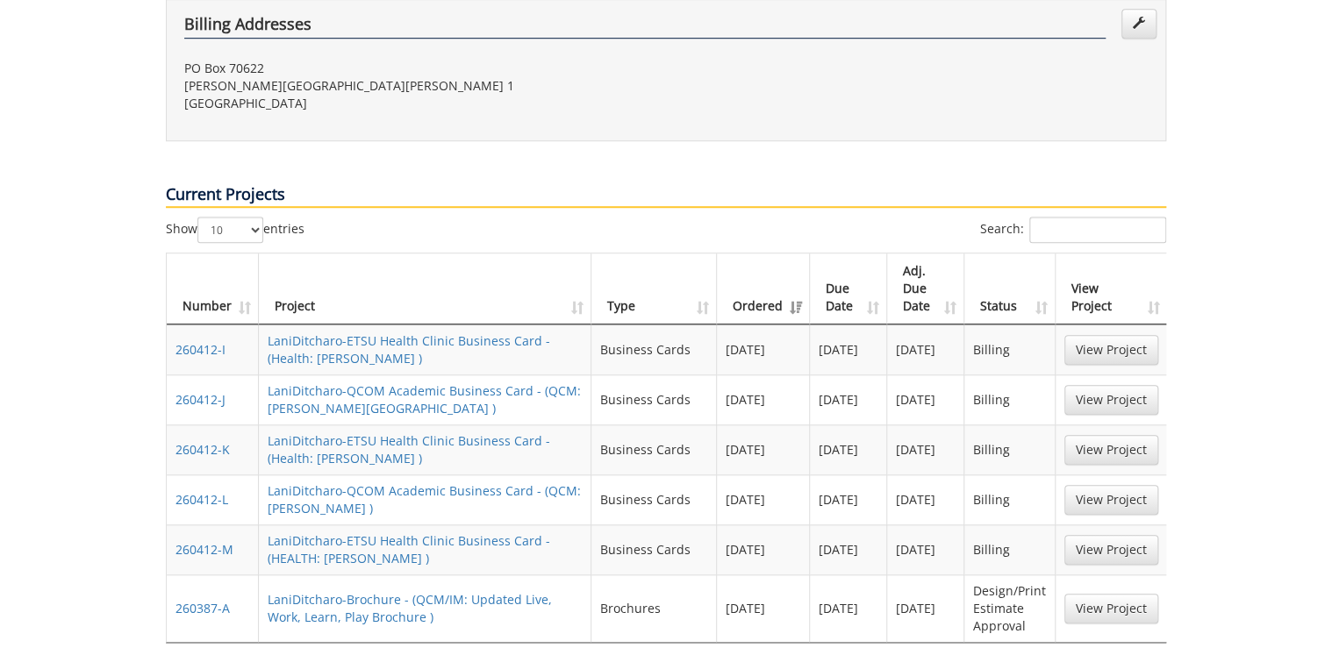
scroll to position [702, 0]
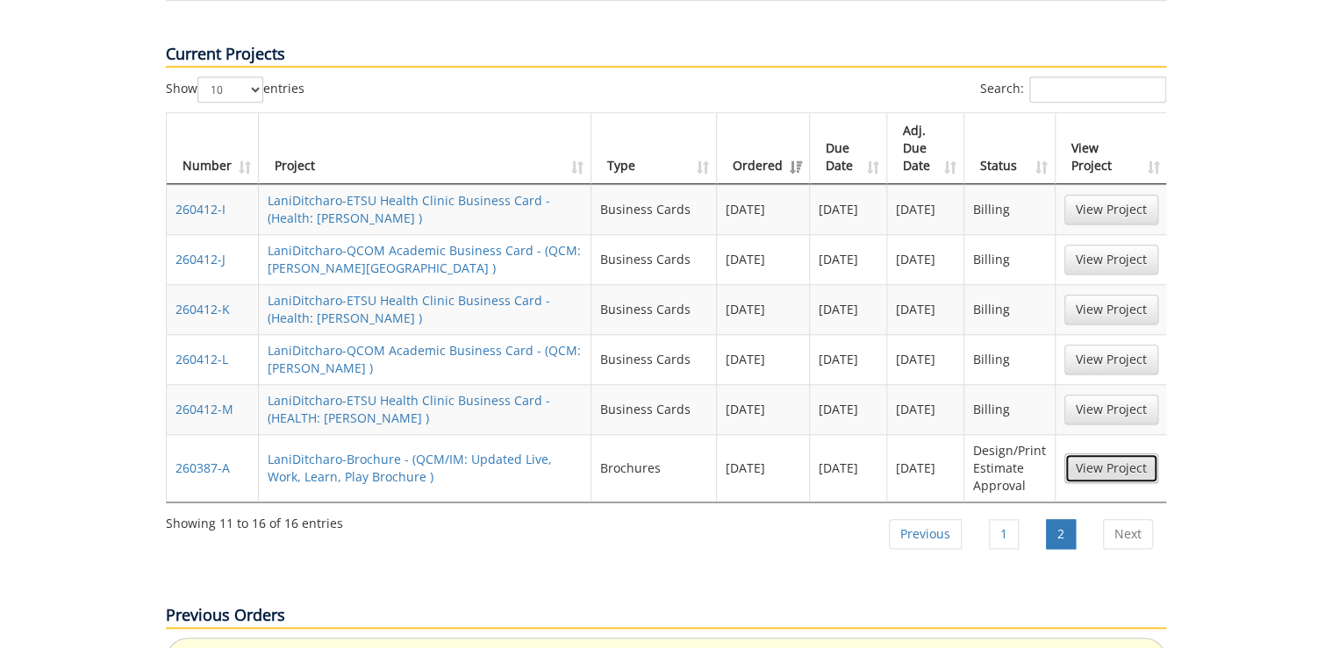
click at [1105, 454] on link "View Project" at bounding box center [1111, 469] width 94 height 30
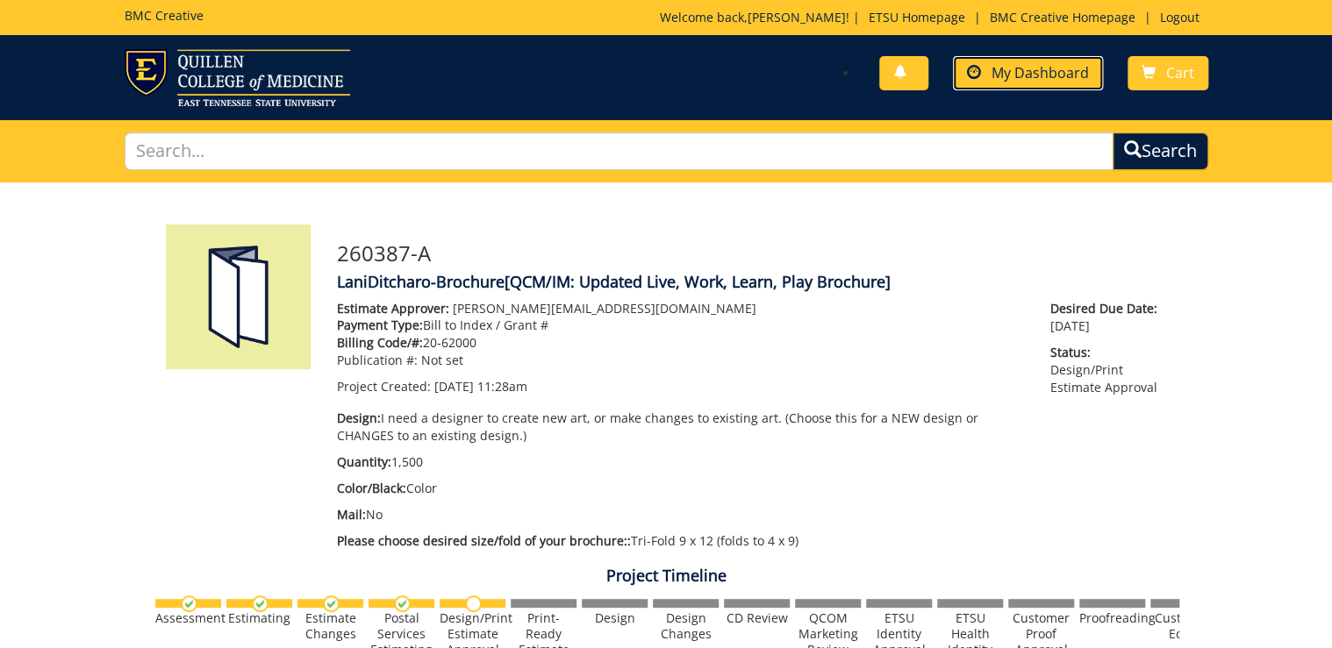
click at [1015, 77] on span "My Dashboard" at bounding box center [1040, 72] width 97 height 19
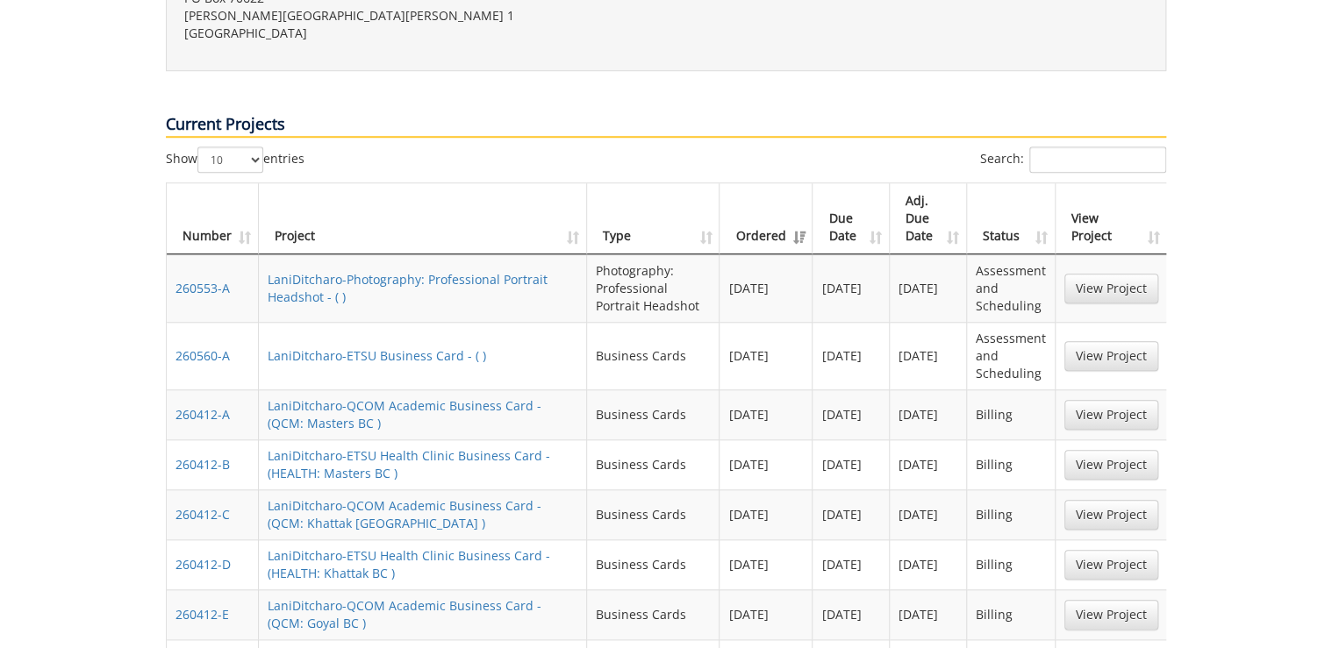
scroll to position [491, 0]
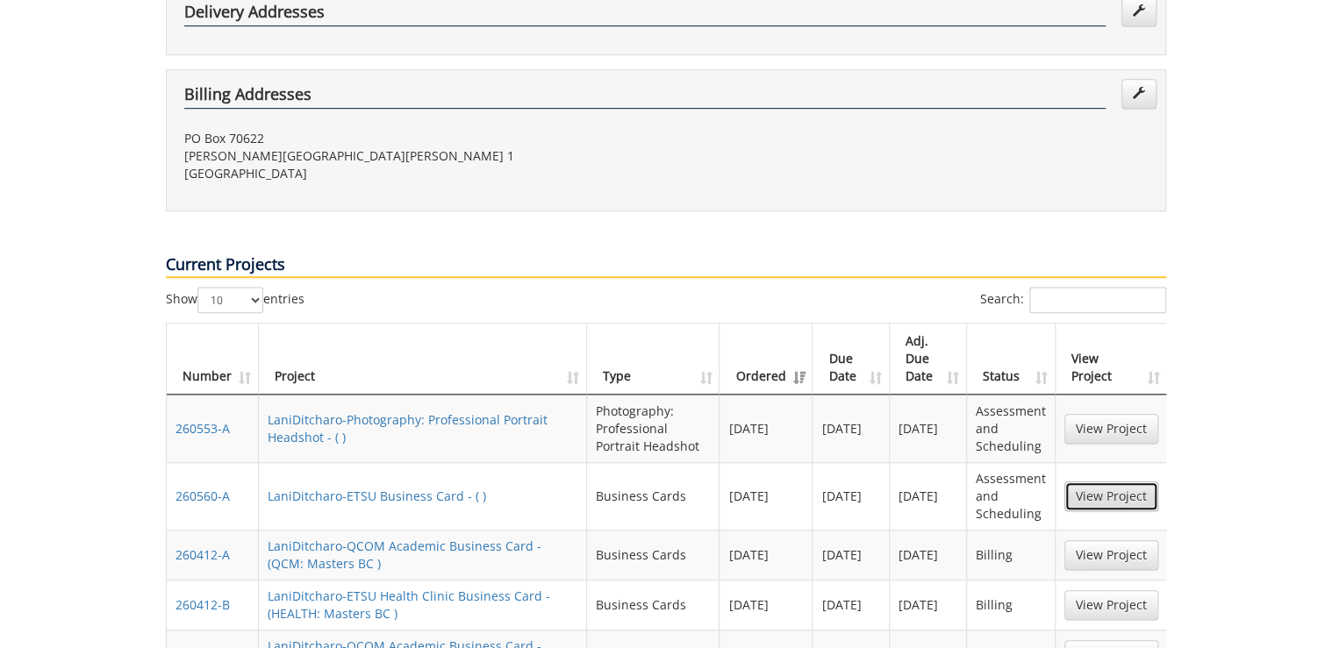
click at [1088, 482] on link "View Project" at bounding box center [1111, 497] width 94 height 30
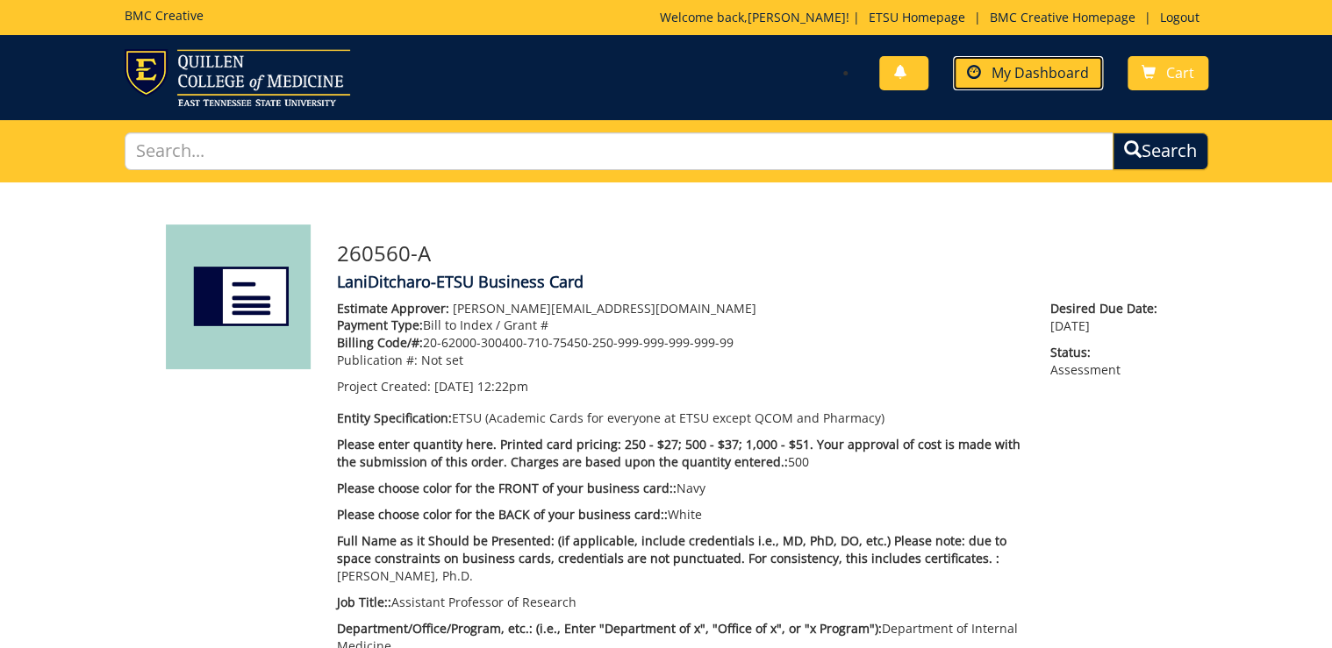
click at [1060, 76] on span "My Dashboard" at bounding box center [1040, 72] width 97 height 19
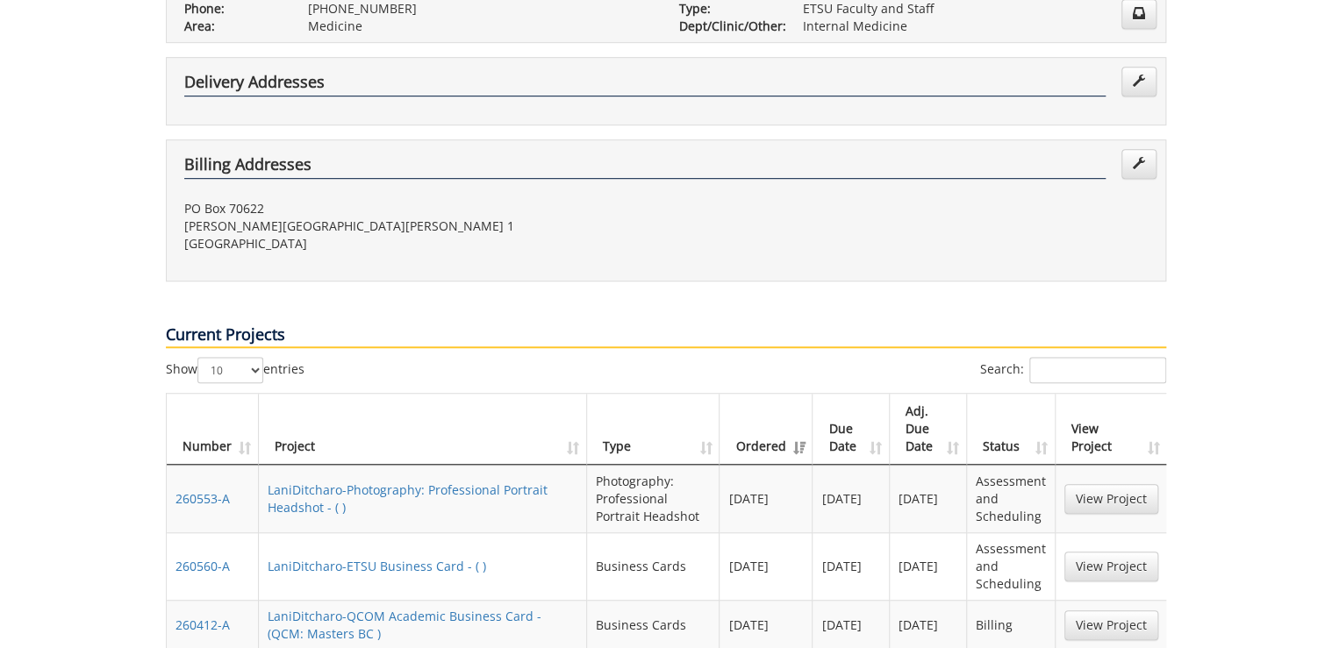
scroll to position [491, 0]
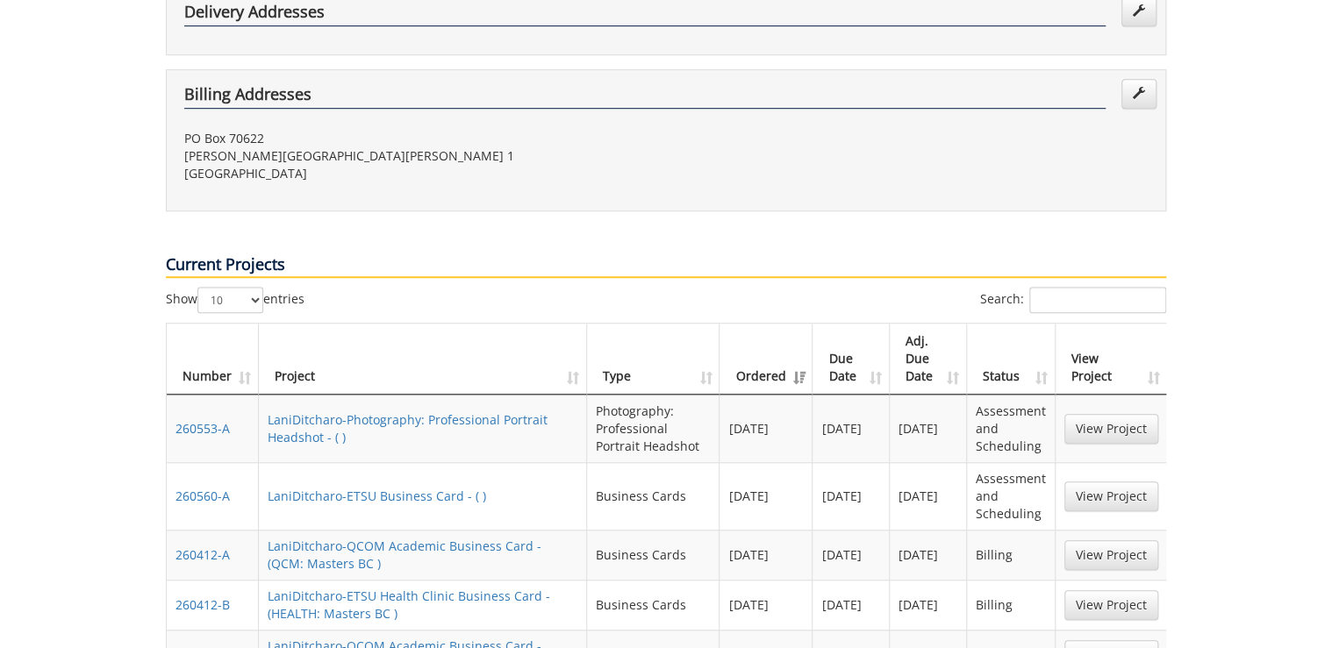
click at [847, 211] on div "Current Projects" at bounding box center [666, 248] width 1027 height 75
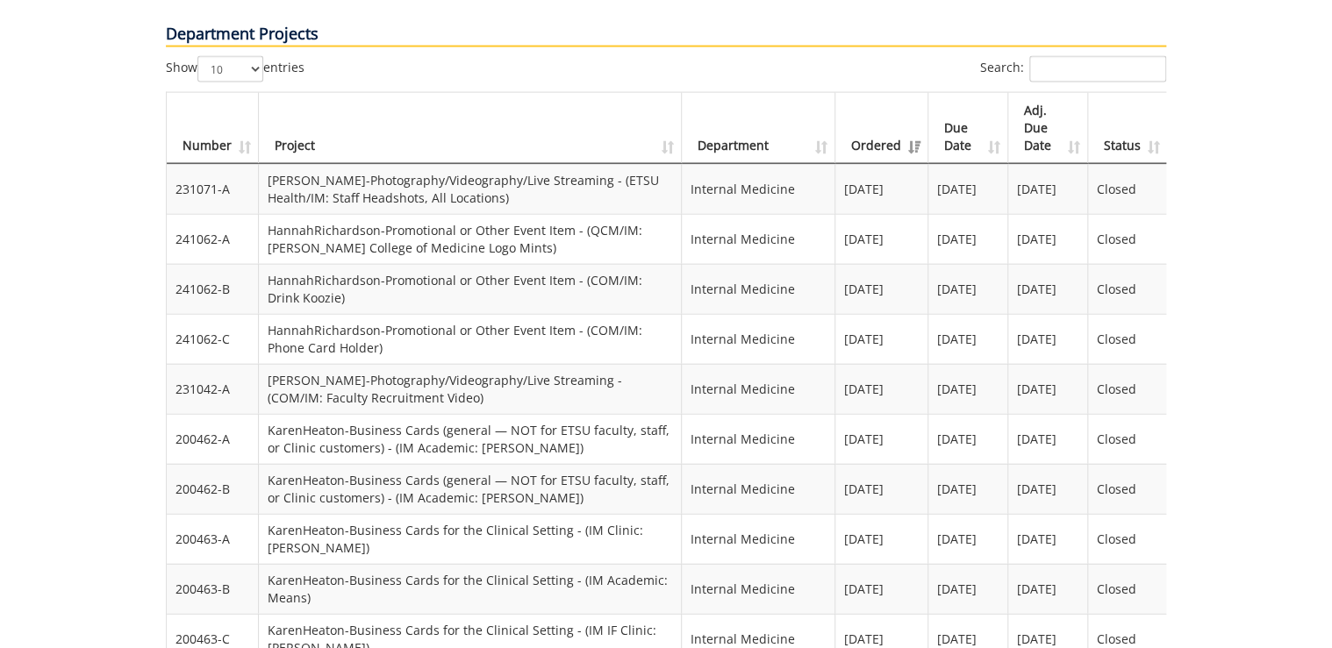
scroll to position [1772, 0]
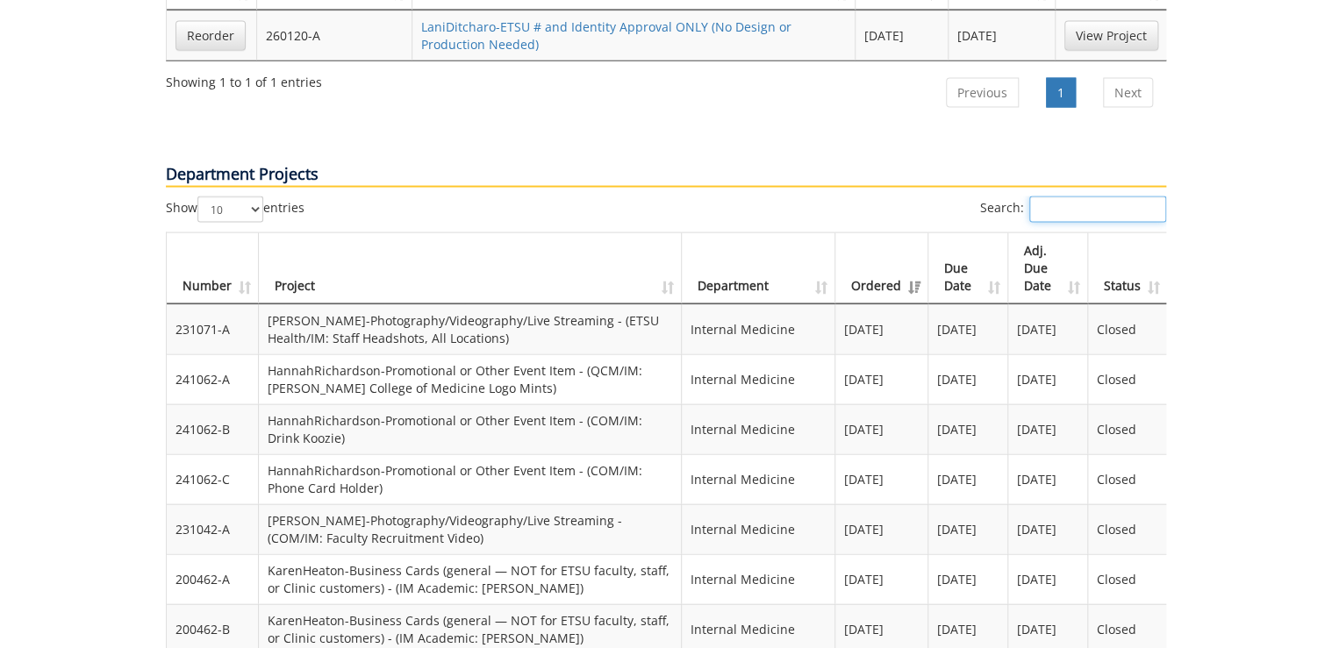
click at [1102, 197] on input "Search:" at bounding box center [1097, 210] width 137 height 26
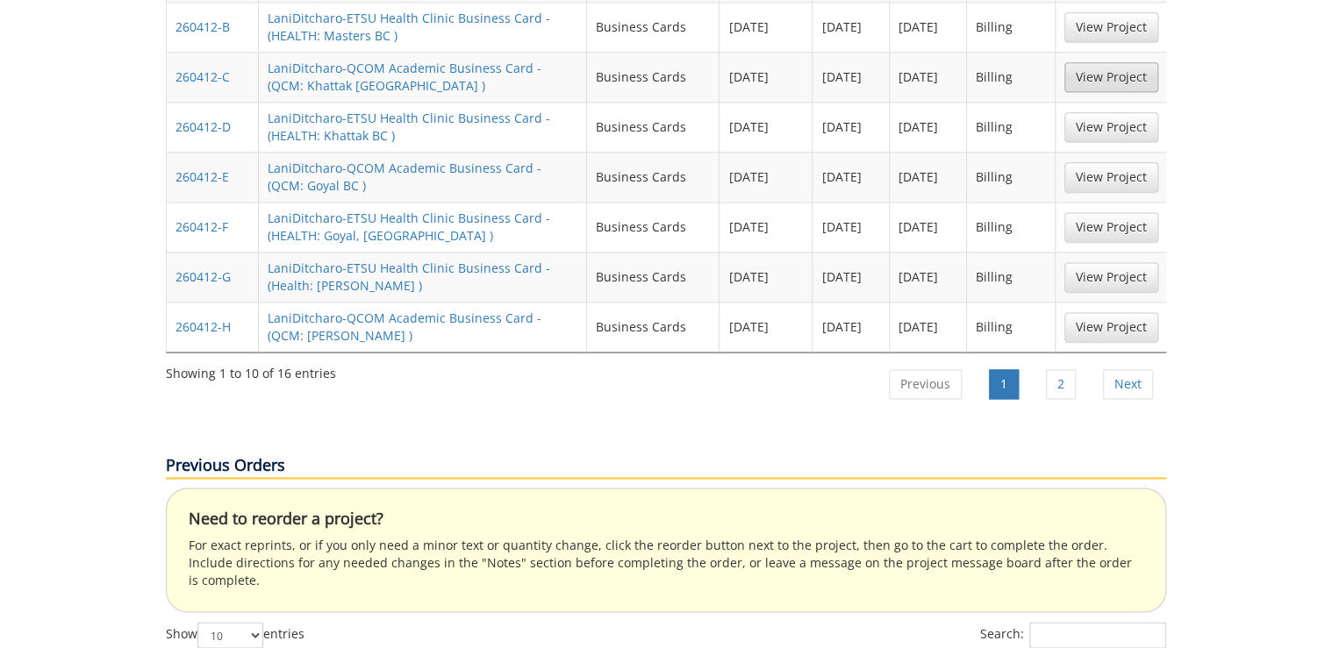
scroll to position [1000, 0]
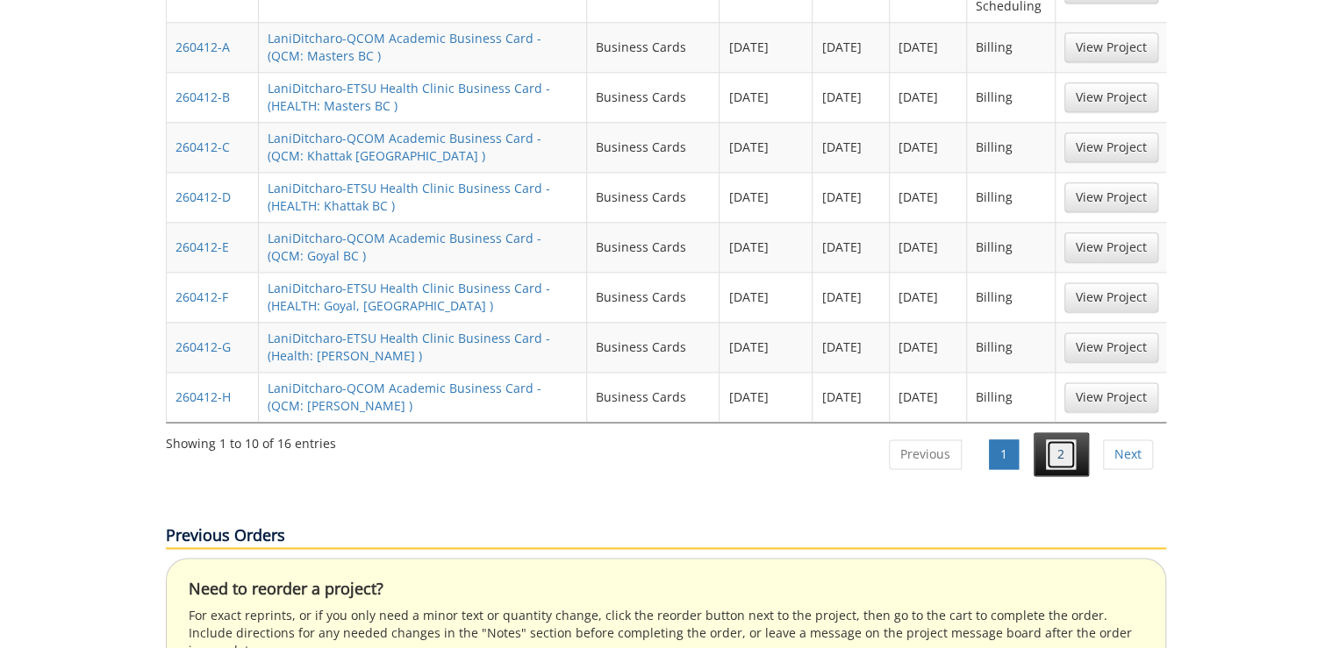
click at [1057, 440] on link "2" at bounding box center [1061, 455] width 30 height 30
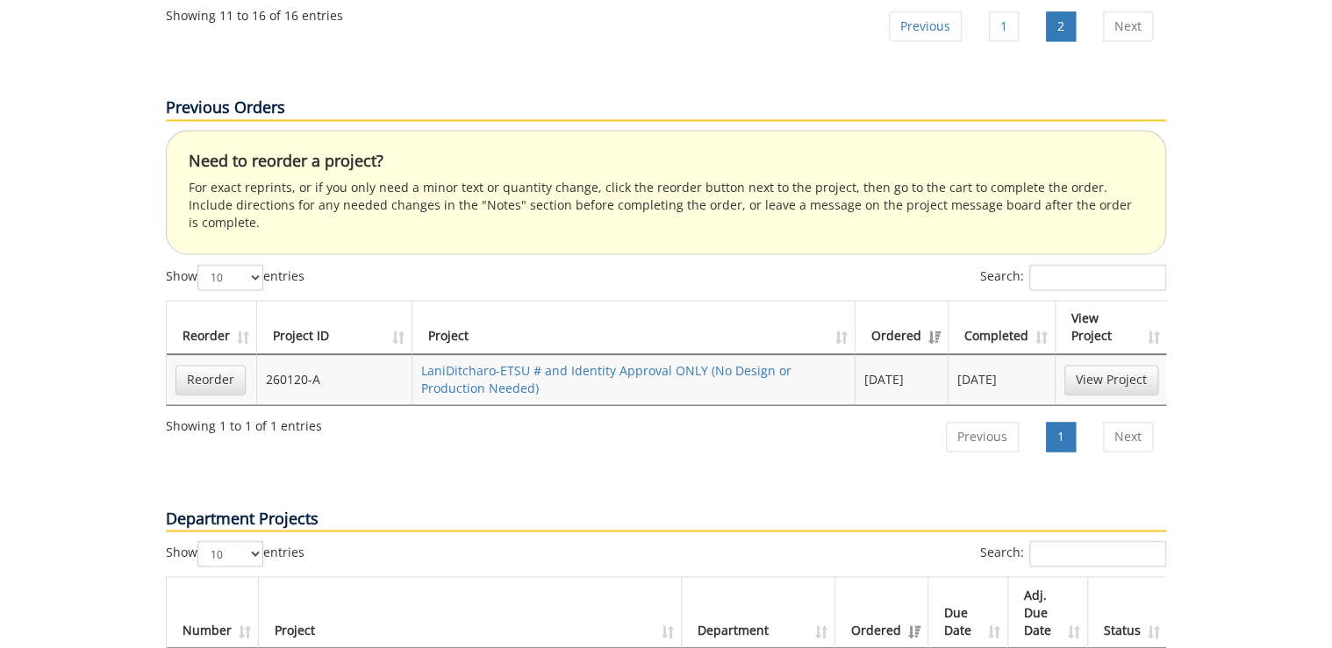
scroll to position [1280, 0]
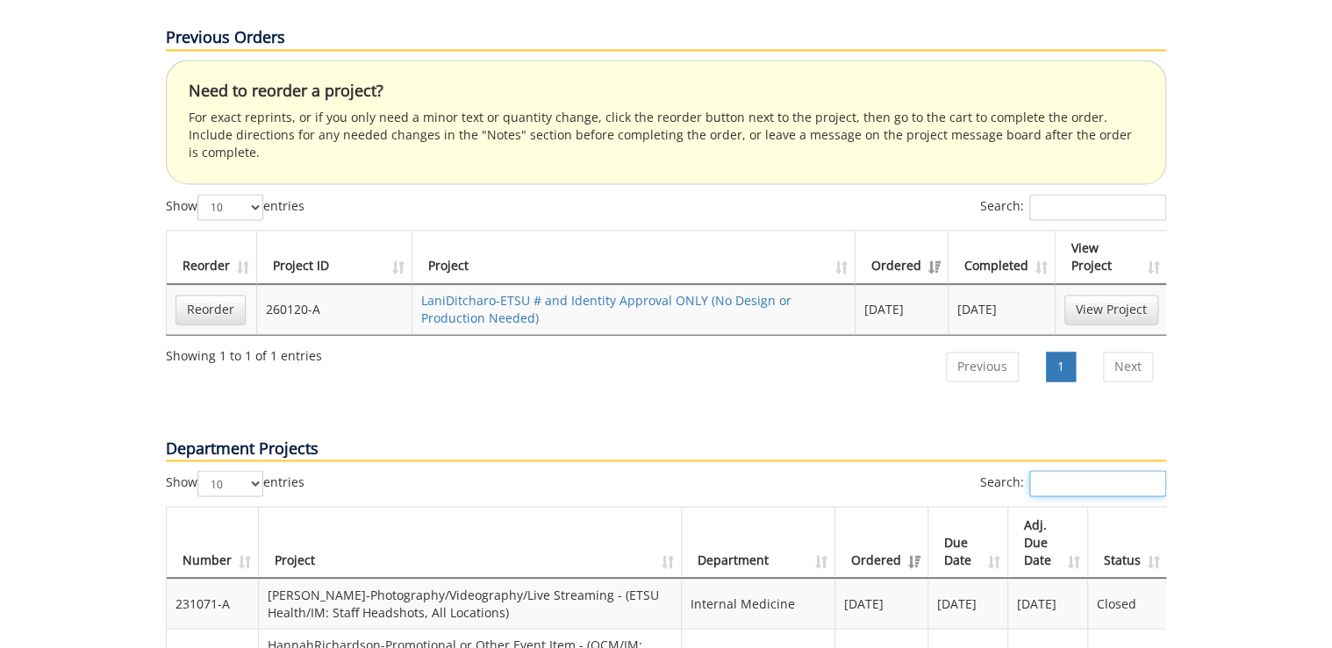
click at [1051, 470] on input "Search:" at bounding box center [1097, 483] width 137 height 26
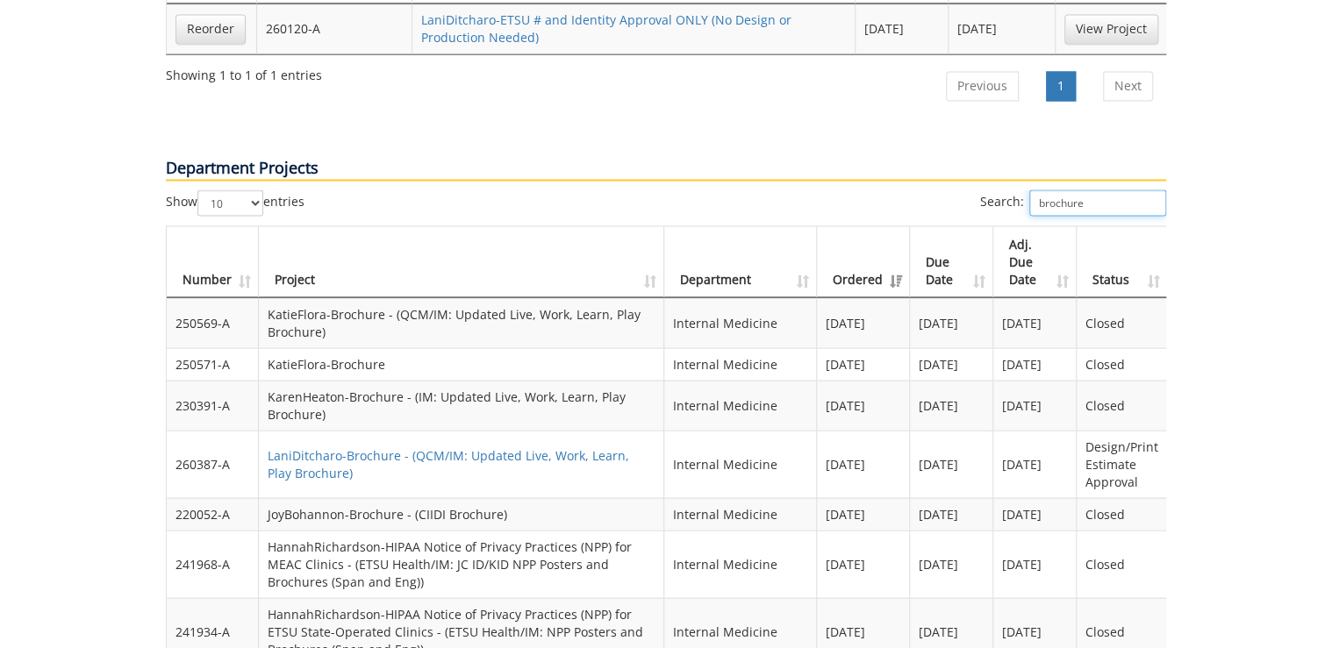
scroll to position [1631, 0]
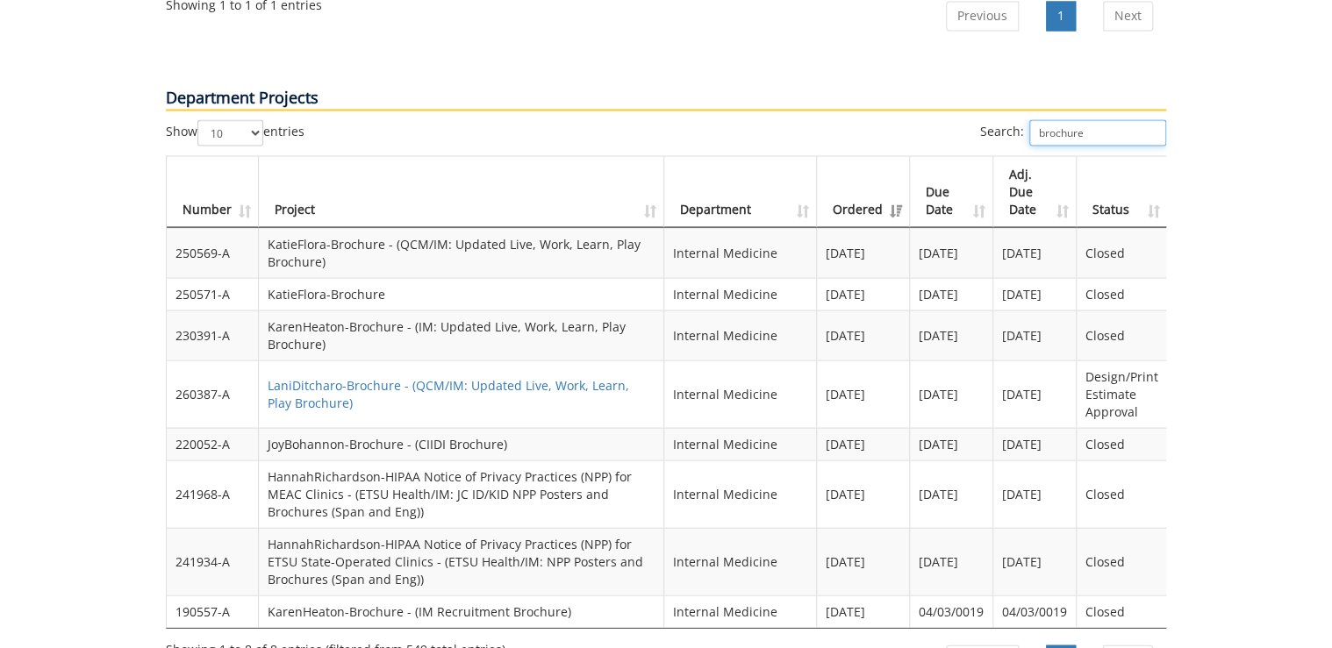
type input "brochure"
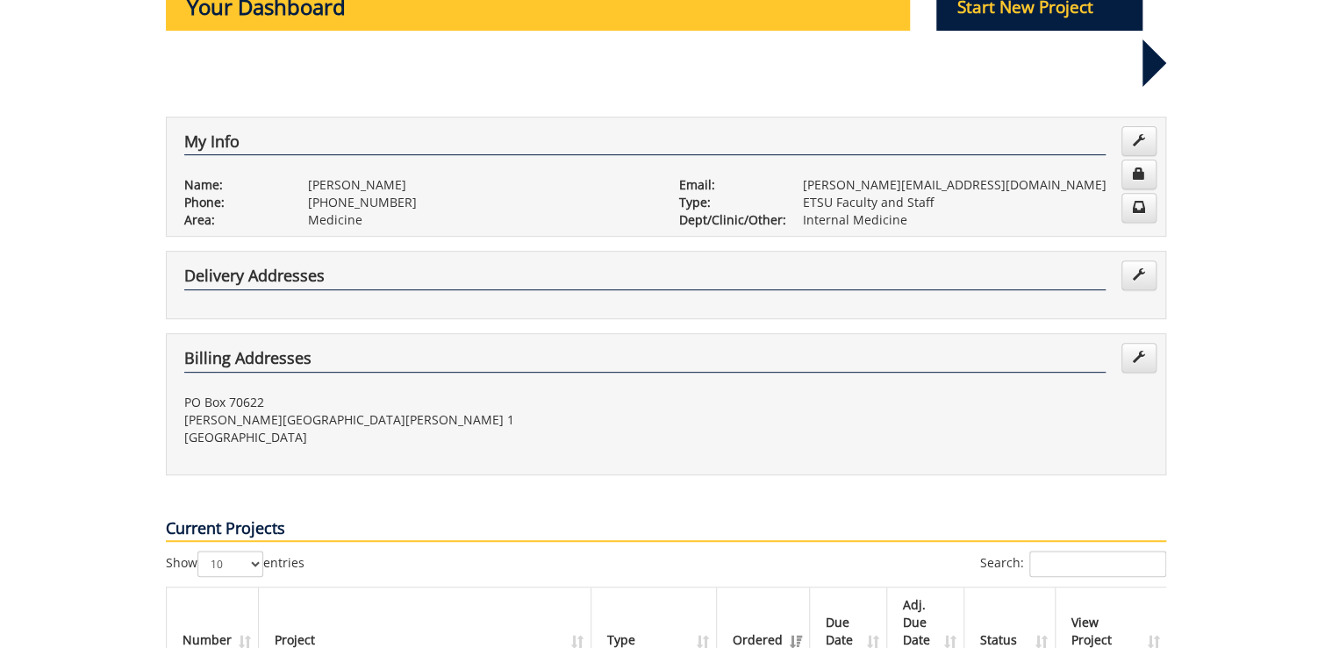
scroll to position [0, 0]
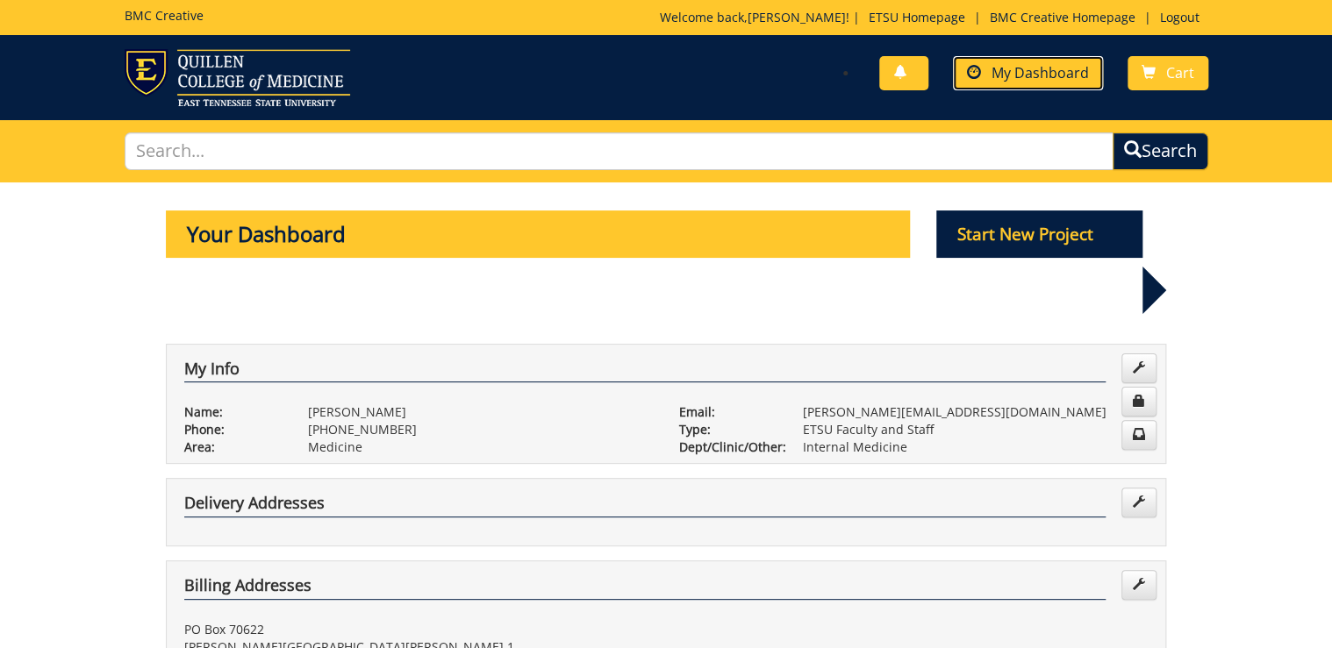
click at [1032, 69] on span "My Dashboard" at bounding box center [1040, 72] width 97 height 19
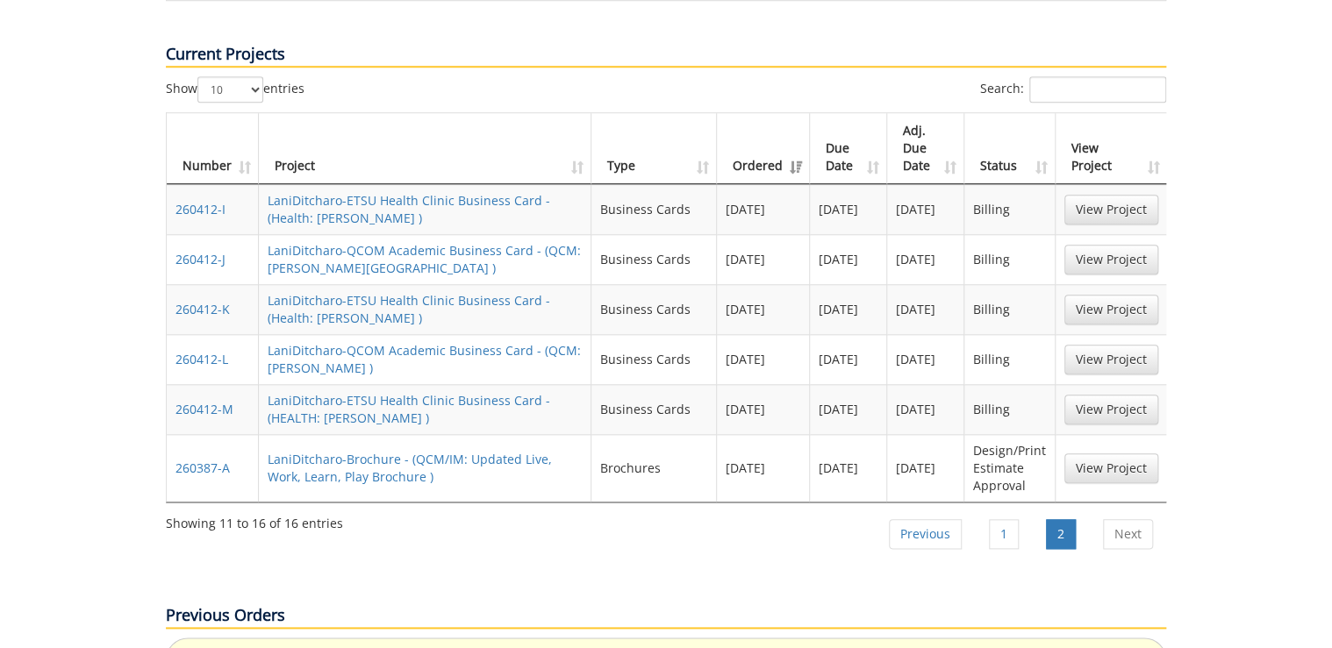
scroll to position [913, 0]
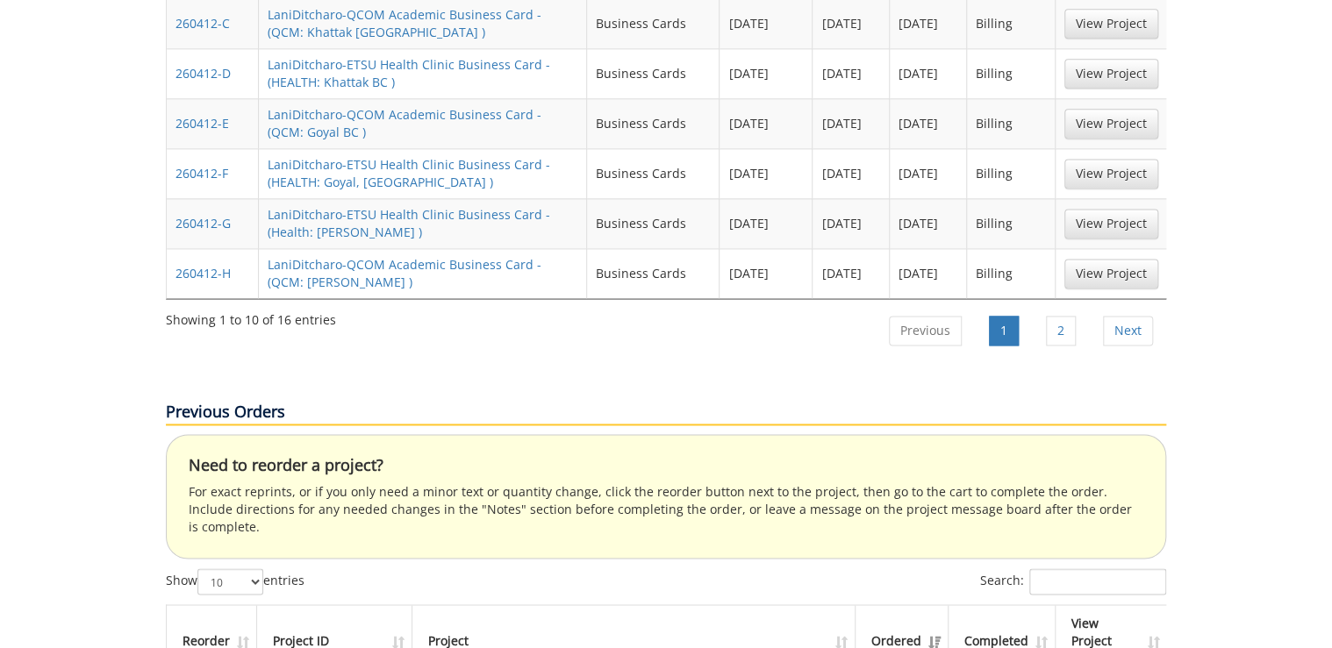
scroll to position [772, 0]
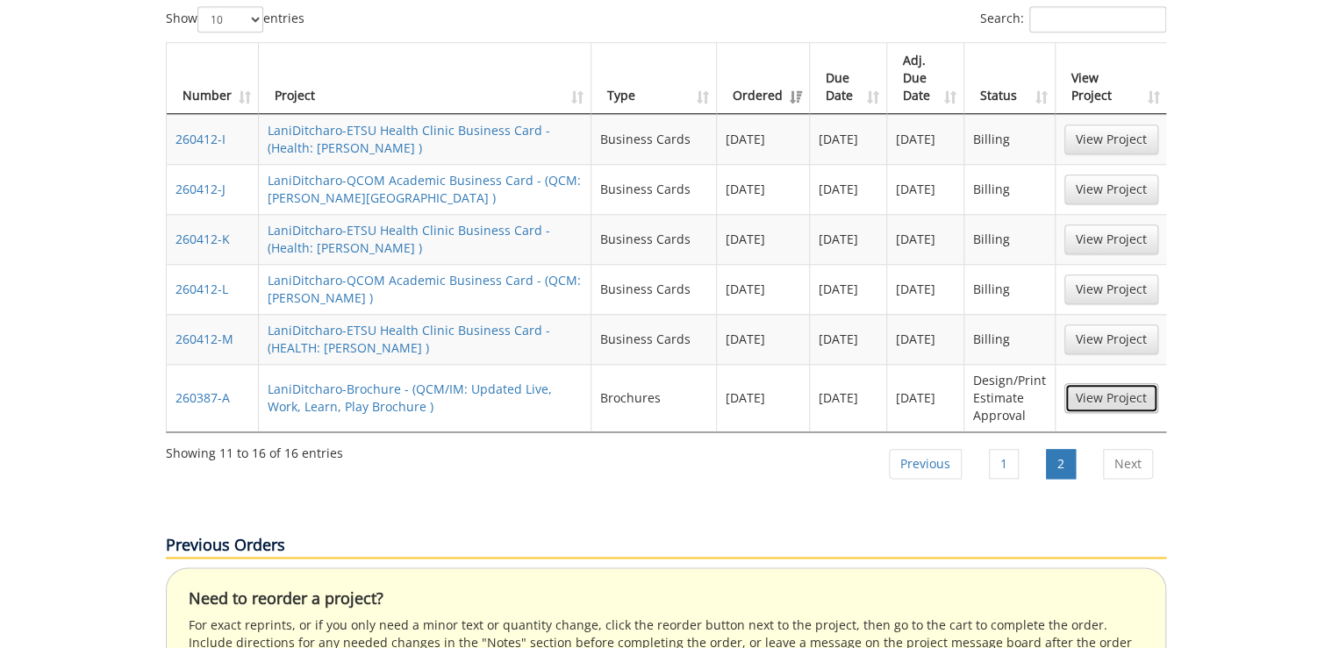
click at [1108, 383] on link "View Project" at bounding box center [1111, 398] width 94 height 30
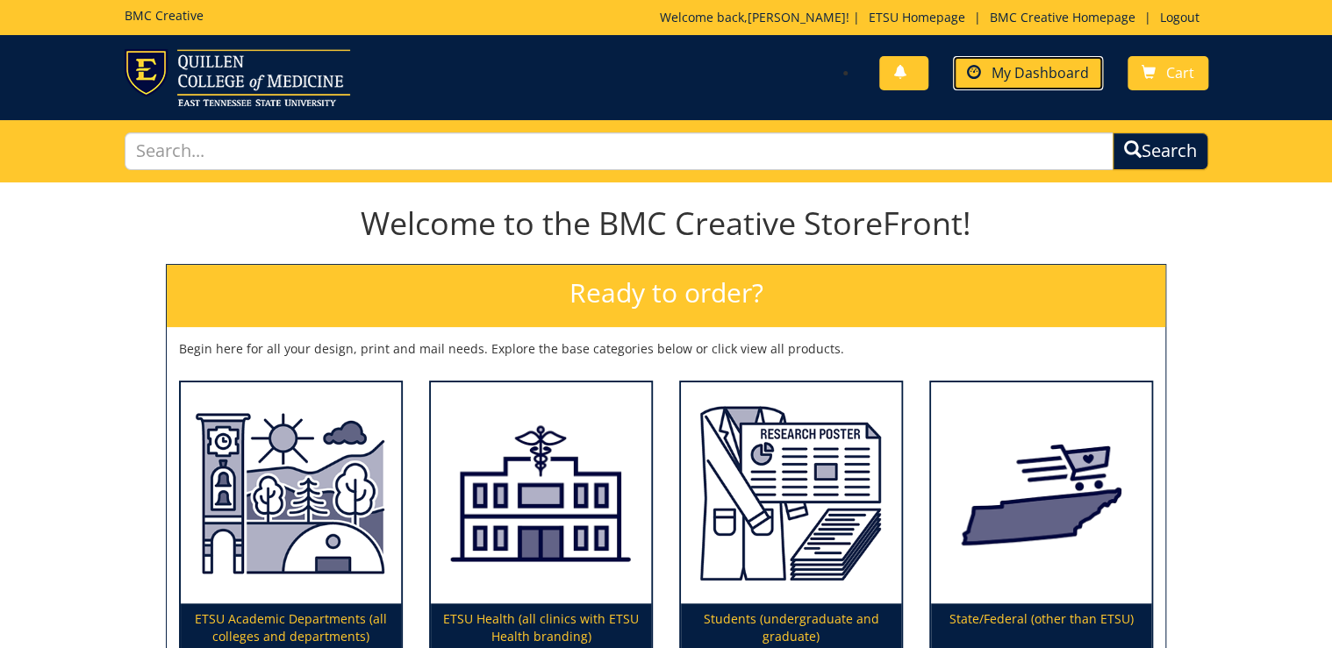
drag, startPoint x: 980, startPoint y: 76, endPoint x: 968, endPoint y: 88, distance: 16.8
click at [980, 76] on span at bounding box center [974, 73] width 14 height 14
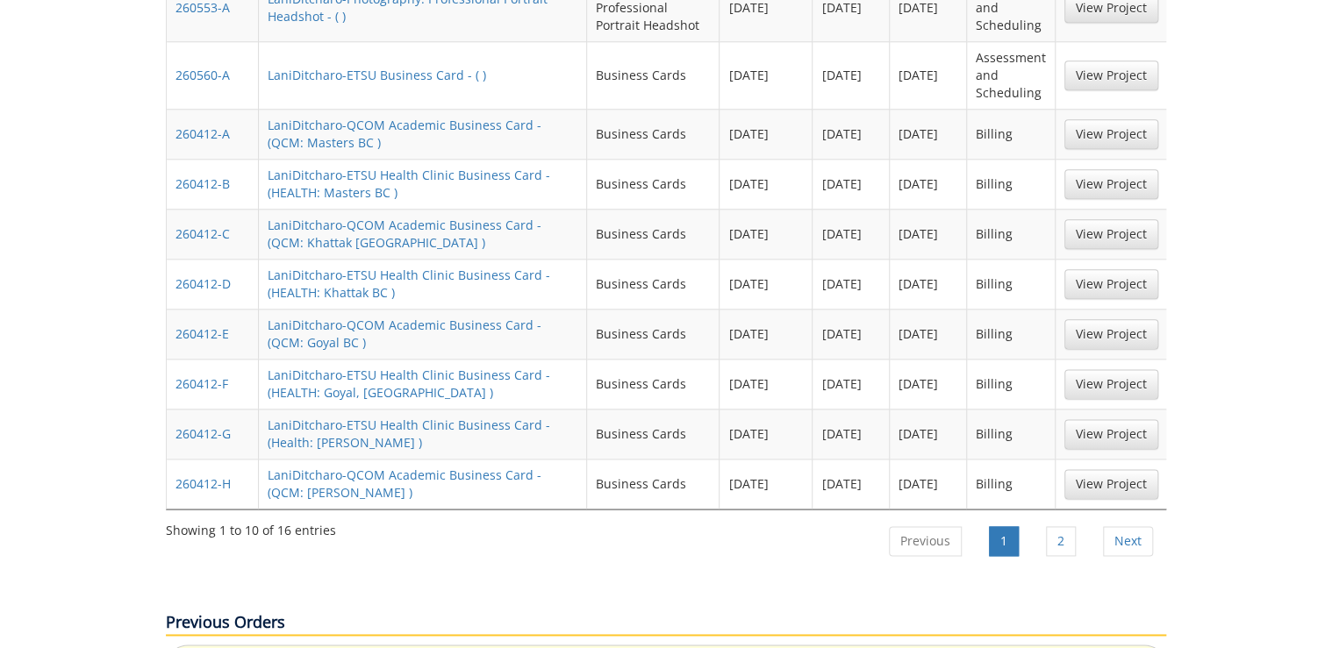
scroll to position [983, 0]
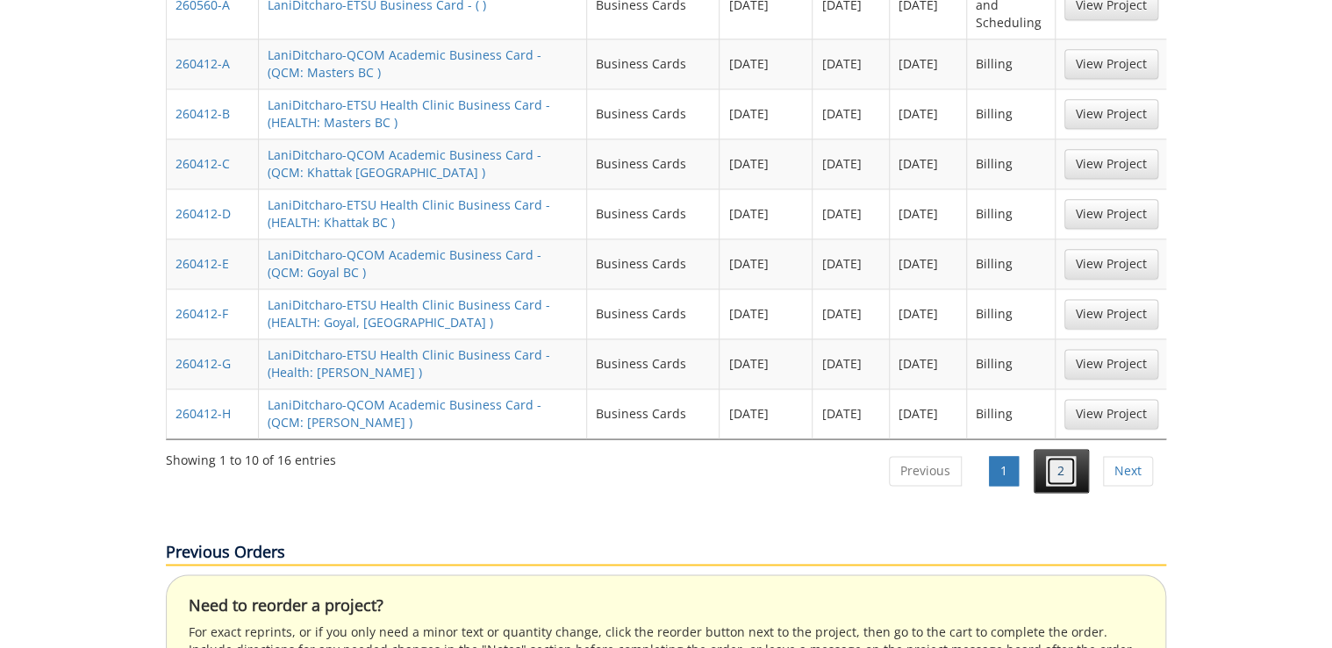
click at [1061, 456] on link "2" at bounding box center [1061, 471] width 30 height 30
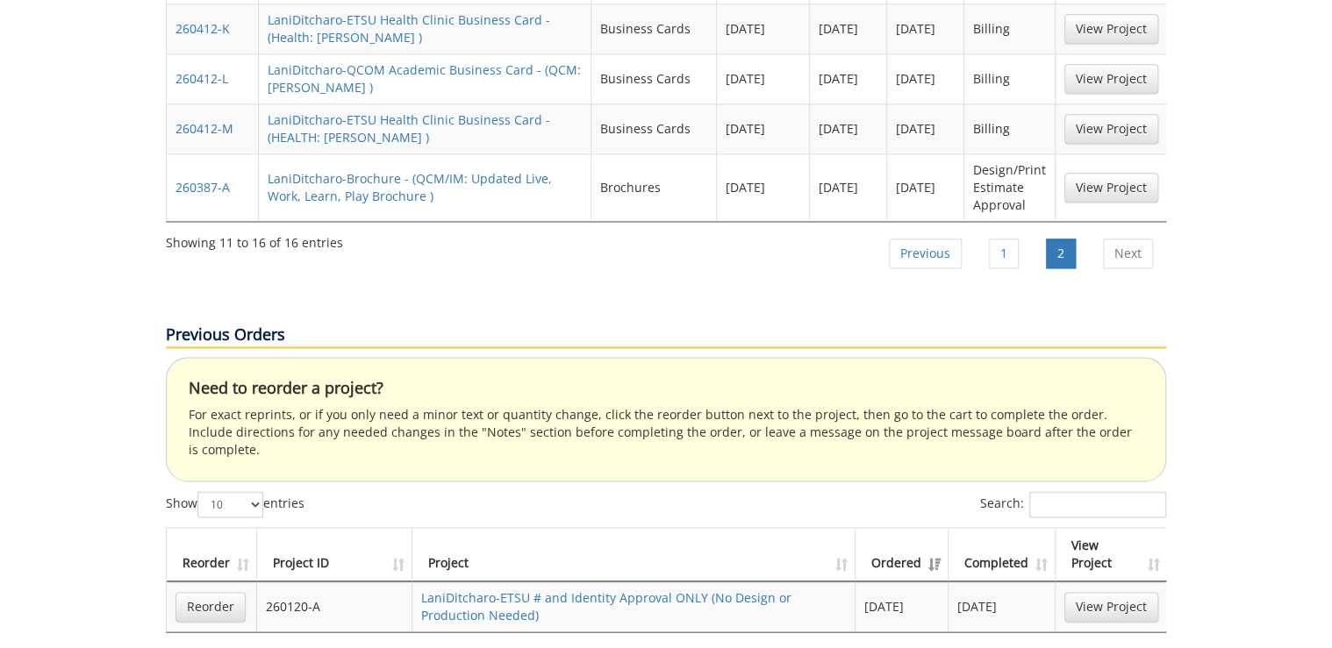
scroll to position [702, 0]
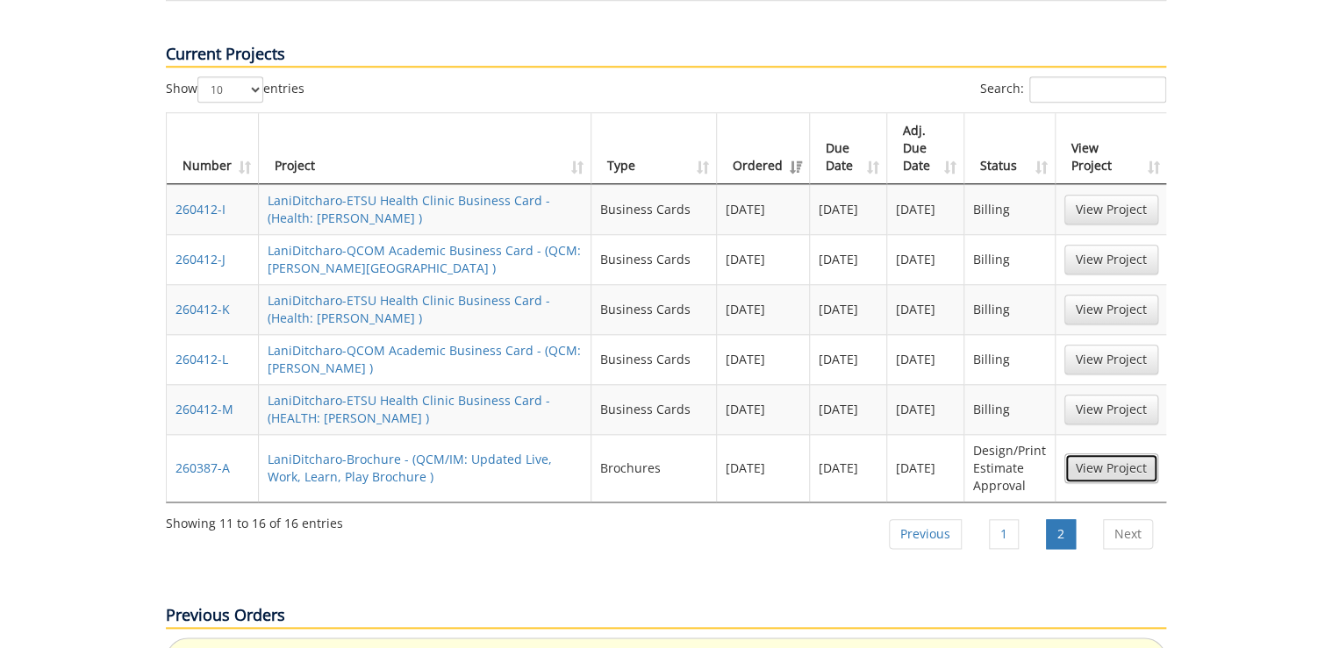
click at [1078, 454] on link "View Project" at bounding box center [1111, 469] width 94 height 30
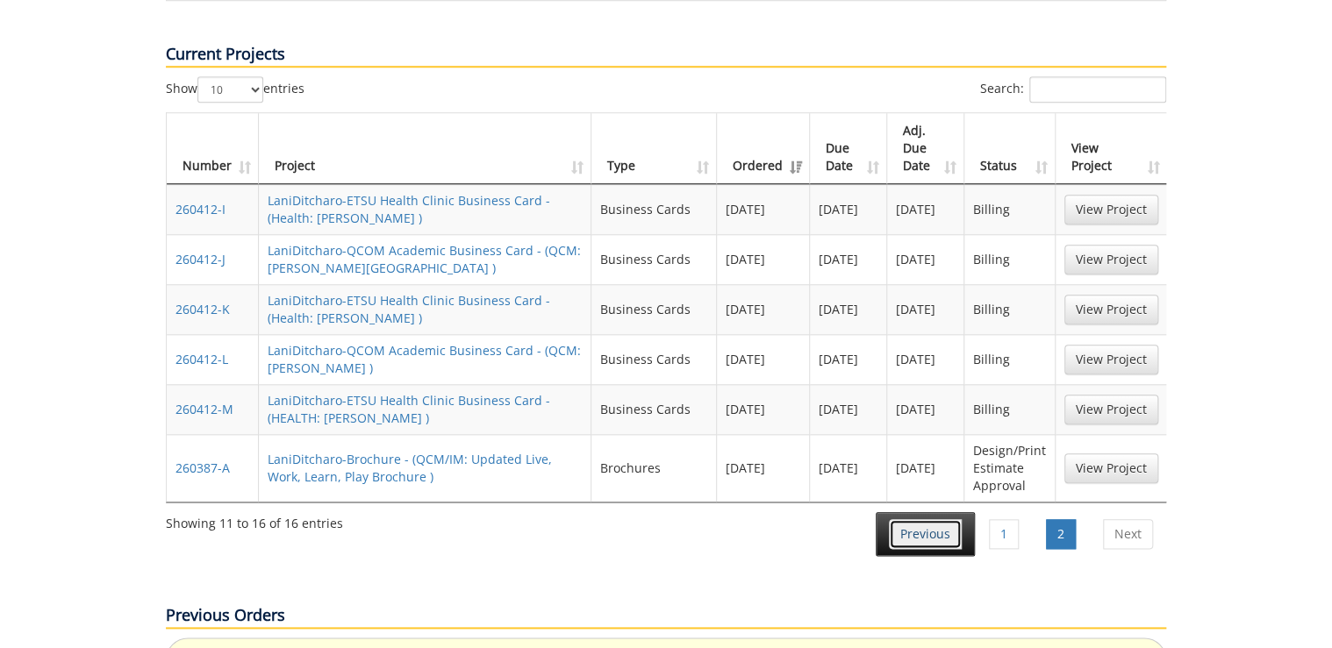
click at [939, 520] on link "Previous" at bounding box center [925, 535] width 73 height 30
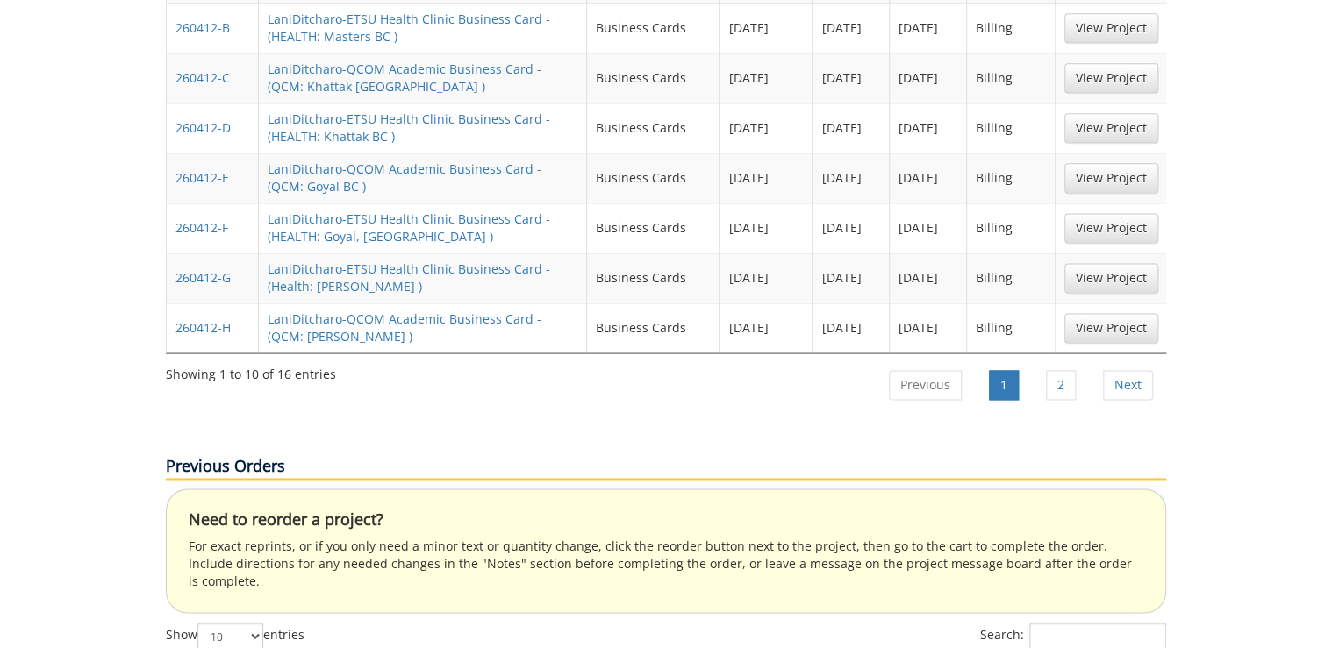
scroll to position [648, 0]
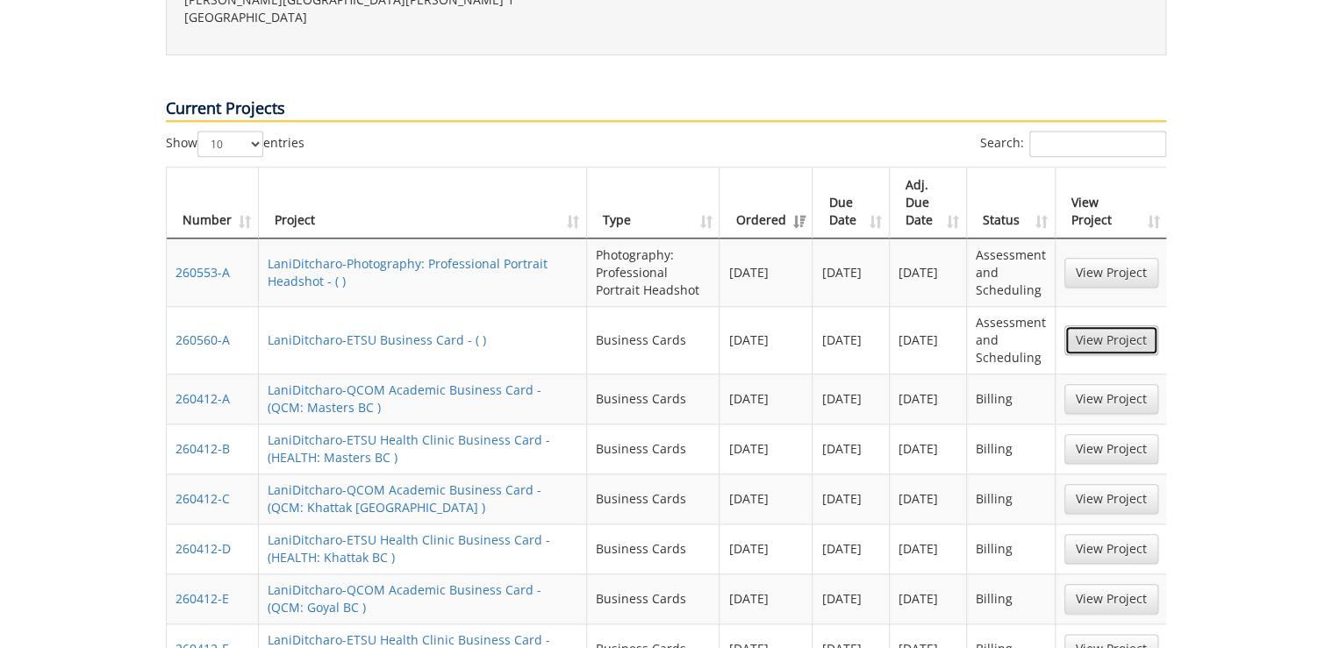
click at [1102, 326] on link "View Project" at bounding box center [1111, 341] width 94 height 30
click at [1078, 258] on link "View Project" at bounding box center [1111, 273] width 94 height 30
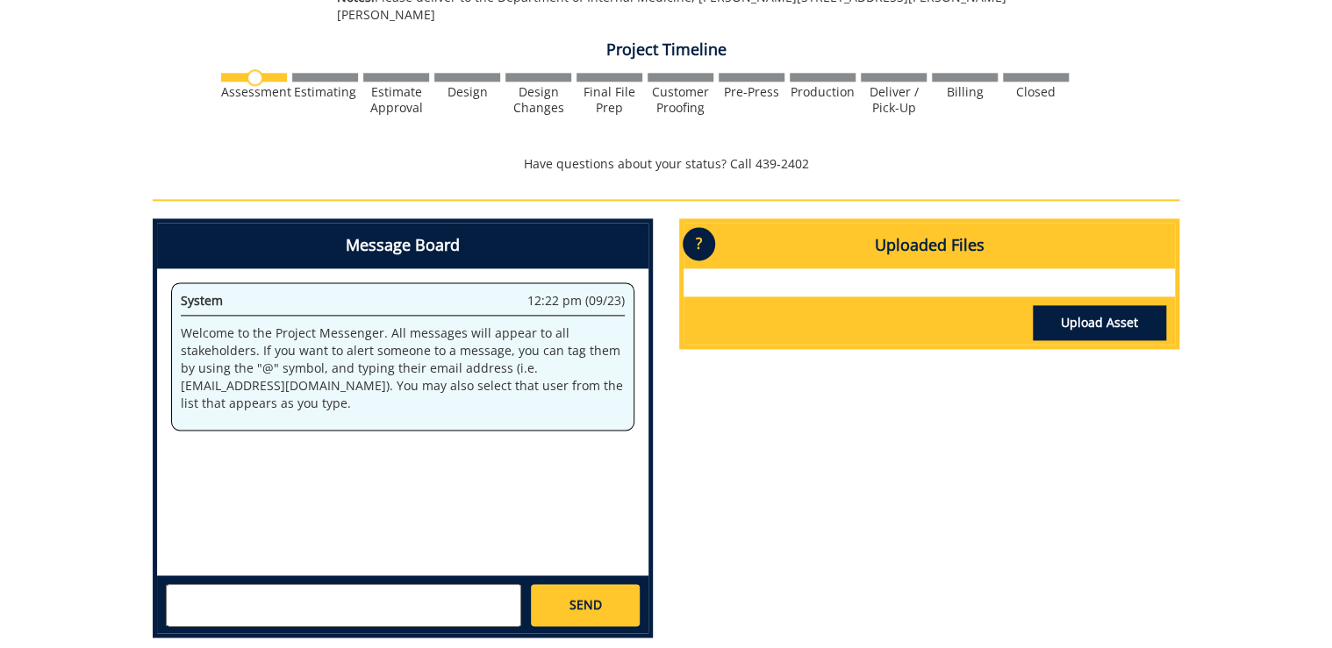
scroll to position [702, 0]
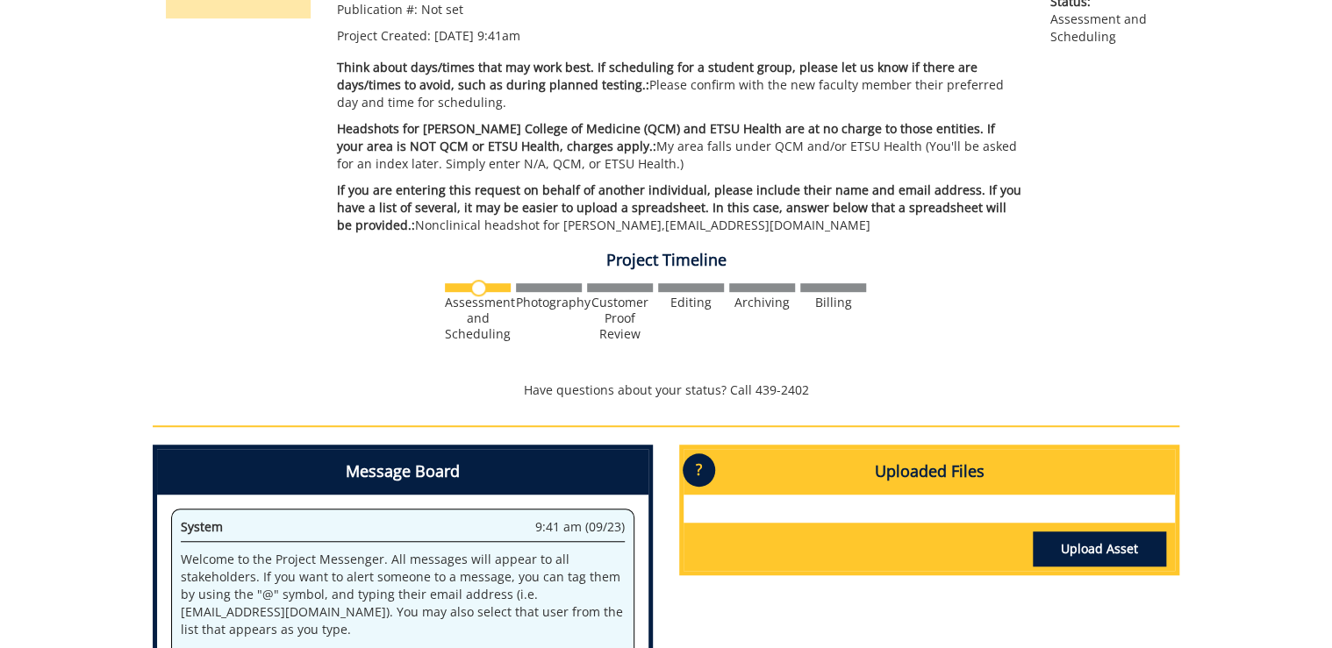
scroll to position [632, 0]
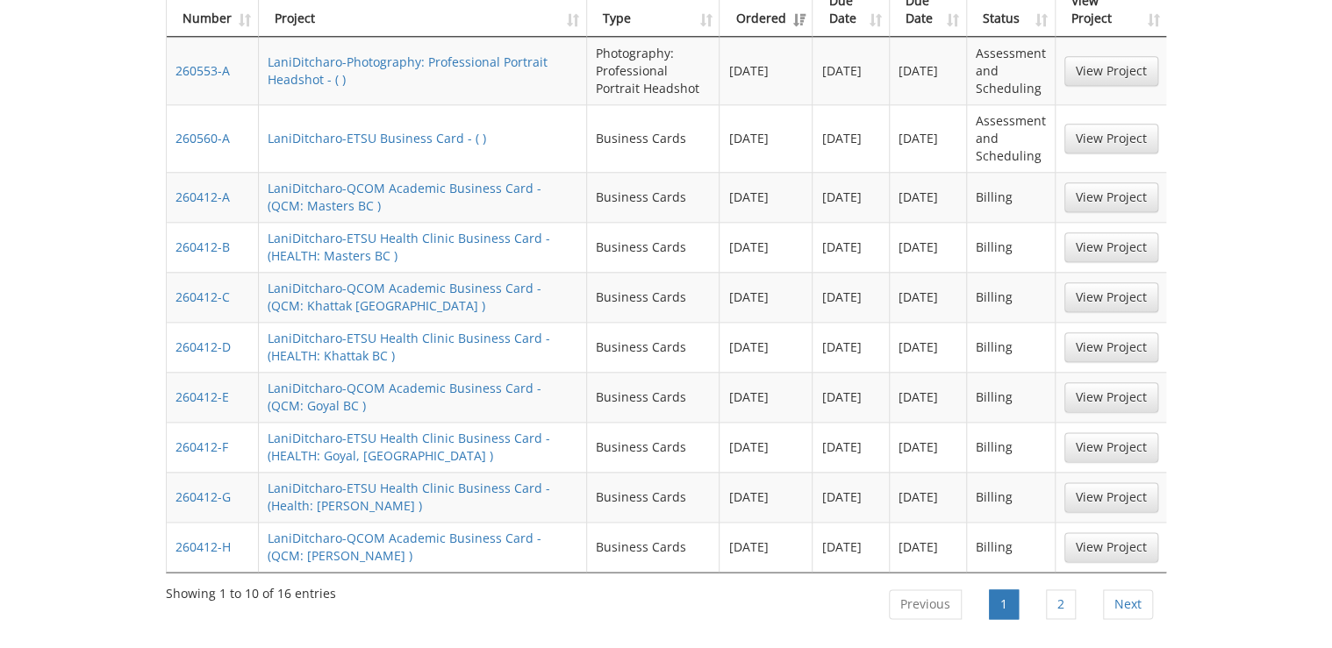
scroll to position [990, 0]
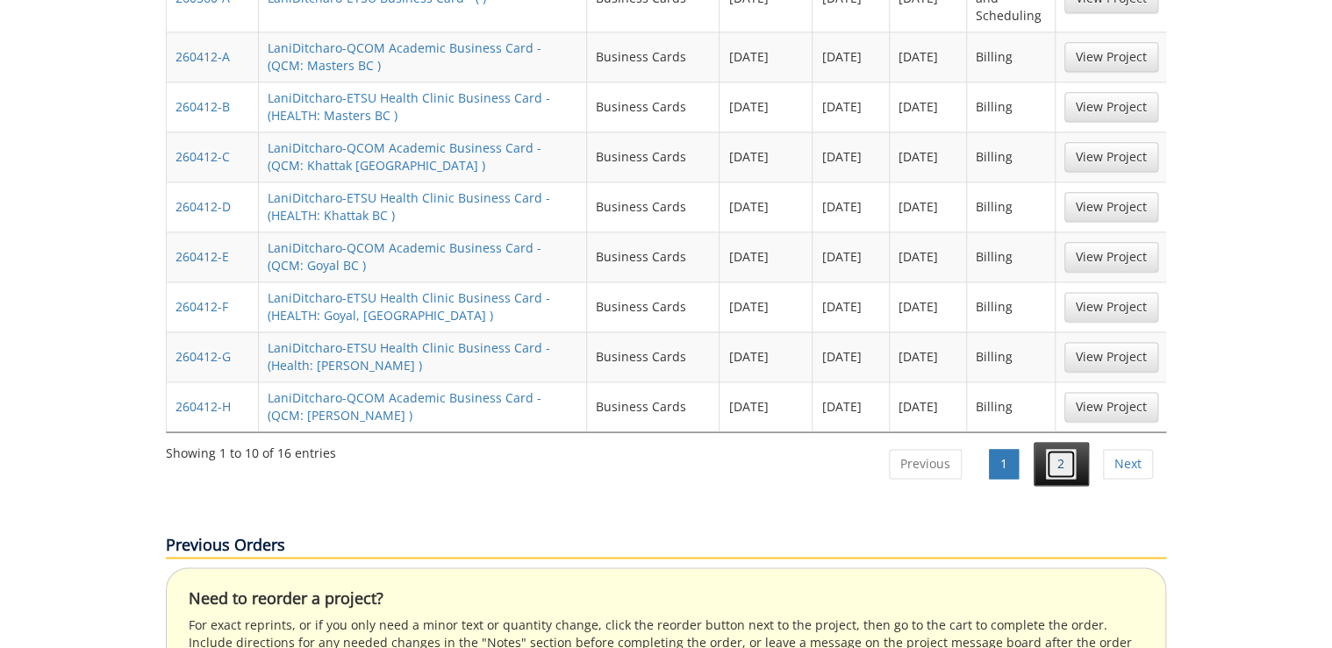
click at [1067, 449] on link "2" at bounding box center [1061, 464] width 30 height 30
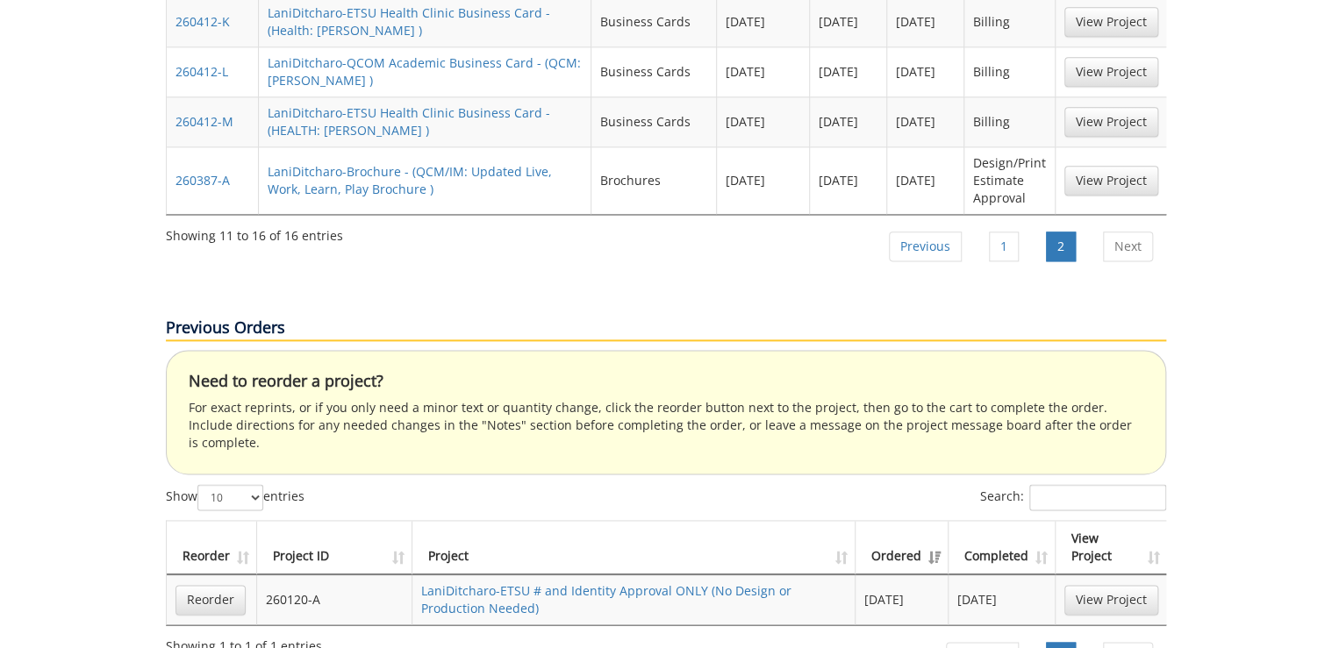
scroll to position [709, 0]
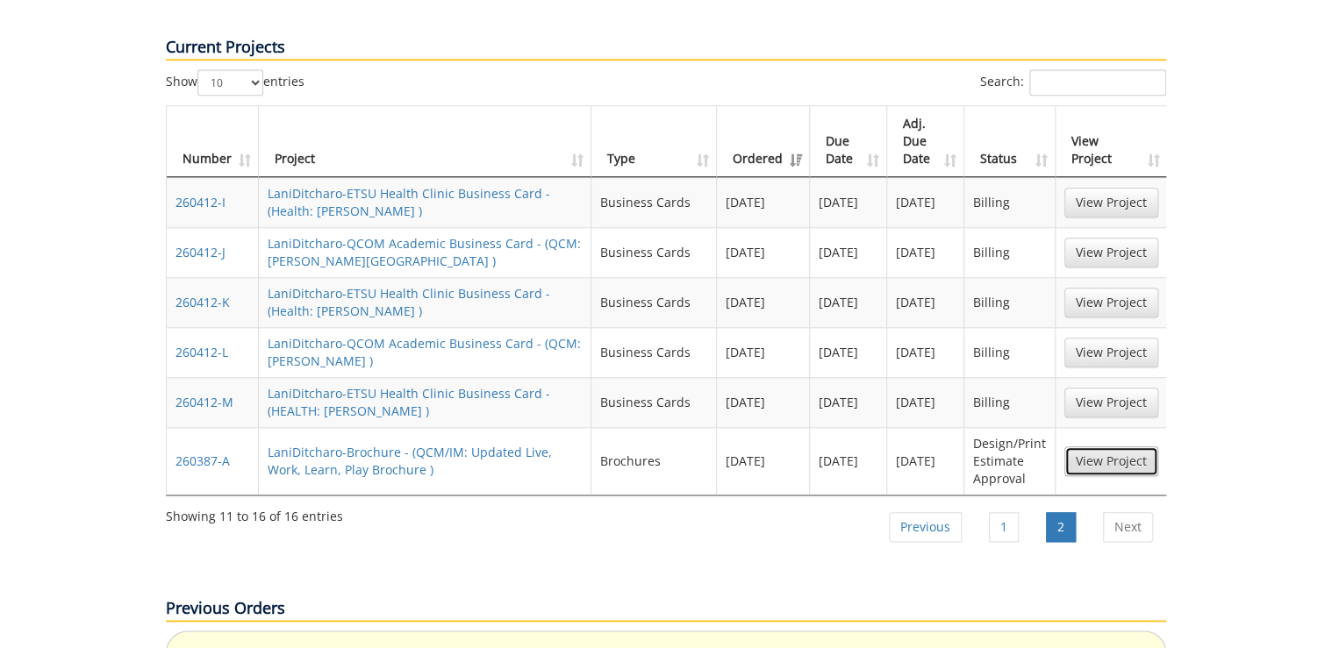
click at [1107, 447] on link "View Project" at bounding box center [1111, 462] width 94 height 30
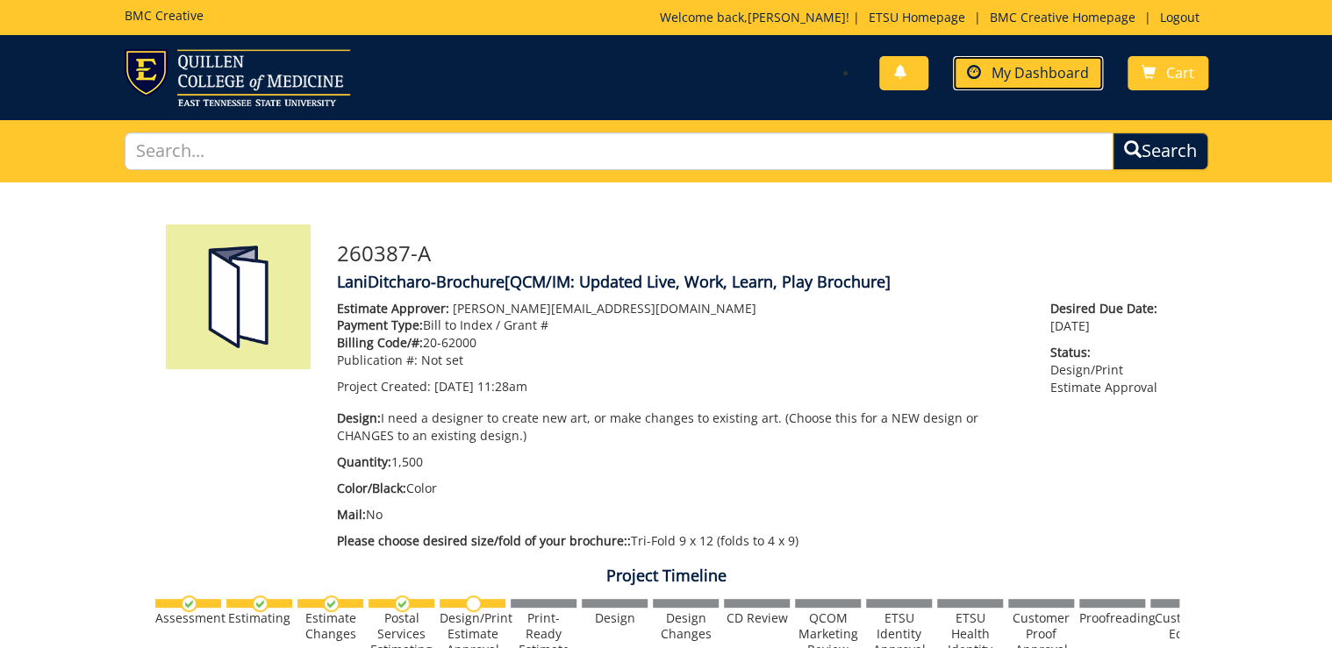
click at [1040, 63] on span "My Dashboard" at bounding box center [1040, 72] width 97 height 19
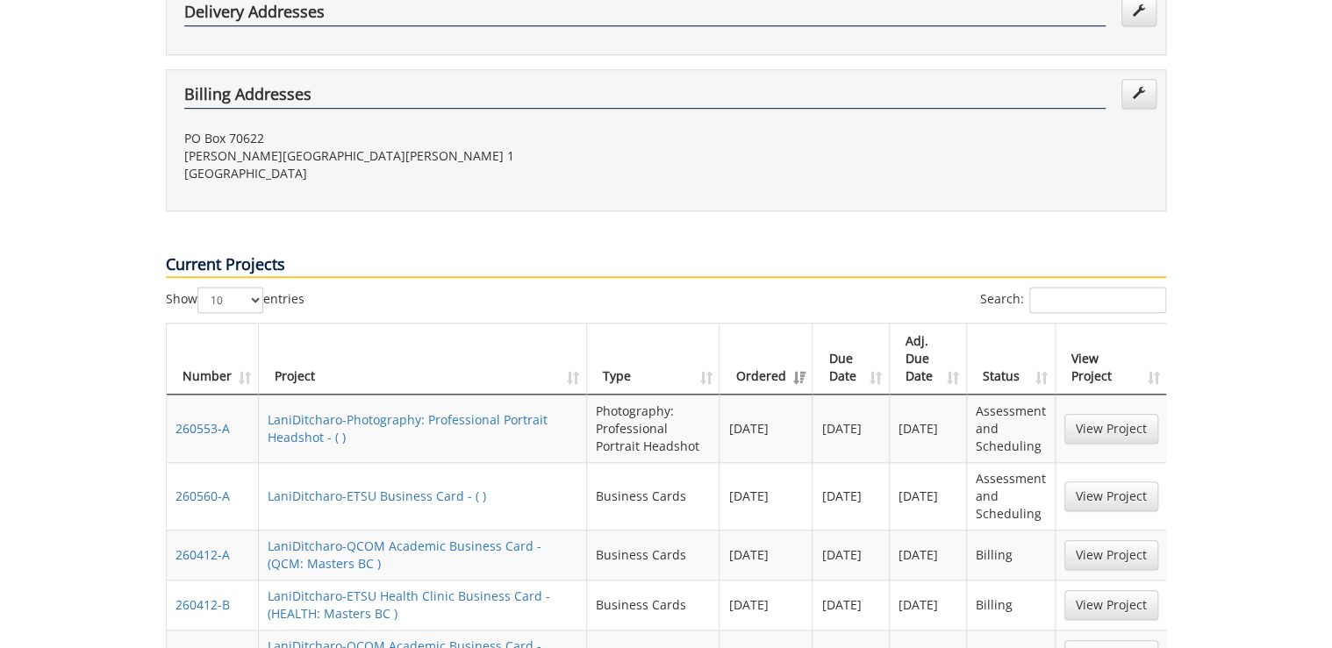
scroll to position [702, 0]
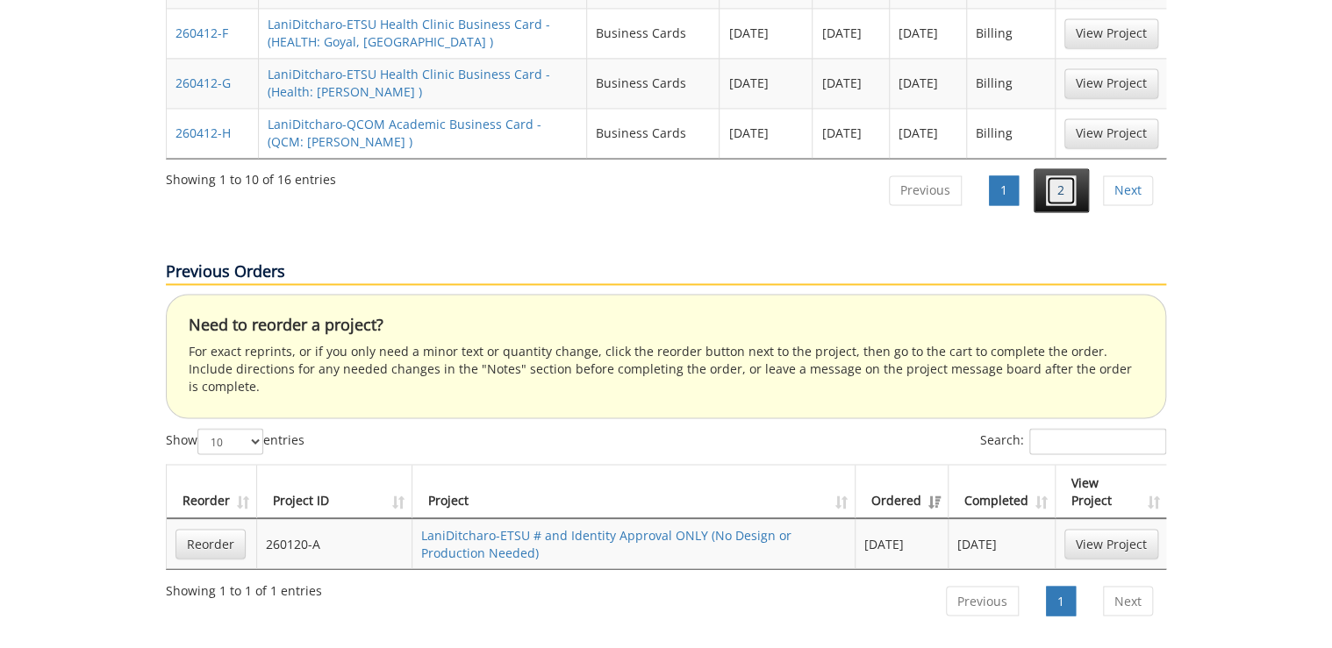
click at [1071, 176] on link "2" at bounding box center [1061, 191] width 30 height 30
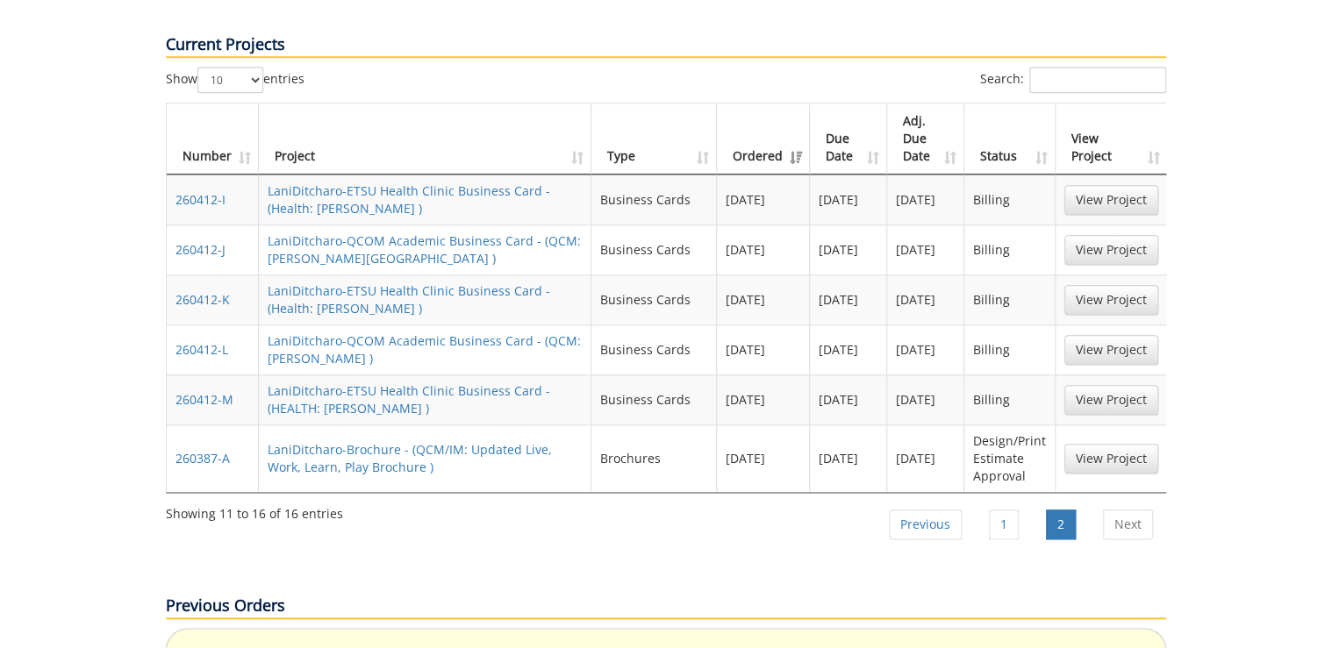
scroll to position [641, 0]
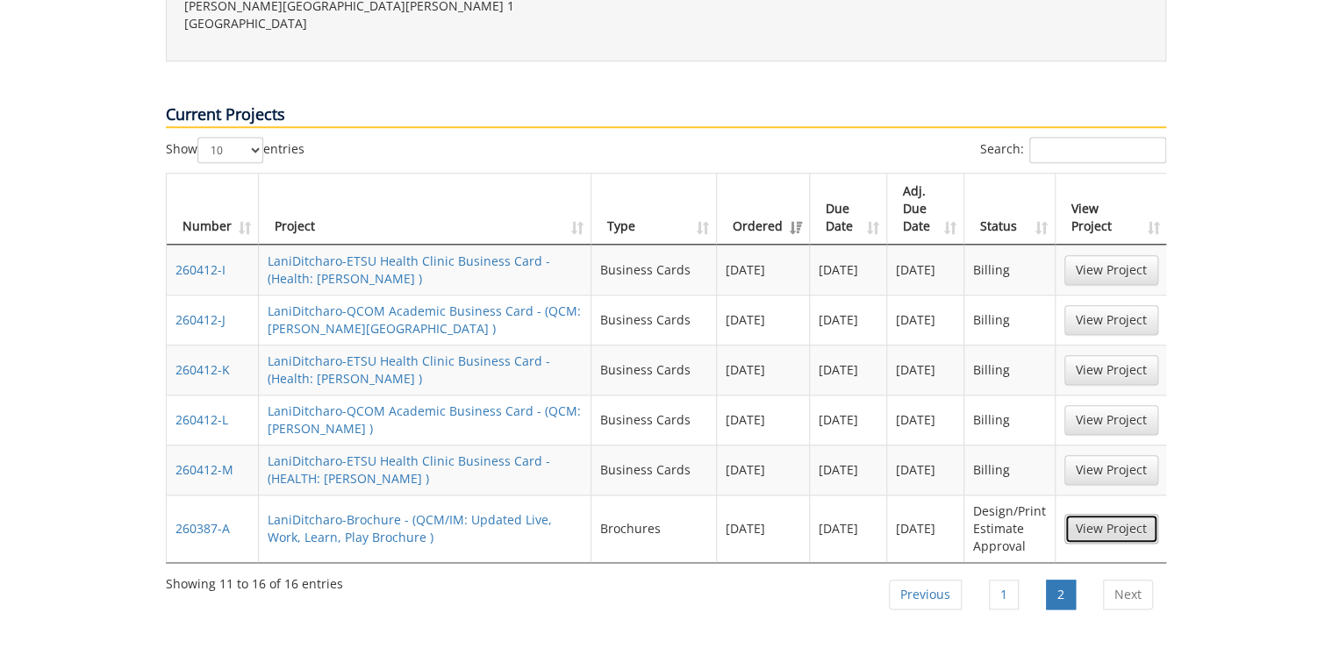
click at [1092, 514] on link "View Project" at bounding box center [1111, 529] width 94 height 30
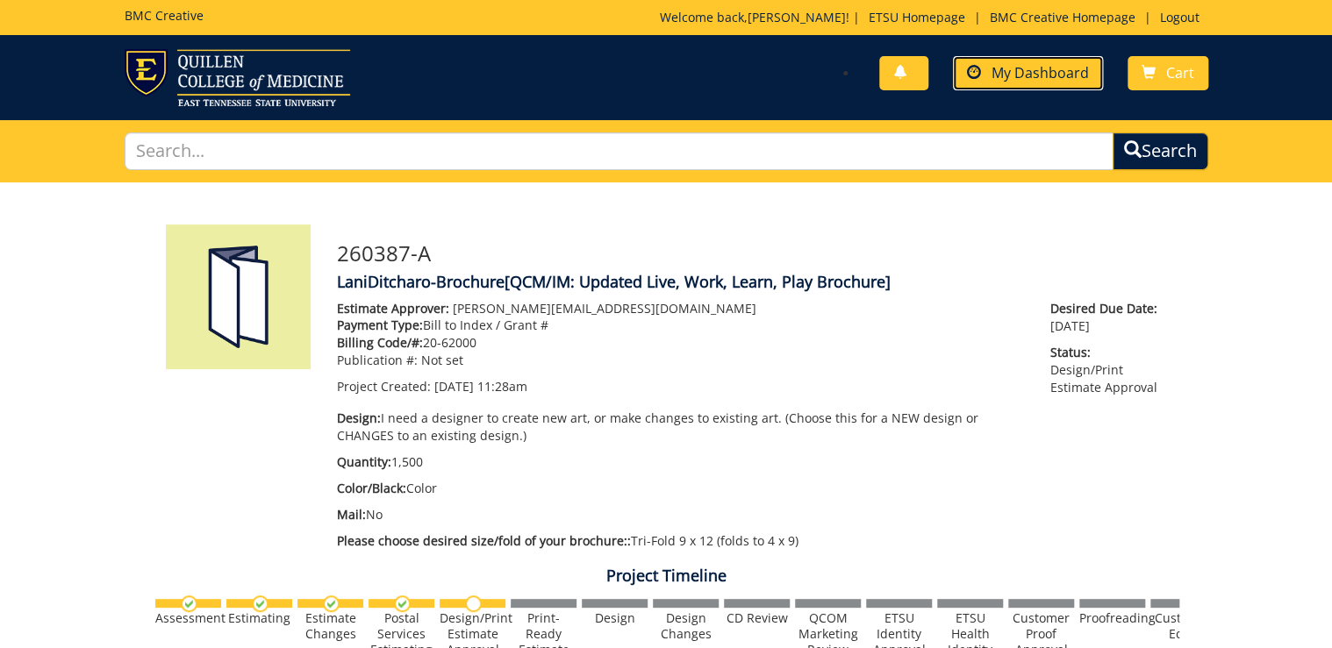
click at [1057, 68] on span "My Dashboard" at bounding box center [1040, 72] width 97 height 19
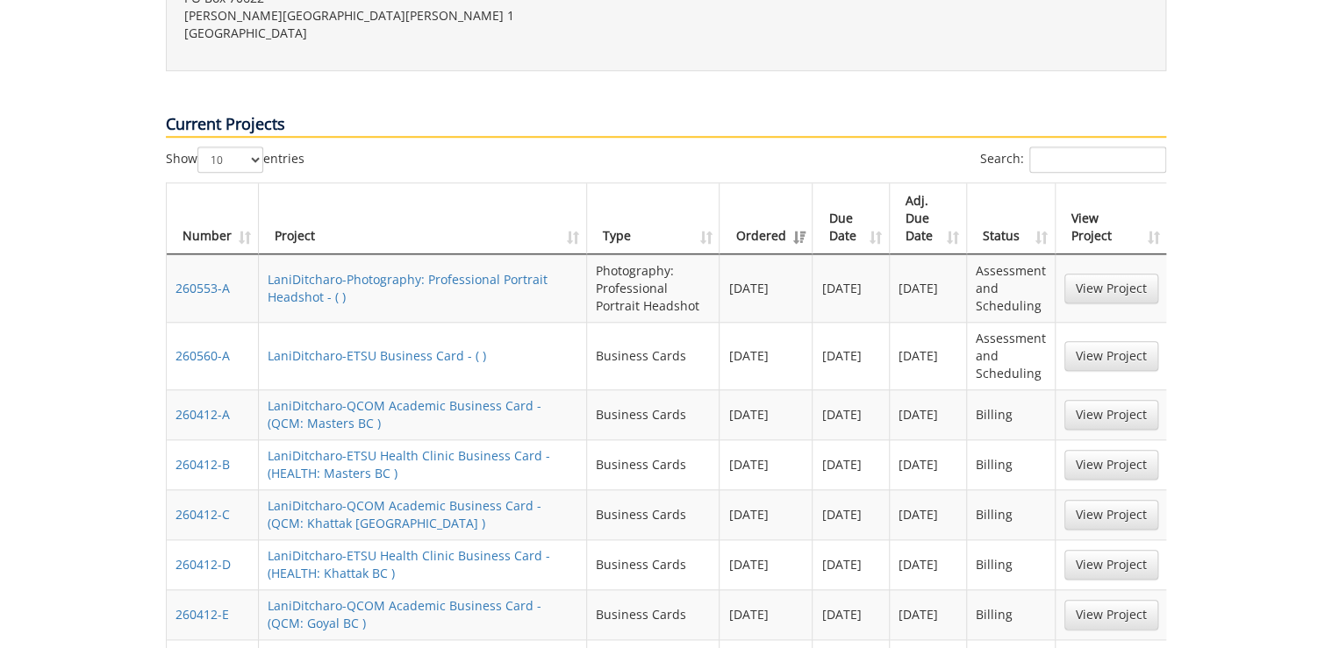
scroll to position [702, 0]
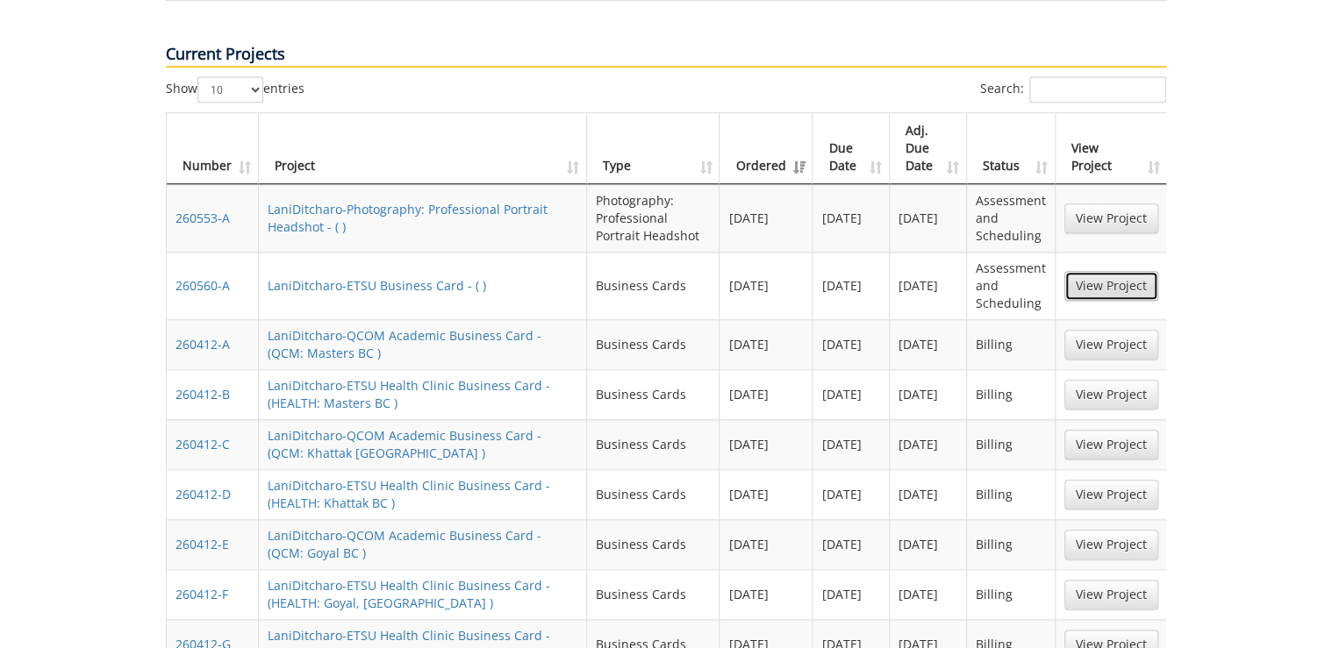
click at [1074, 271] on link "View Project" at bounding box center [1111, 286] width 94 height 30
click at [1091, 204] on link "View Project" at bounding box center [1111, 219] width 94 height 30
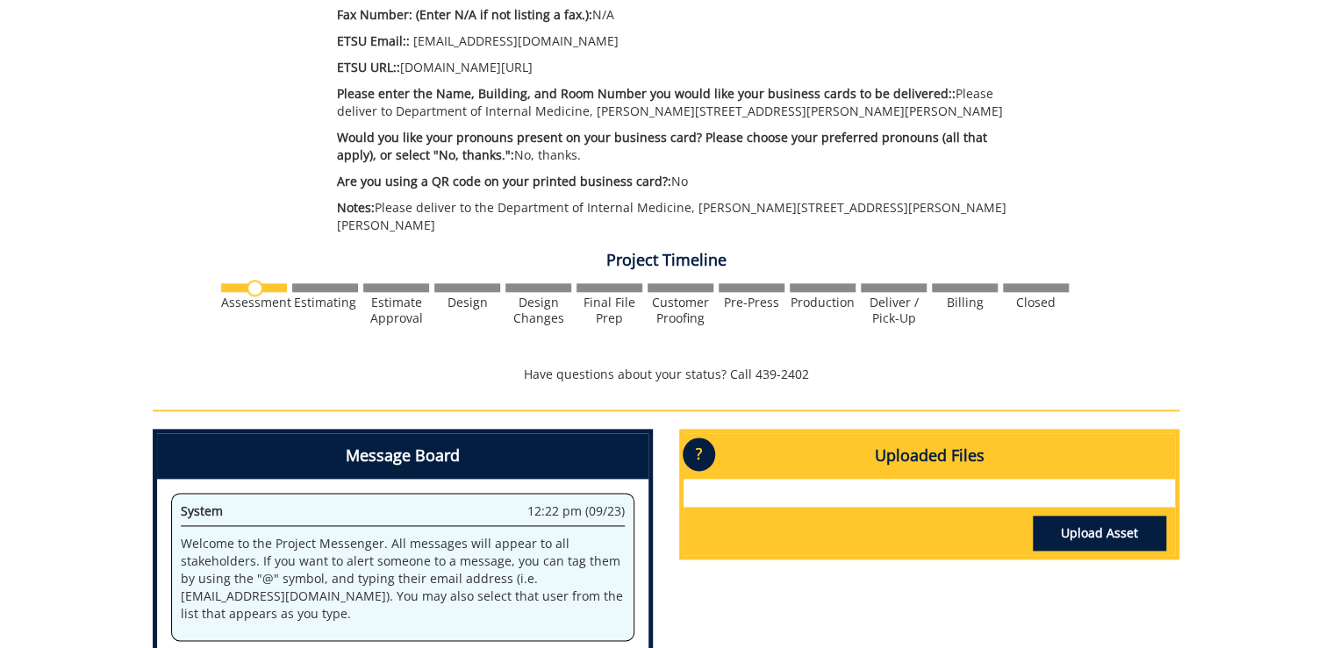
scroll to position [1123, 0]
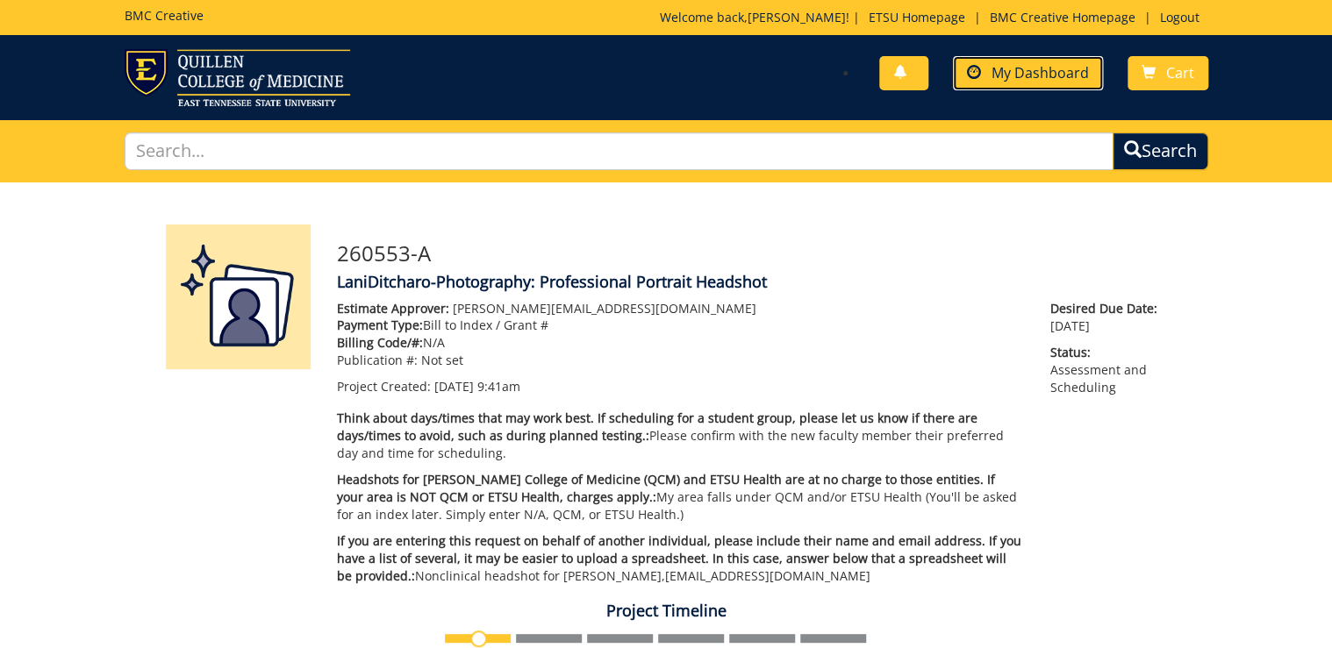
click at [1046, 65] on span "My Dashboard" at bounding box center [1040, 72] width 97 height 19
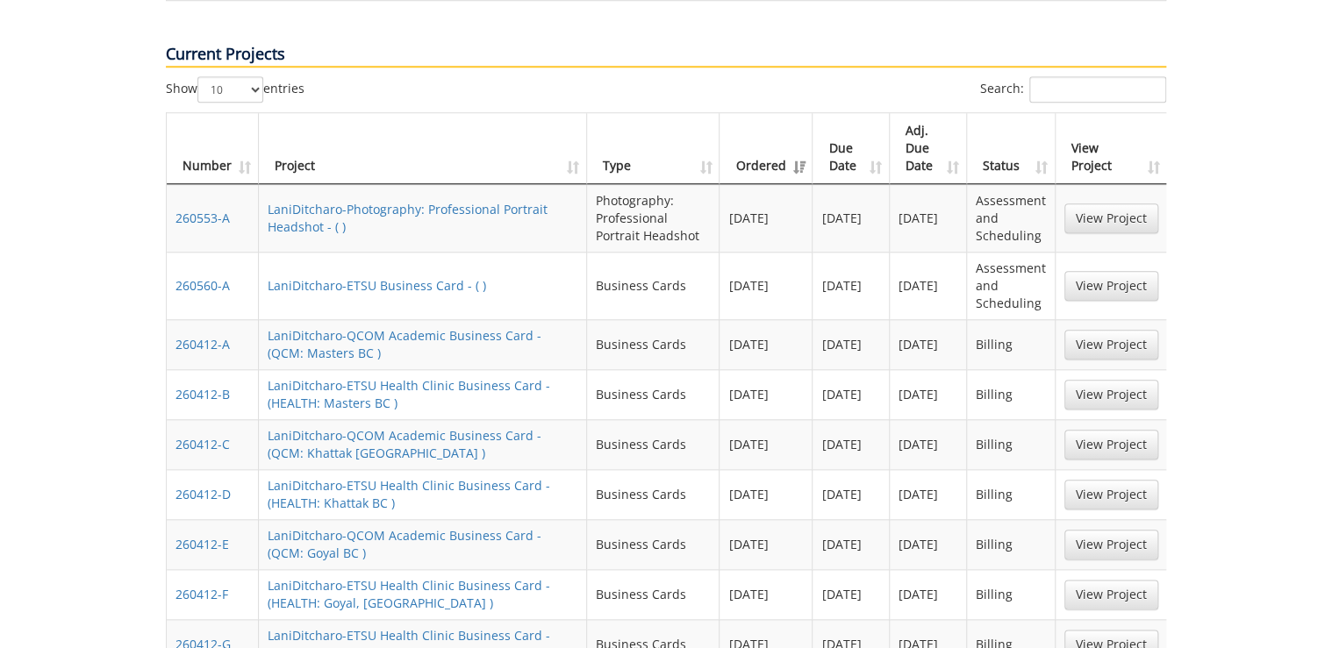
scroll to position [842, 0]
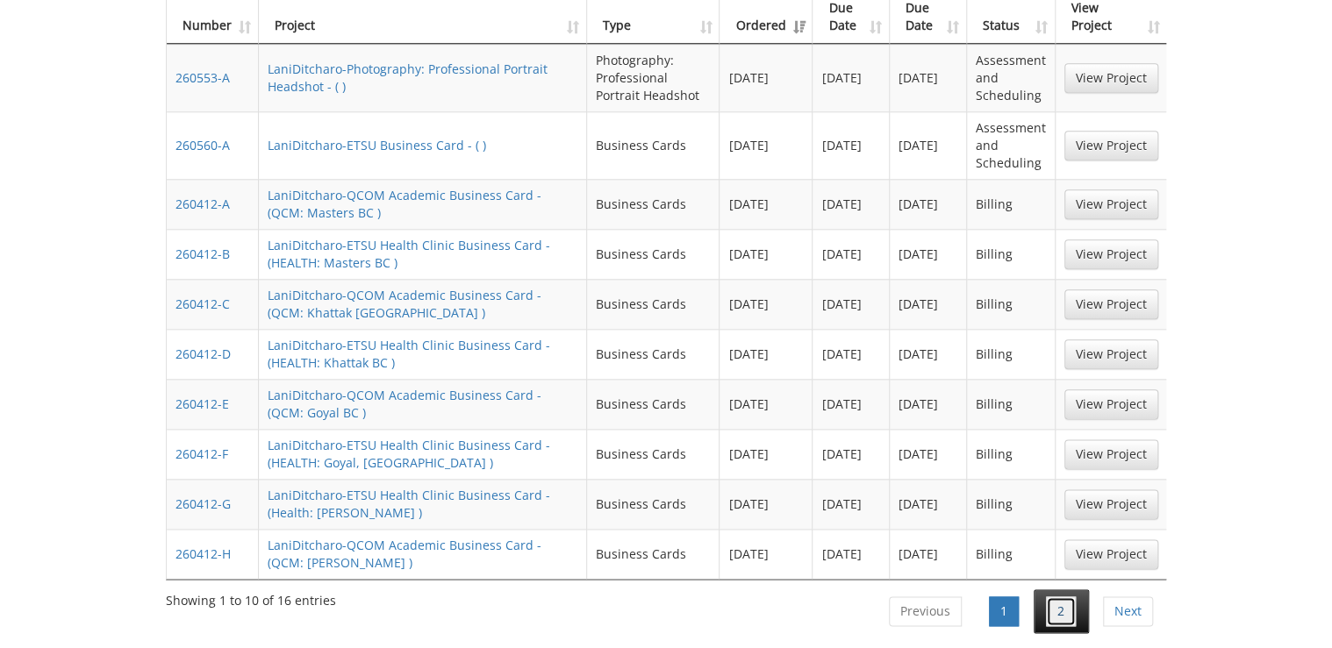
click at [1050, 597] on link "2" at bounding box center [1061, 612] width 30 height 30
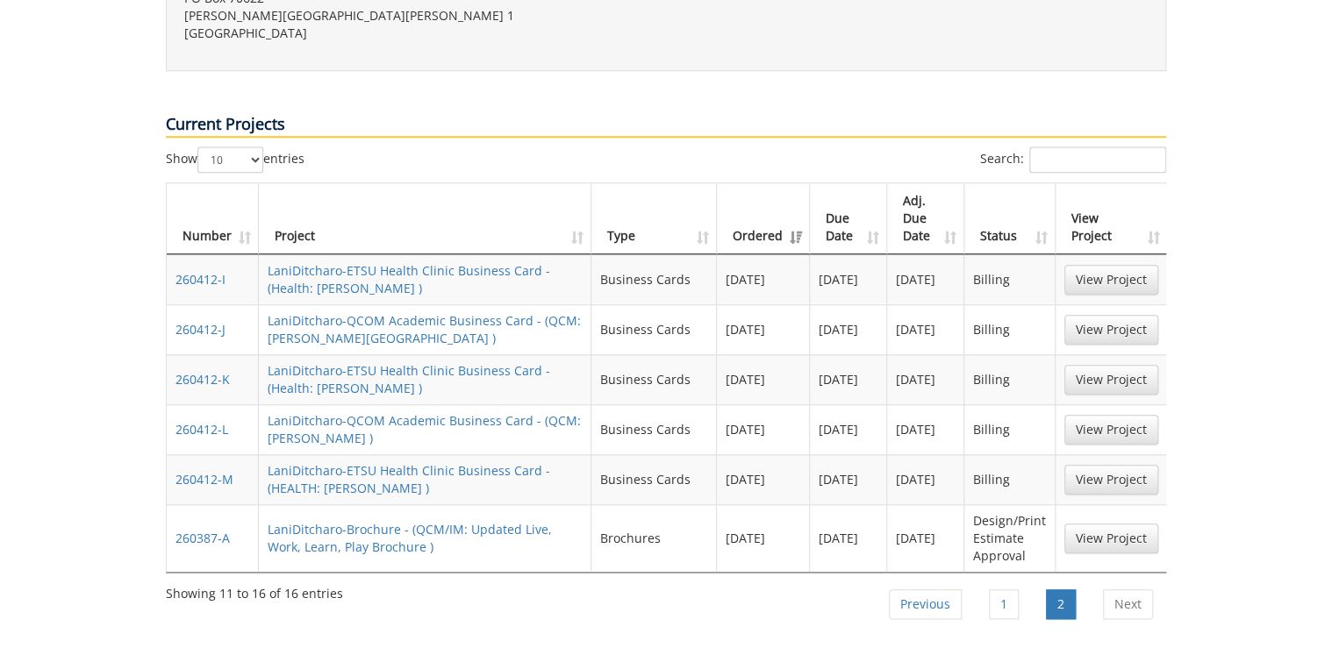
scroll to position [562, 0]
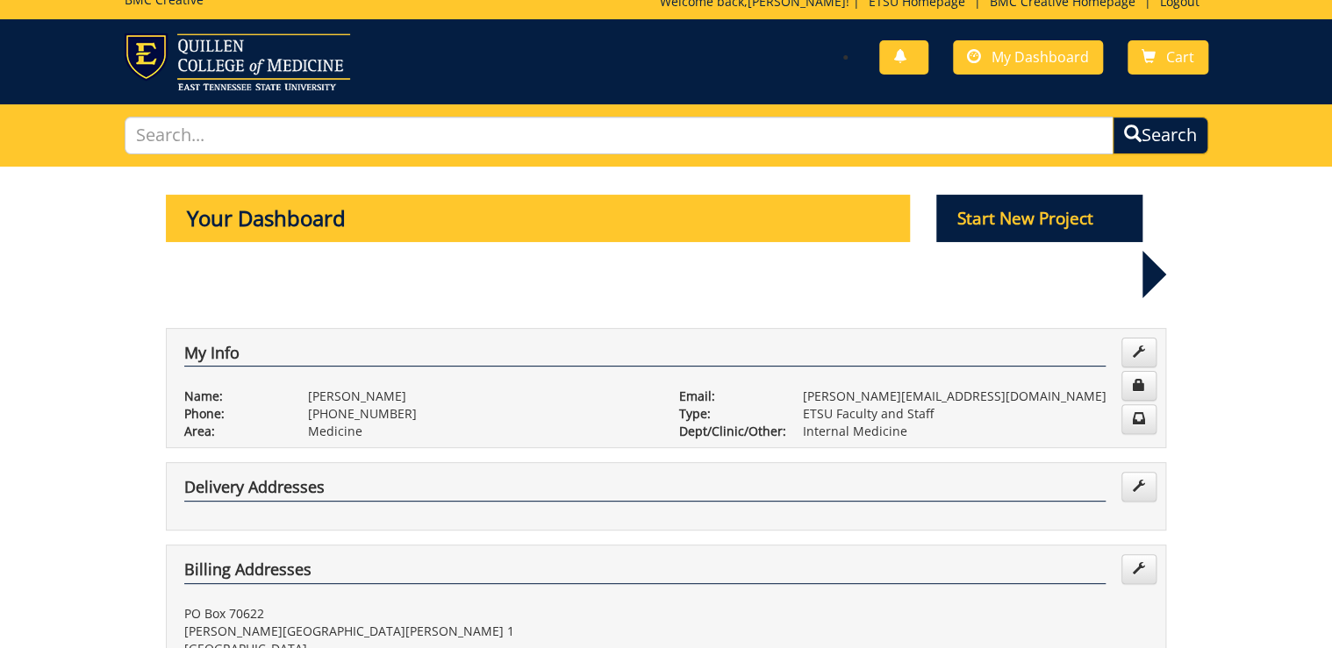
scroll to position [0, 0]
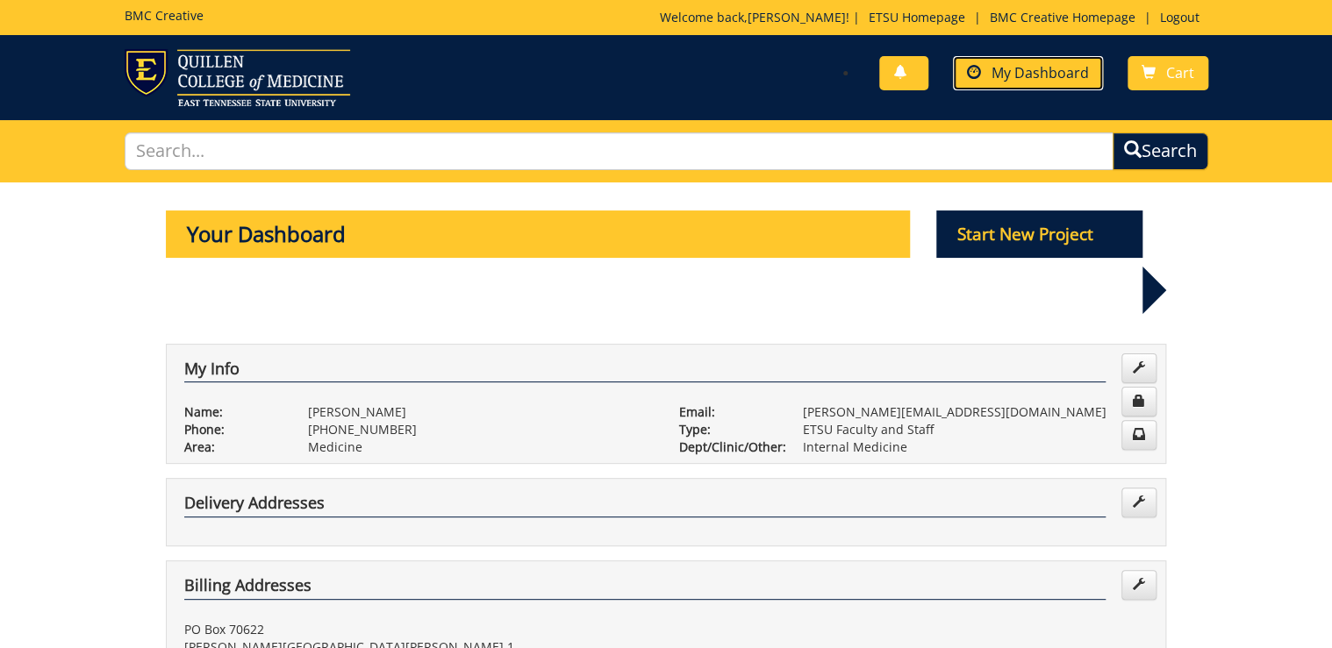
click at [1039, 70] on span "My Dashboard" at bounding box center [1040, 72] width 97 height 19
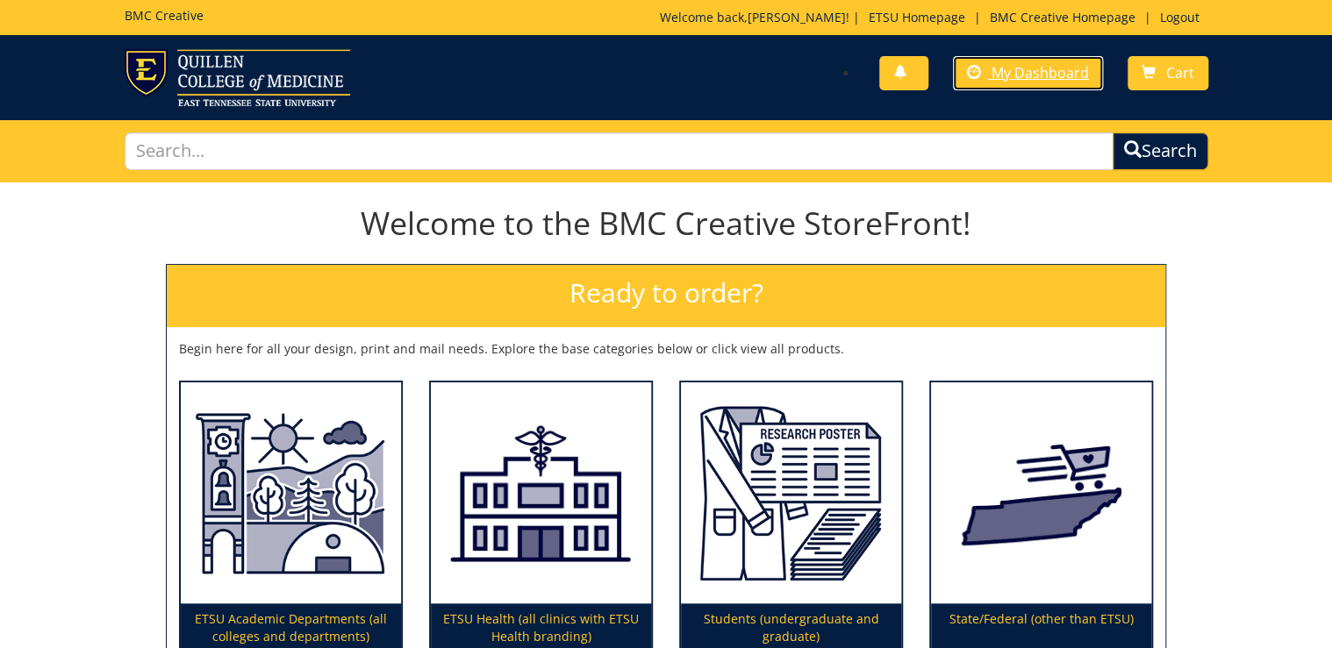
drag, startPoint x: 1018, startPoint y: 72, endPoint x: 1000, endPoint y: 102, distance: 34.6
click at [1018, 72] on span "My Dashboard" at bounding box center [1040, 72] width 97 height 19
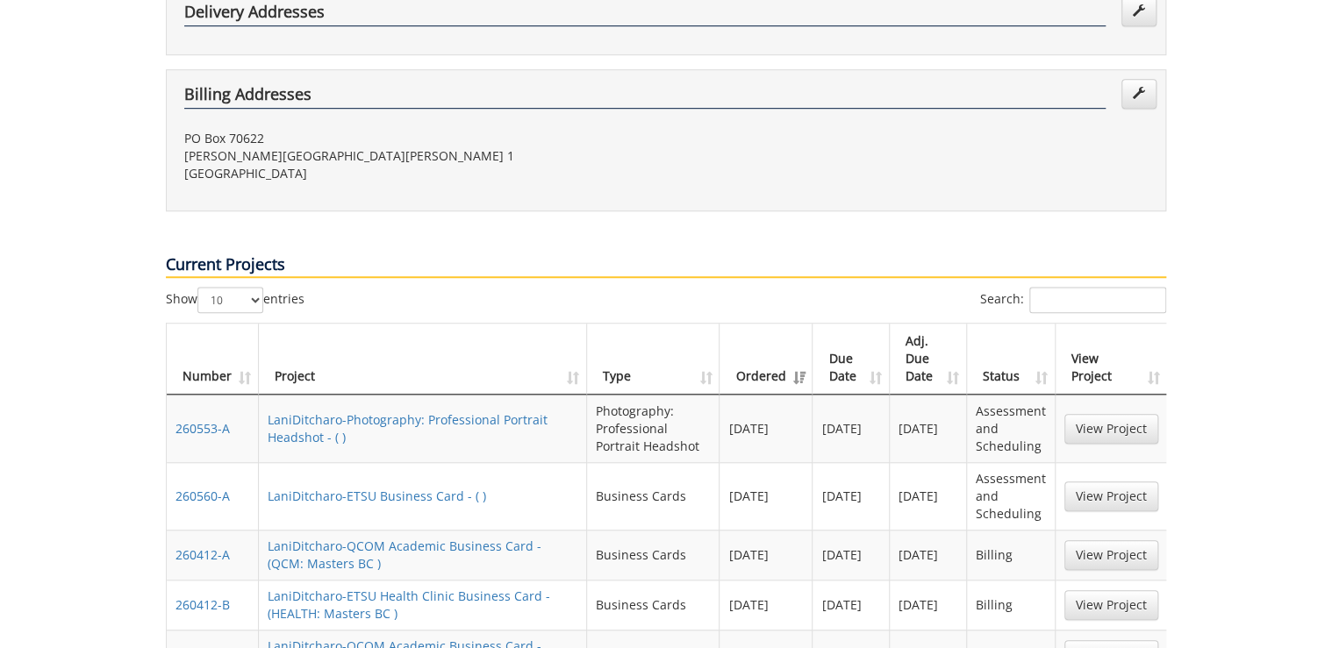
scroll to position [842, 0]
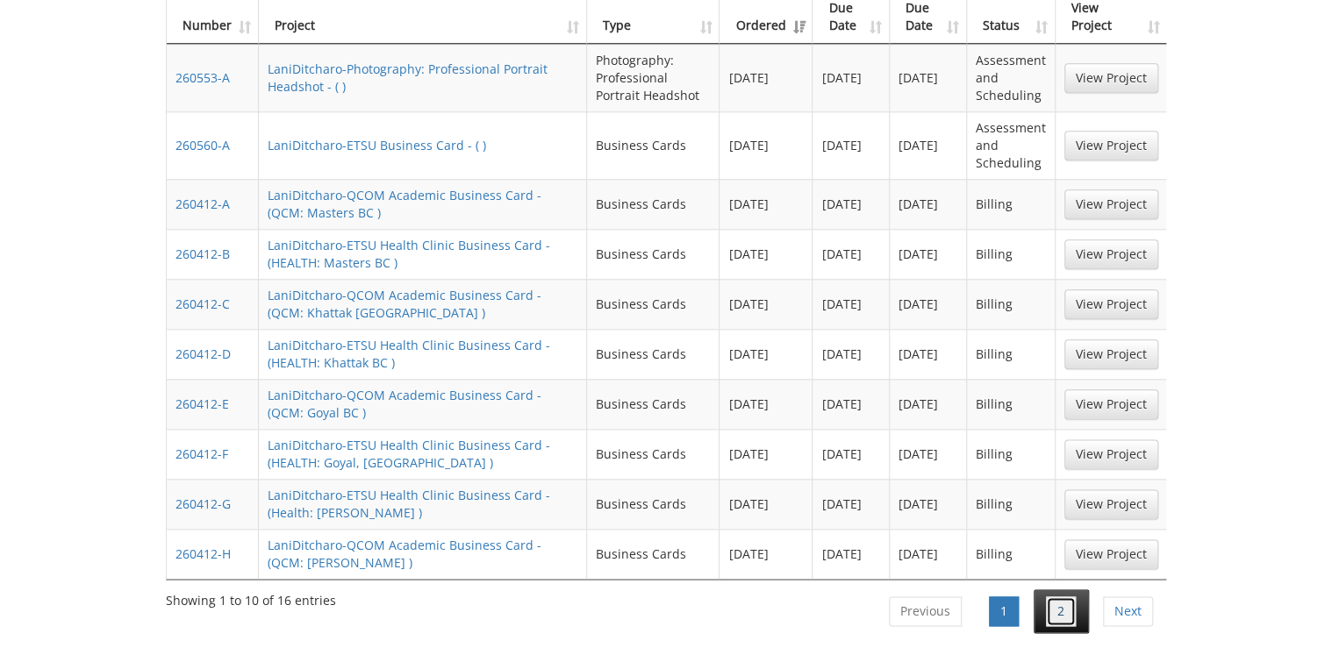
click at [1050, 597] on link "2" at bounding box center [1061, 612] width 30 height 30
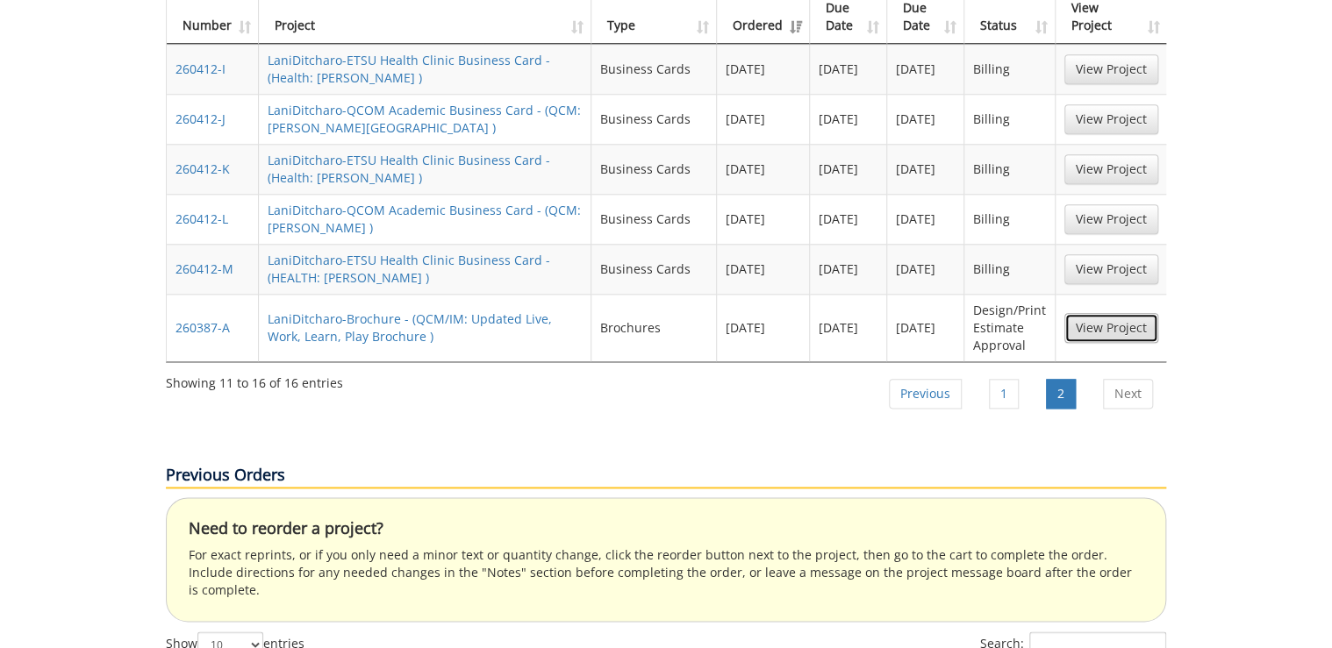
click at [1106, 313] on link "View Project" at bounding box center [1111, 328] width 94 height 30
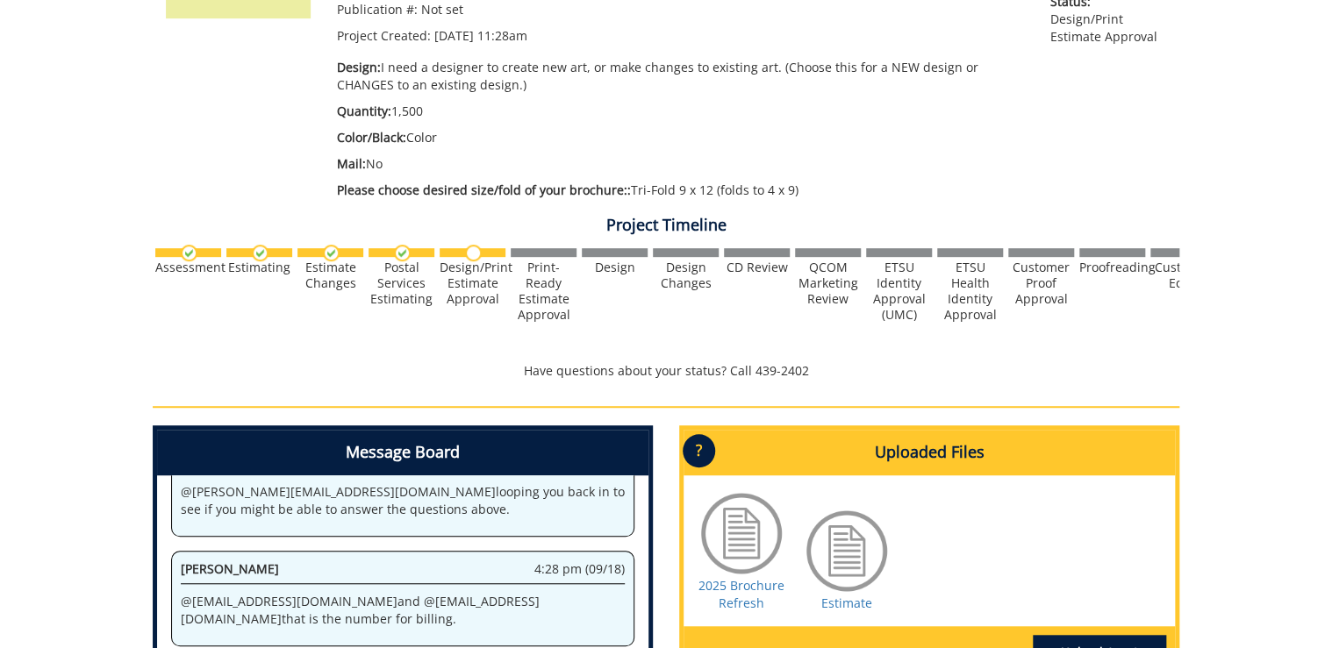
scroll to position [730, 0]
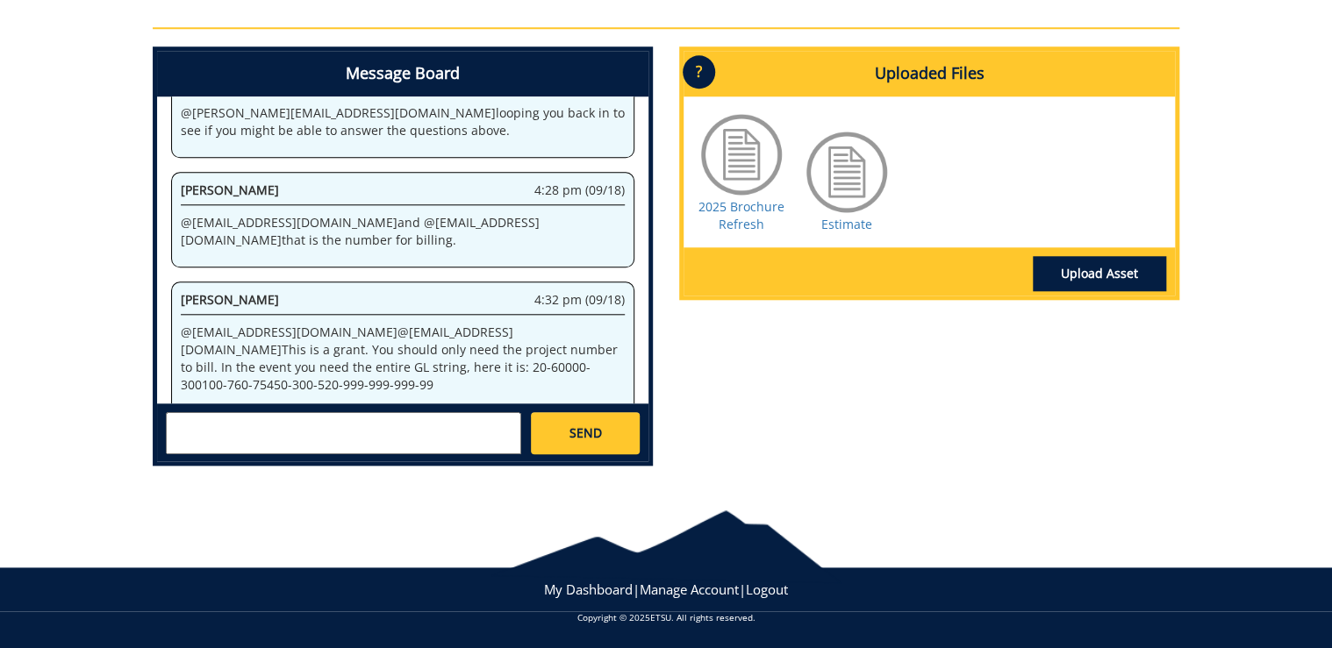
click at [839, 390] on div "Message Board System 11:28 am (08/28) Welcome to the Project Messenger. All mes…" at bounding box center [666, 264] width 1053 height 434
